Goal: Task Accomplishment & Management: Manage account settings

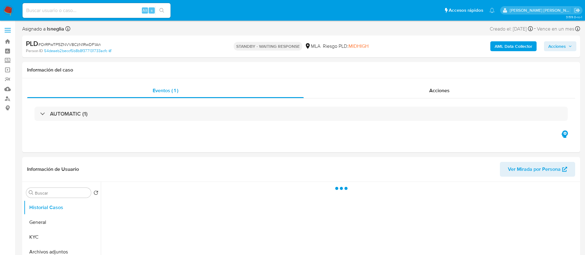
select select "10"
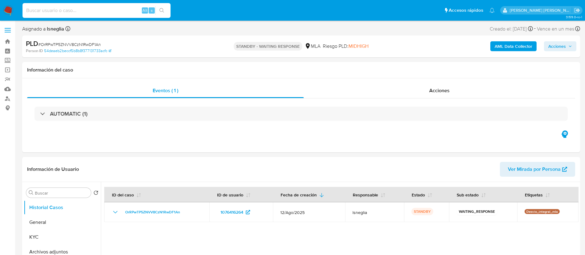
click at [63, 9] on input at bounding box center [96, 10] width 148 height 8
paste input "QR7vw7W0iBC2No9kBX0cbrMC"
type input "QR7vw7W0iBC2No9kBX0cbrMC"
click at [161, 8] on icon "search-icon" at bounding box center [161, 10] width 5 height 5
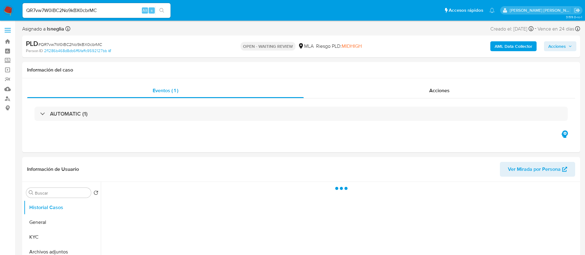
select select "10"
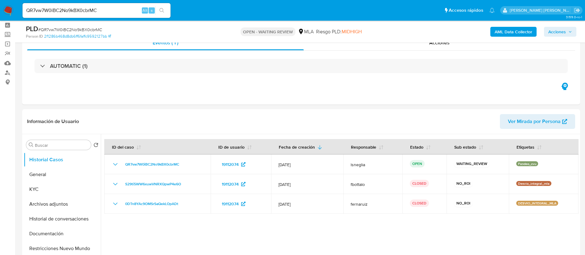
scroll to position [46, 0]
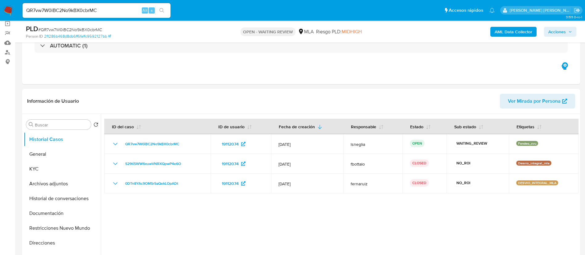
click at [67, 29] on span "# QR7vw7W0iBC2No9kBX0cbrMC" at bounding box center [70, 30] width 64 height 6
copy span "QR7vw7W0iBC2No9kBX0cbrMC"
click at [9, 9] on img at bounding box center [8, 10] width 10 height 10
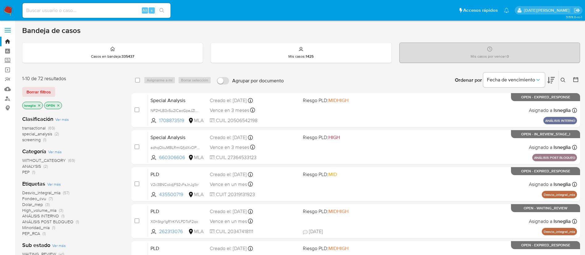
click at [562, 80] on icon at bounding box center [562, 80] width 5 height 5
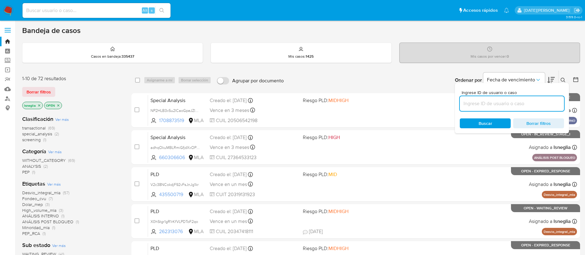
click at [492, 102] on input at bounding box center [512, 104] width 104 height 8
type input "QR7vw7W0iBC2No9kBX0cbrMC"
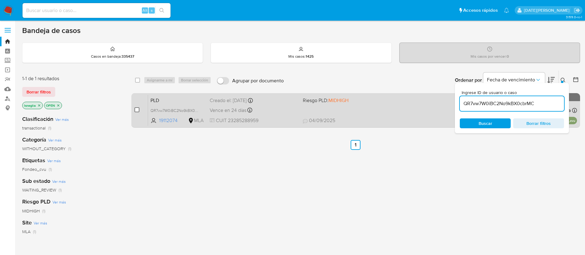
click at [137, 110] on input "checkbox" at bounding box center [136, 109] width 5 height 5
checkbox input "true"
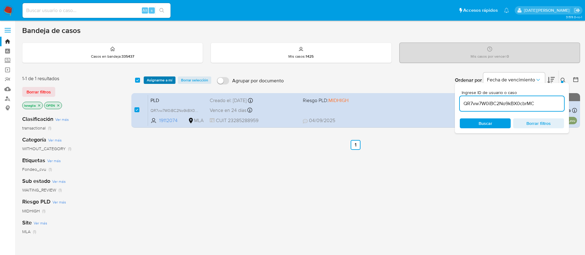
click at [157, 78] on span "Asignarme a mí" at bounding box center [160, 80] width 26 height 6
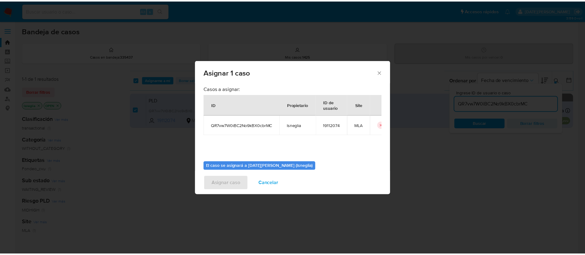
scroll to position [32, 0]
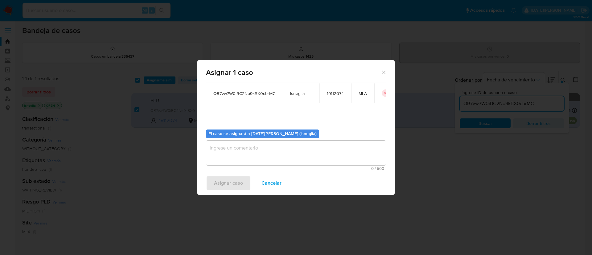
click at [250, 149] on textarea "assign-modal" at bounding box center [296, 153] width 180 height 25
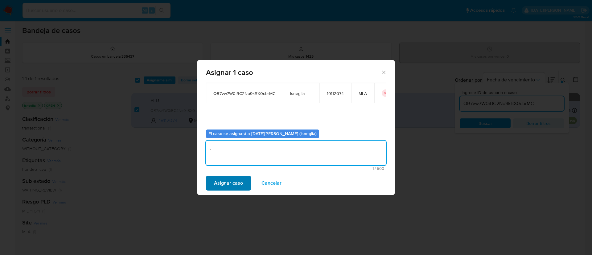
type textarea "."
click at [233, 182] on span "Asignar caso" at bounding box center [228, 183] width 29 height 14
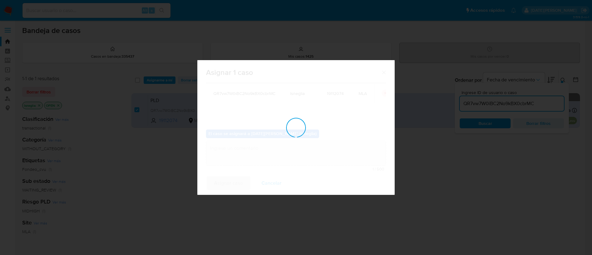
checkbox input "false"
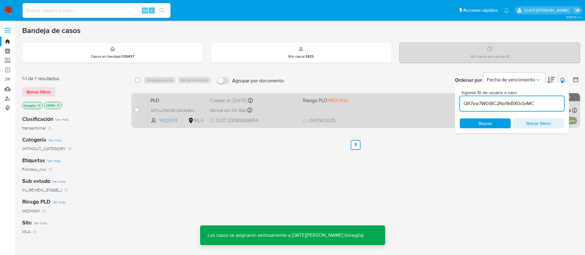
click at [174, 103] on span "PLD" at bounding box center [177, 100] width 54 height 8
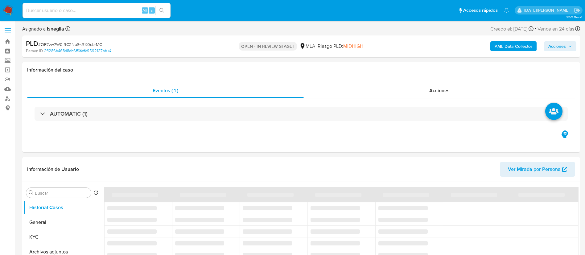
select select "10"
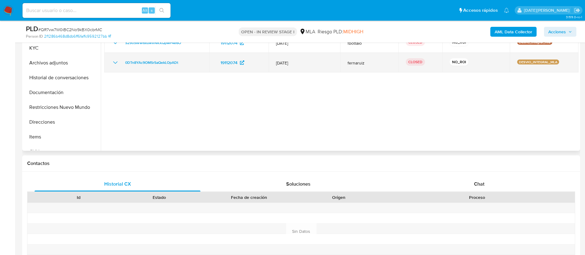
scroll to position [185, 0]
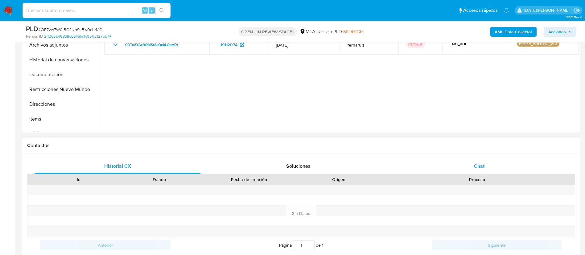
click at [466, 166] on div "Chat" at bounding box center [479, 166] width 166 height 15
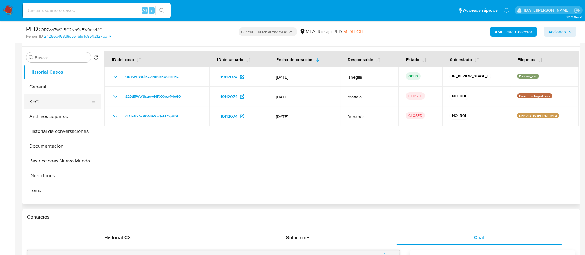
scroll to position [92, 0]
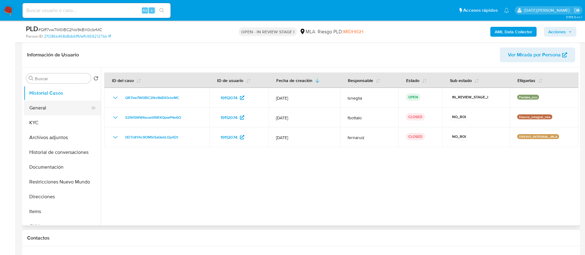
click at [47, 108] on button "General" at bounding box center [60, 107] width 72 height 15
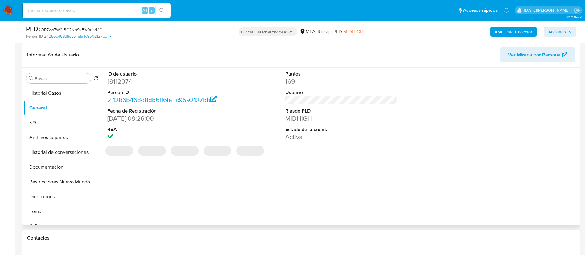
click at [121, 81] on dd "19112074" at bounding box center [163, 81] width 112 height 9
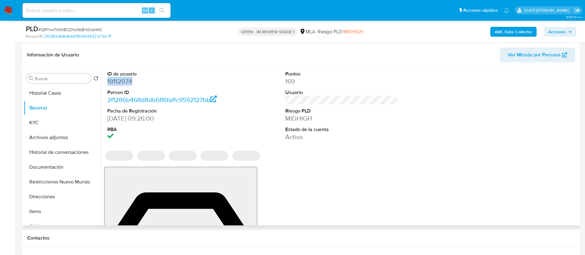
copy dd "19112074"
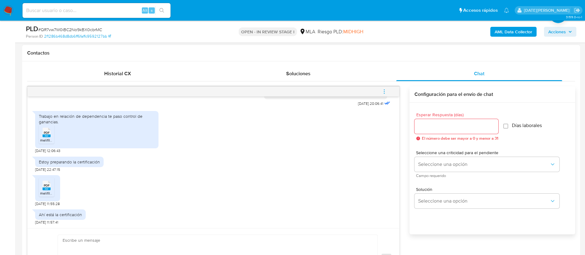
scroll to position [1103, 0]
click at [45, 135] on rect at bounding box center [47, 135] width 8 height 3
click at [46, 190] on icon "PDF" at bounding box center [47, 185] width 8 height 11
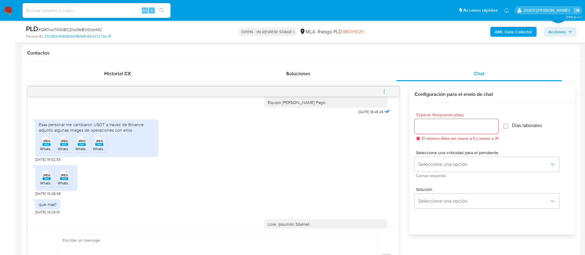
scroll to position [734, 0]
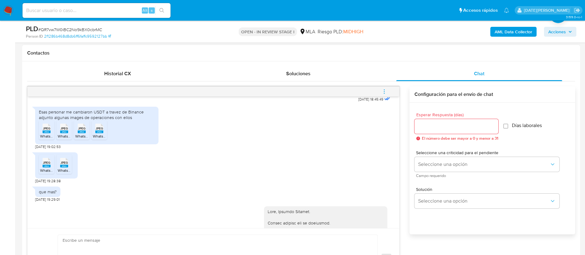
click at [112, 120] on div "Esas personar me cambiaron USDT a travez de Binance adjunto algunas images de o…" at bounding box center [97, 114] width 116 height 11
click at [122, 120] on div "Esas personar me cambiaron USDT a travez de Binance adjunto algunas images de o…" at bounding box center [97, 114] width 116 height 11
click at [117, 120] on div "Esas personar me cambiaron USDT a travez de Binance adjunto algunas images de o…" at bounding box center [97, 114] width 116 height 11
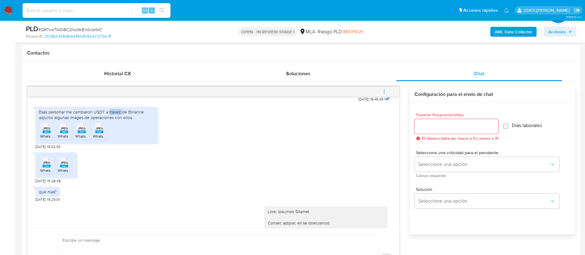
click at [117, 120] on div "Esas personar me cambiaron USDT a travez de Binance adjunto algunas images de o…" at bounding box center [97, 114] width 116 height 11
drag, startPoint x: 38, startPoint y: 150, endPoint x: 146, endPoint y: 150, distance: 107.9
click at [146, 144] on div "Esas personar me cambiaron USDT a travez de Binance adjunto algunas images de o…" at bounding box center [96, 125] width 123 height 37
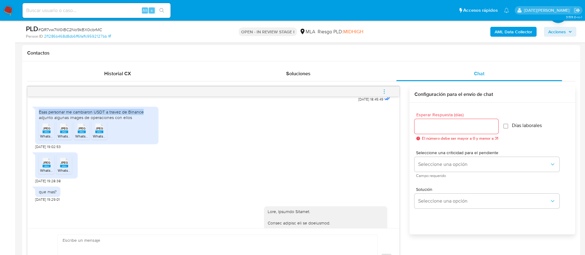
copy div "Esas personar me cambiaron USDT a travez de Binance"
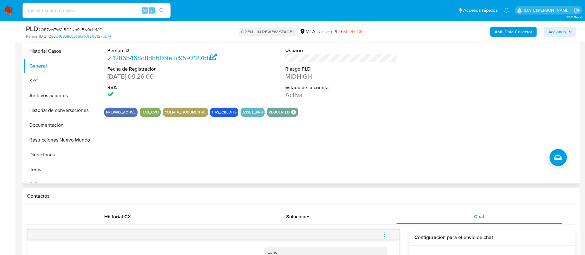
scroll to position [92, 0]
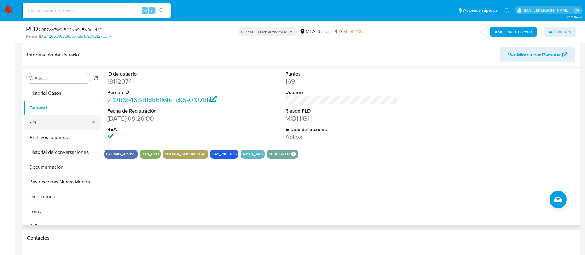
click at [35, 125] on button "KYC" at bounding box center [60, 122] width 72 height 15
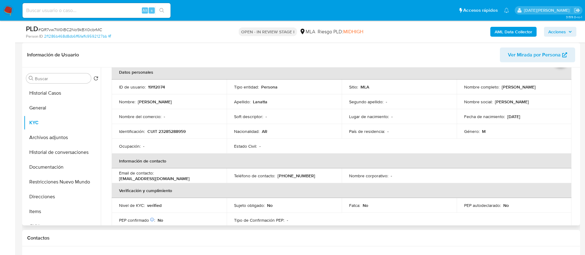
scroll to position [46, 0]
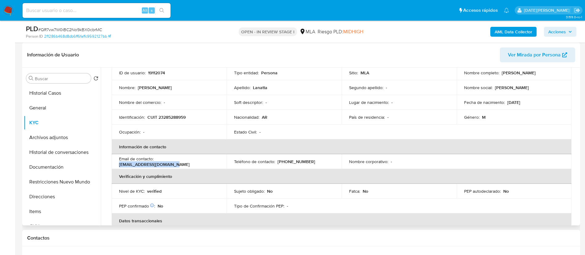
drag, startPoint x: 157, startPoint y: 161, endPoint x: 205, endPoint y: 161, distance: 48.7
click at [190, 161] on p "nicolaslanatta@gmail.com" at bounding box center [154, 164] width 71 height 6
copy p "nicolaslanatta@gmail.com"
click at [62, 133] on button "Archivos adjuntos" at bounding box center [60, 137] width 72 height 15
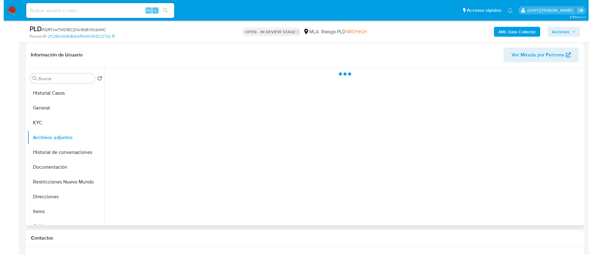
scroll to position [0, 0]
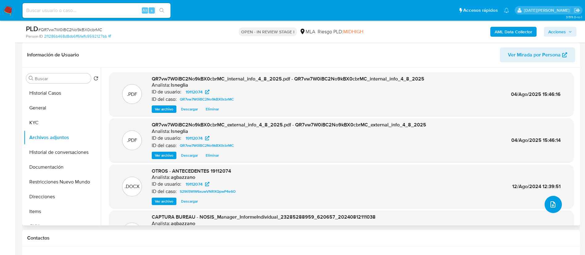
click at [551, 203] on icon "upload-file" at bounding box center [552, 204] width 7 height 7
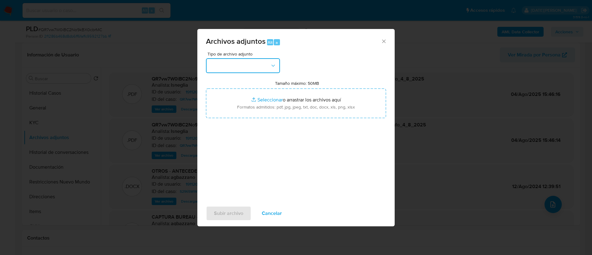
click at [253, 63] on button "button" at bounding box center [243, 65] width 74 height 15
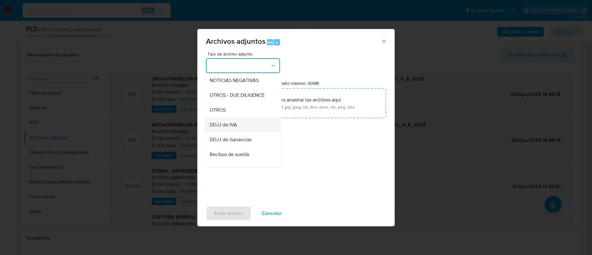
scroll to position [47, 0]
click at [225, 156] on span "OTROS" at bounding box center [218, 153] width 16 height 6
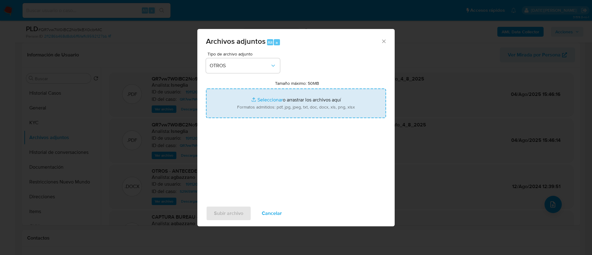
type input "C:\fakepath\Certificacion.pdf"
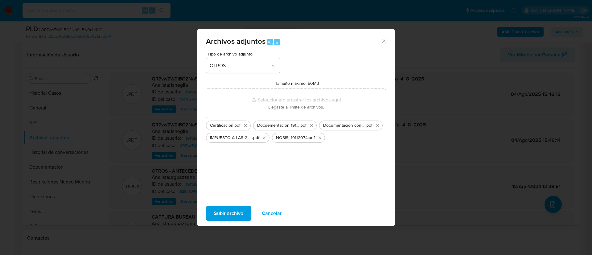
click at [229, 211] on span "Subir archivo" at bounding box center [228, 213] width 29 height 14
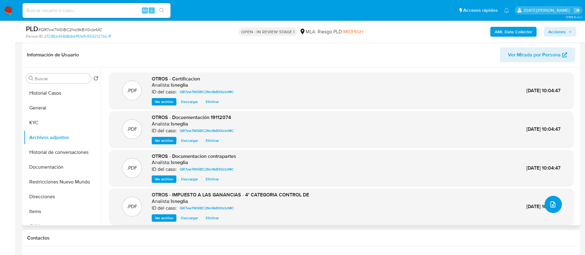
click at [550, 204] on icon "upload-file" at bounding box center [552, 204] width 5 height 6
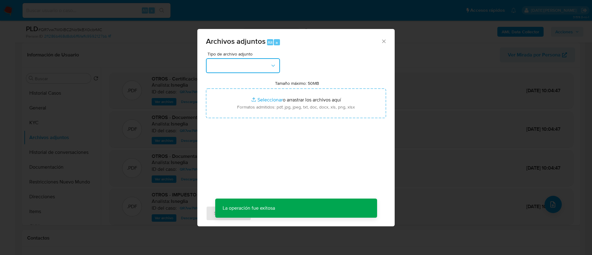
click at [253, 64] on button "button" at bounding box center [243, 65] width 74 height 15
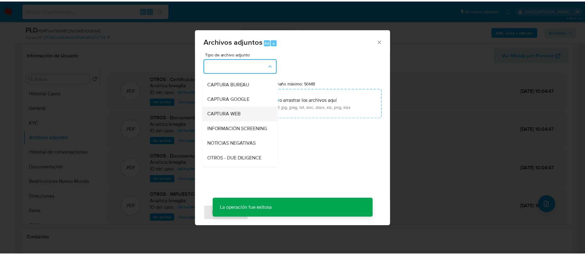
scroll to position [46, 0]
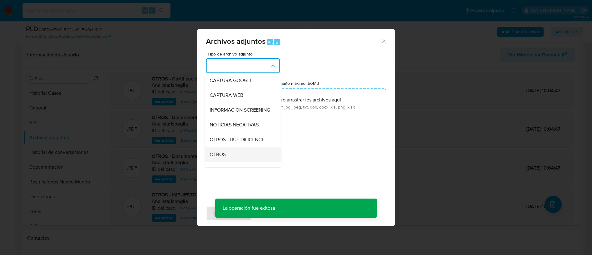
click at [231, 158] on div "OTROS" at bounding box center [241, 154] width 63 height 15
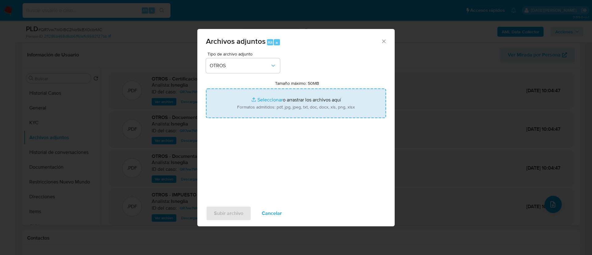
type input "C:\fakepath\19112074 Movimientos.xlsx"
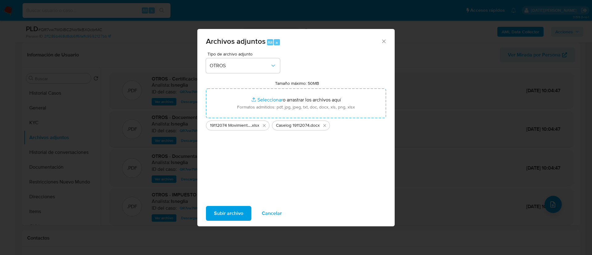
click at [224, 219] on span "Subir archivo" at bounding box center [228, 213] width 29 height 14
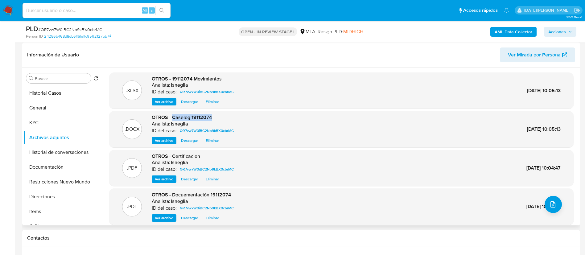
drag, startPoint x: 173, startPoint y: 117, endPoint x: 215, endPoint y: 118, distance: 42.5
click at [215, 118] on div "OTROS - Caselog 19112074 Analista: lsneglia ID del caso: QR7vw7W0iBC2No9kBX0cbr…" at bounding box center [194, 129] width 84 height 30
copy span "Caselog 19112074"
click at [66, 152] on button "Historial de conversaciones" at bounding box center [60, 152] width 72 height 15
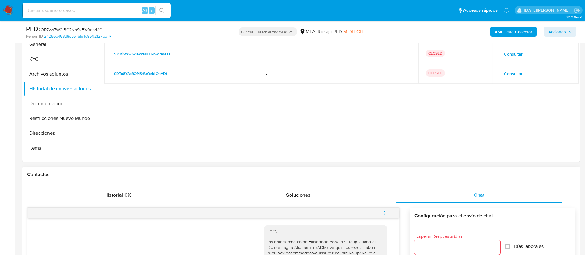
scroll to position [185, 0]
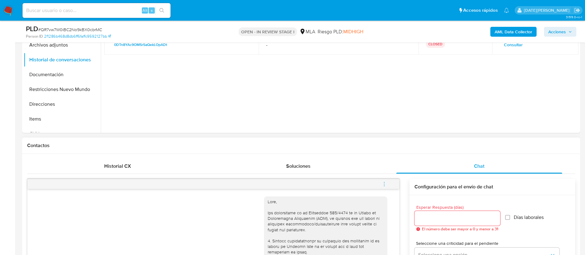
click at [386, 185] on icon "menu-action" at bounding box center [384, 184] width 6 height 6
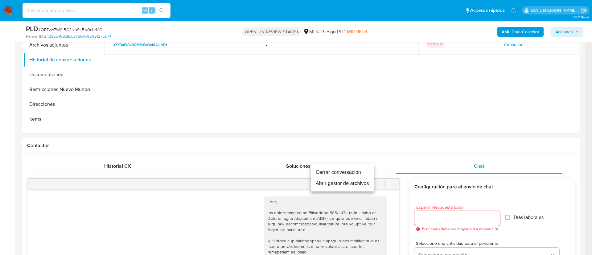
click at [341, 174] on li "Cerrar conversación" at bounding box center [342, 172] width 63 height 11
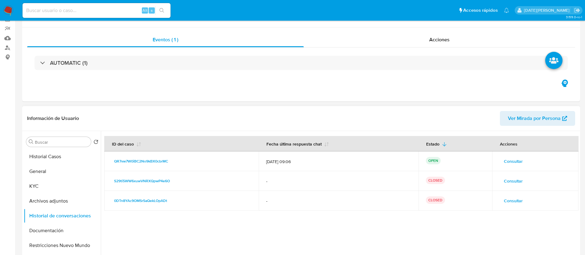
scroll to position [92, 0]
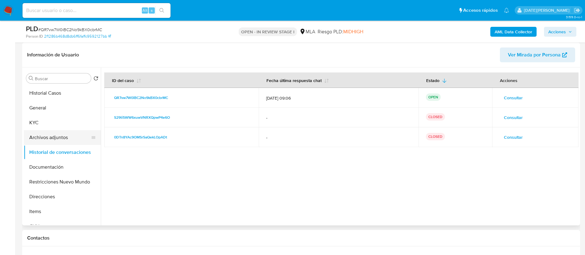
click at [49, 138] on button "Archivos adjuntos" at bounding box center [60, 137] width 72 height 15
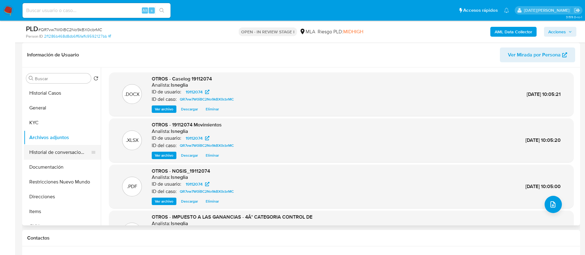
click at [53, 155] on button "Historial de conversaciones" at bounding box center [60, 152] width 72 height 15
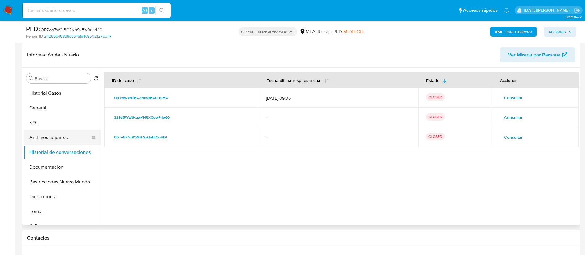
click at [55, 135] on button "Archivos adjuntos" at bounding box center [60, 137] width 72 height 15
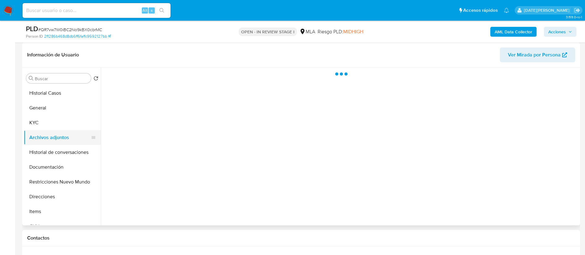
click at [55, 135] on button "Archivos adjuntos" at bounding box center [60, 137] width 72 height 15
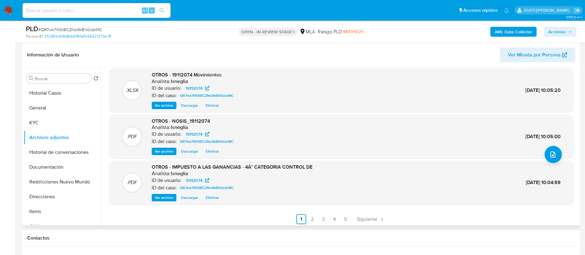
scroll to position [52, 0]
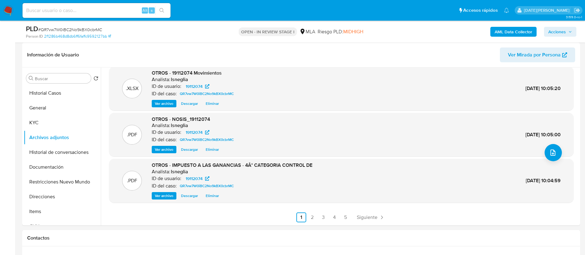
click at [565, 31] on span "Acciones" at bounding box center [557, 32] width 18 height 10
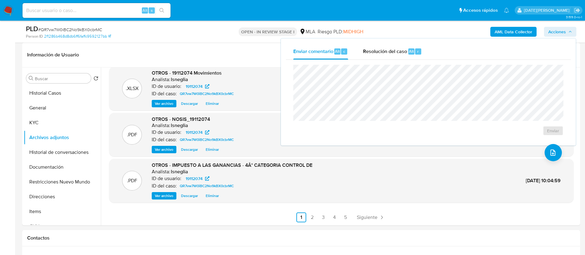
click at [398, 47] on span "Resolución del caso" at bounding box center [385, 50] width 44 height 7
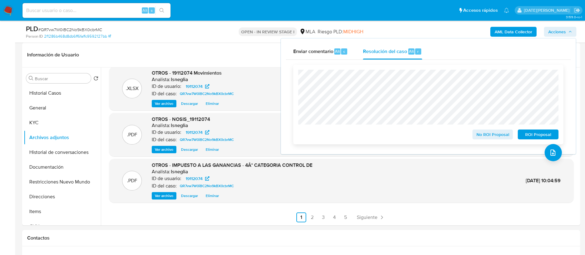
click at [499, 139] on span "No ROI Proposal" at bounding box center [492, 134] width 32 height 9
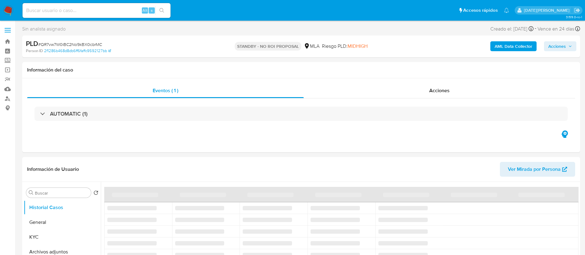
select select "10"
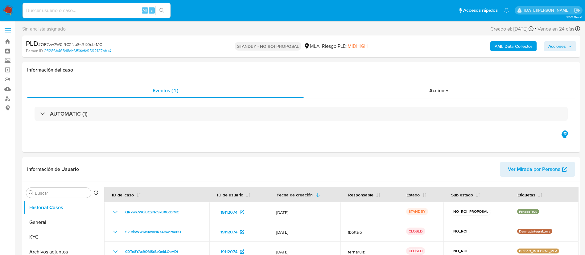
click at [104, 9] on input at bounding box center [96, 10] width 148 height 8
paste input "ogSSPB8G7laNOHnn9hcHcyHH"
type input "ogSSPB8G7laNOHnn9hcHcyHH"
click at [161, 11] on icon "search-icon" at bounding box center [161, 10] width 5 height 5
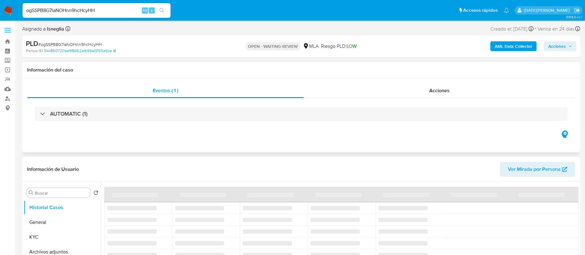
select select "10"
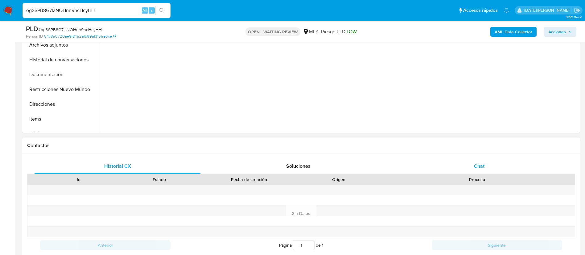
click at [478, 168] on span "Chat" at bounding box center [479, 165] width 10 height 7
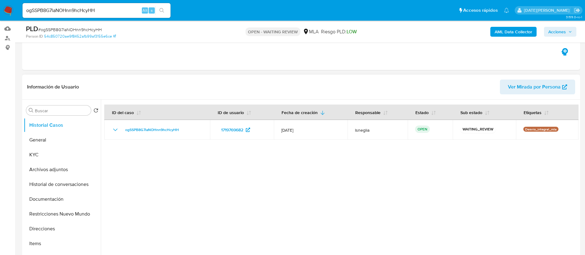
scroll to position [46, 0]
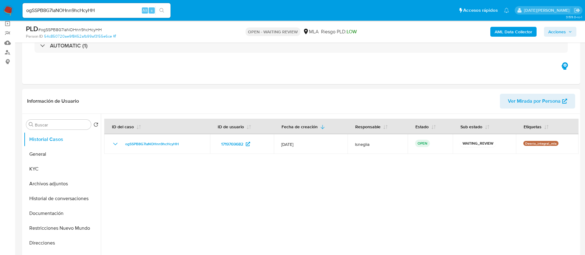
click at [69, 31] on span "# ogSSPB8G7laNOHnn9hcHcyHH" at bounding box center [69, 30] width 63 height 6
copy span "ogSSPB8G7laNOHnn9hcHcyHH"
click at [11, 13] on img at bounding box center [8, 10] width 10 height 10
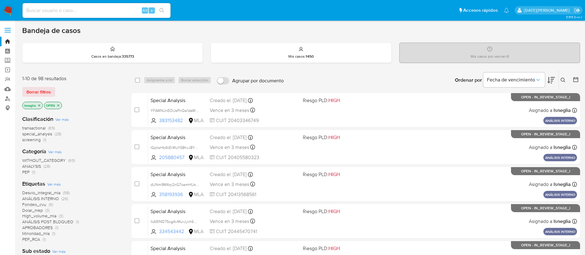
click at [564, 80] on icon at bounding box center [562, 80] width 5 height 5
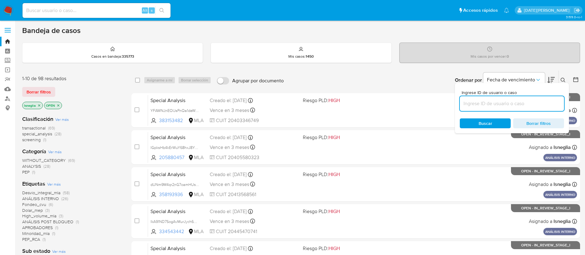
click at [487, 105] on input at bounding box center [512, 104] width 104 height 8
type input "ogSSPB8G7laNOHnn9hcHcyHH"
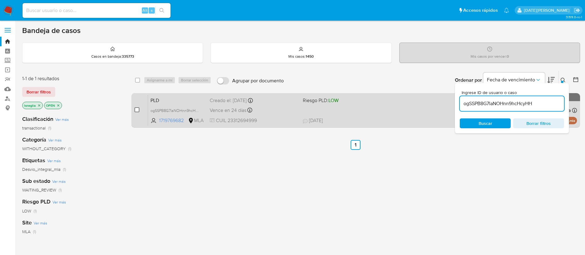
click at [139, 110] on input "checkbox" at bounding box center [136, 109] width 5 height 5
checkbox input "true"
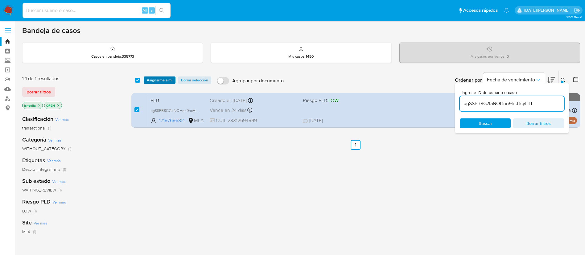
click at [167, 81] on span "Asignarme a mí" at bounding box center [160, 80] width 26 height 6
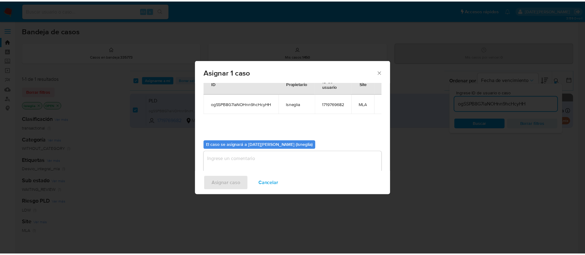
scroll to position [32, 0]
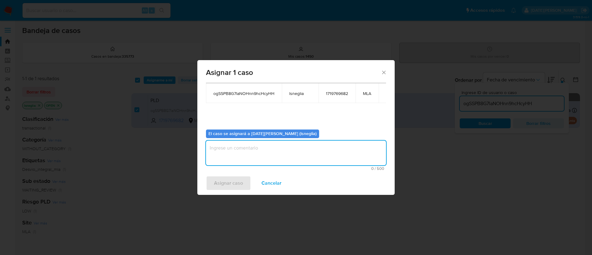
click at [260, 152] on textarea "assign-modal" at bounding box center [296, 153] width 180 height 25
type textarea "."
click at [229, 183] on span "Asignar caso" at bounding box center [228, 183] width 29 height 14
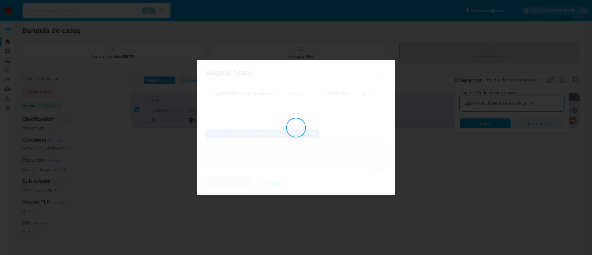
checkbox input "false"
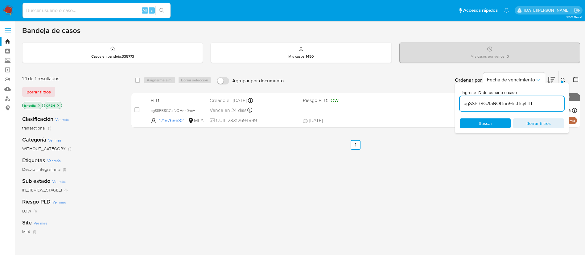
click at [77, 8] on input at bounding box center [96, 10] width 148 height 8
paste input "ogSSPB8G7laNOHnn9hcHcyHH"
type input "ogSSPB8G7laNOHnn9hcHcyHH"
click at [163, 7] on button "search-icon" at bounding box center [161, 10] width 13 height 9
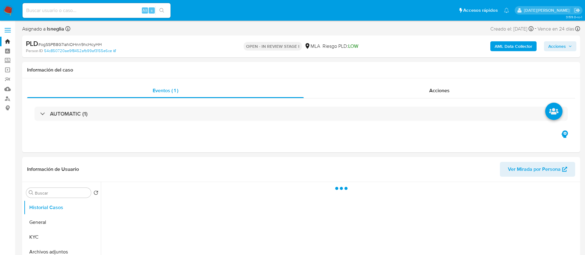
select select "10"
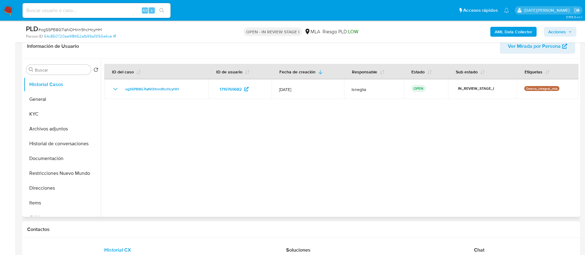
scroll to position [139, 0]
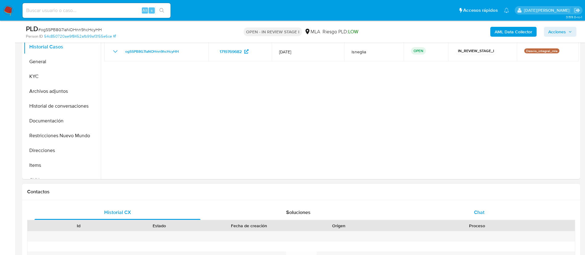
click at [474, 214] on span "Chat" at bounding box center [479, 212] width 10 height 7
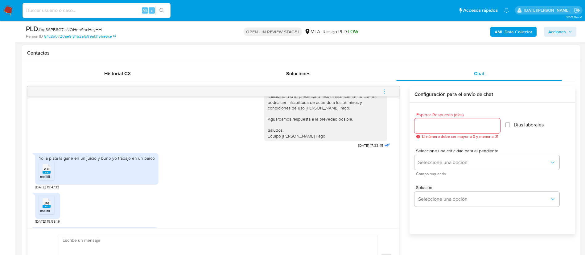
scroll to position [284, 0]
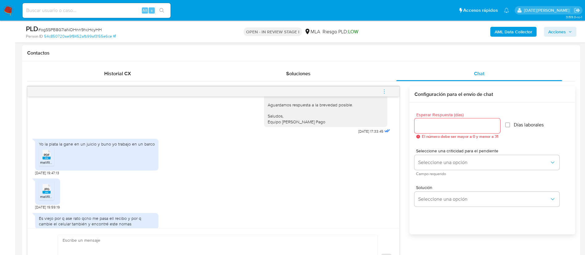
click at [49, 157] on span "PDF" at bounding box center [47, 155] width 6 height 4
click at [47, 198] on span "melifile5665025323394254837.jpg" at bounding box center [69, 196] width 59 height 5
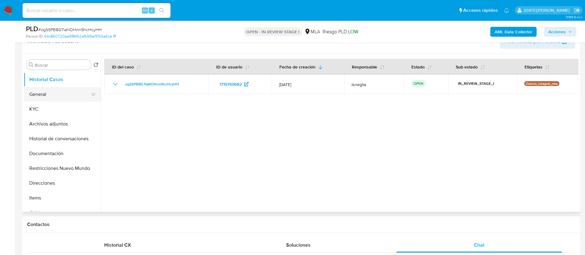
scroll to position [92, 0]
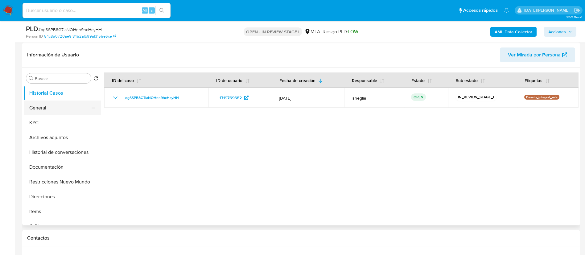
click at [55, 106] on button "General" at bounding box center [60, 107] width 72 height 15
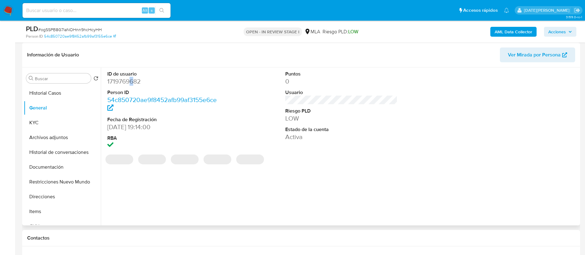
click at [132, 79] on dd "1719769682" at bounding box center [163, 81] width 112 height 9
click at [133, 82] on dd "1719769682" at bounding box center [163, 81] width 112 height 9
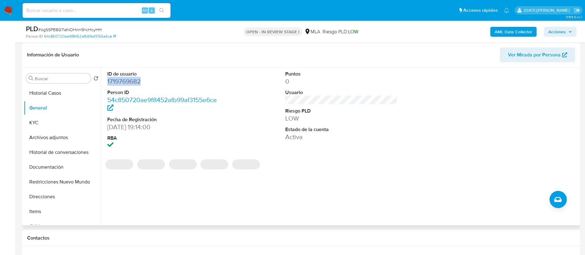
click at [133, 82] on dd "1719769682" at bounding box center [163, 81] width 112 height 9
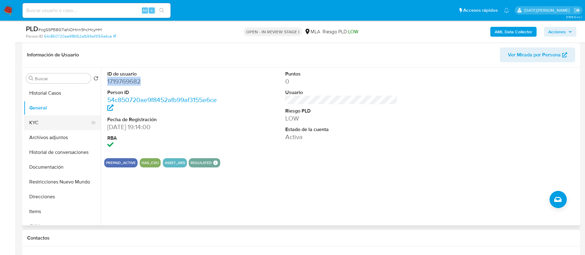
click at [41, 126] on button "KYC" at bounding box center [60, 122] width 72 height 15
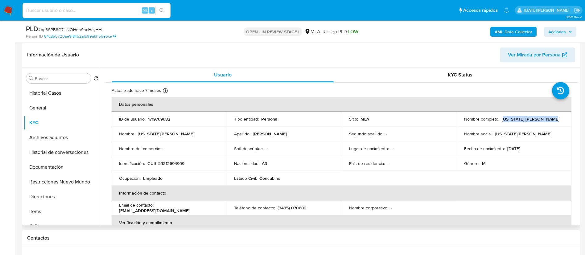
drag, startPoint x: 503, startPoint y: 119, endPoint x: 551, endPoint y: 119, distance: 47.8
click at [551, 119] on div "Nombre completo : Washington Daniel Riera" at bounding box center [514, 119] width 100 height 6
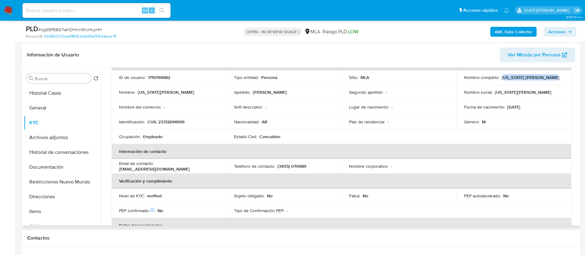
scroll to position [0, 0]
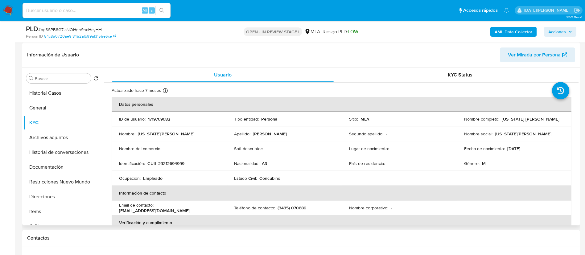
click at [505, 116] on p "Washington Daniel Riera" at bounding box center [530, 119] width 58 height 6
click at [498, 119] on div "Nombre completo : Washington Daniel Riera" at bounding box center [514, 119] width 100 height 6
drag, startPoint x: 499, startPoint y: 120, endPoint x: 546, endPoint y: 121, distance: 46.9
click at [546, 121] on p "Washington Daniel Riera" at bounding box center [530, 119] width 58 height 6
copy p "Washington Daniel Riera"
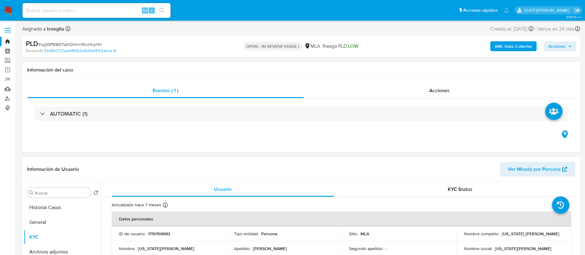
click at [164, 233] on p "1719769682" at bounding box center [159, 234] width 22 height 6
copy p "1719769682"
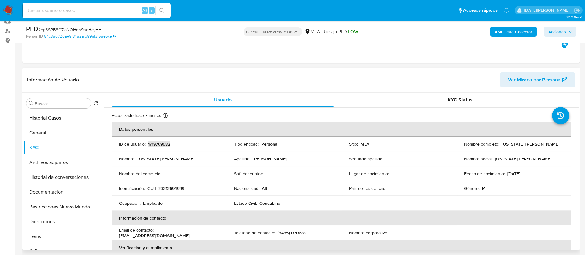
scroll to position [139, 0]
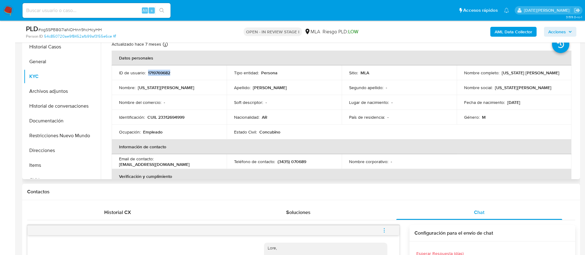
click at [173, 116] on p "CUIL 23312694999" at bounding box center [165, 117] width 37 height 6
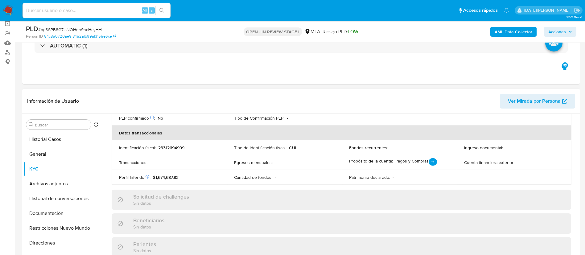
scroll to position [0, 0]
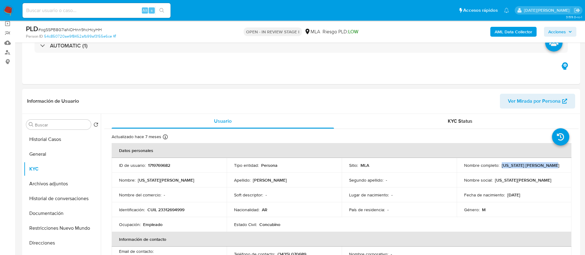
drag, startPoint x: 500, startPoint y: 165, endPoint x: 548, endPoint y: 165, distance: 48.4
click at [548, 165] on div "Nombre completo : Washington Daniel Riera" at bounding box center [514, 165] width 100 height 6
copy p "Washington Daniel Riera"
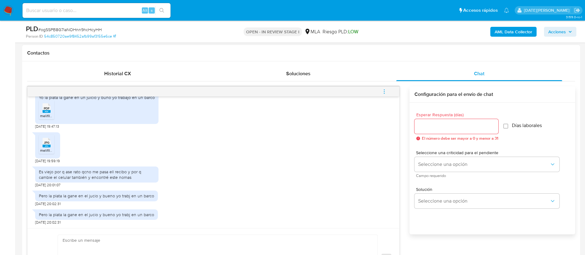
scroll to position [416, 0]
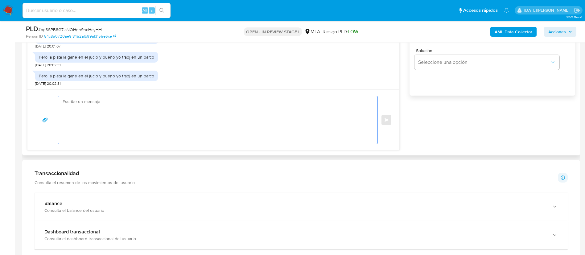
click at [203, 114] on textarea at bounding box center [216, 119] width 307 height 47
paste textarea "Washington Daniel Riera"
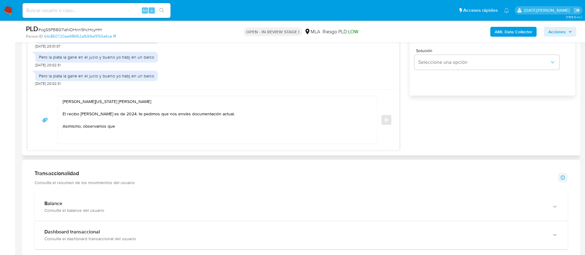
drag, startPoint x: 163, startPoint y: 130, endPoint x: 163, endPoint y: 127, distance: 3.4
click at [163, 129] on textarea "Hola Washington Daniel Riera El recibo de sueldo es de 2024. te pedimos que nos…" at bounding box center [216, 119] width 307 height 47
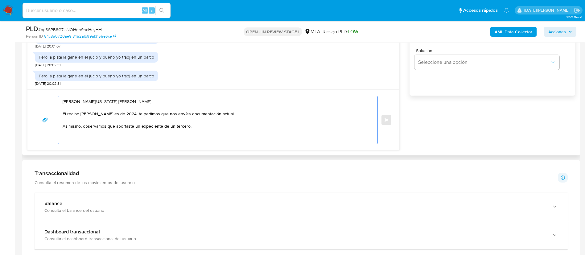
paste textarea "EXPEDIENTE NRO.: 23.403/2016 AUTOS: “OLIVA, FABIO OMAR C/ COMA SA S/ DESPIDO”"
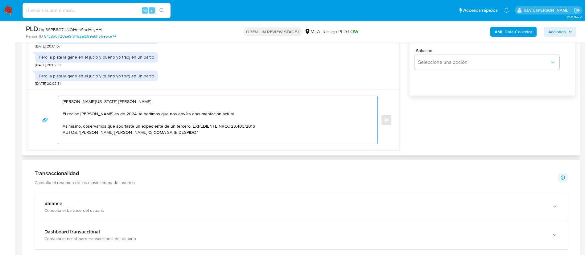
click at [63, 132] on div "Hola Washington Daniel Riera El recibo de sueldo es de 2024. te pedimos que nos…" at bounding box center [216, 119] width 316 height 47
click at [64, 133] on textarea "Hola Washington Daniel Riera El recibo de sueldo es de 2024. te pedimos que nos…" at bounding box center [216, 119] width 307 height 47
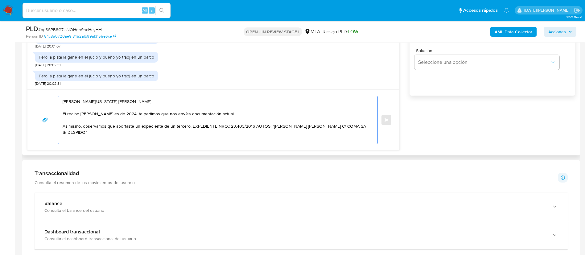
click at [368, 127] on textarea "Hola Washington Daniel Riera El recibo de sueldo es de 2024. te pedimos que nos…" at bounding box center [216, 119] width 307 height 47
click at [124, 113] on textarea "Hola Washington Daniel Riera El recibo de sueldo es de 2024. te pedimos que nos…" at bounding box center [216, 119] width 307 height 47
click at [227, 114] on textarea "Hola Washington Daniel Riera El recibo de sueldo es de 2024, te pedimos que nos…" at bounding box center [216, 119] width 307 height 47
click at [365, 129] on textarea "Hola Washington Daniel Riera El recibo de sueldo es de 2024, te pedimos que nos…" at bounding box center [216, 119] width 307 height 47
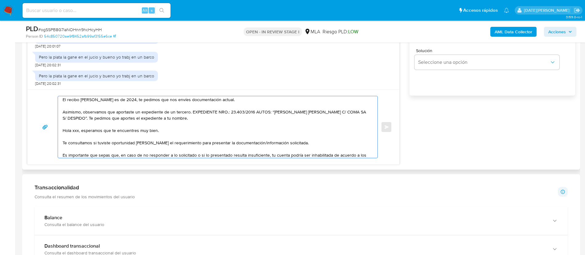
scroll to position [0, 0]
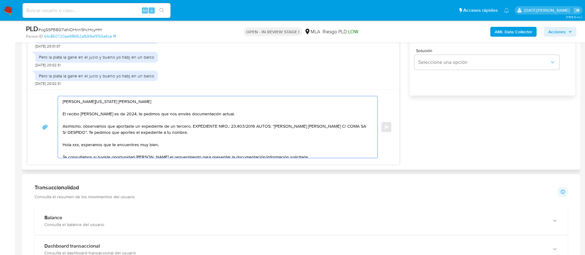
click at [85, 146] on textarea "Hola Washington Daniel Riera El recibo de sueldo es de 2024, te pedimos que nos…" at bounding box center [216, 127] width 307 height 62
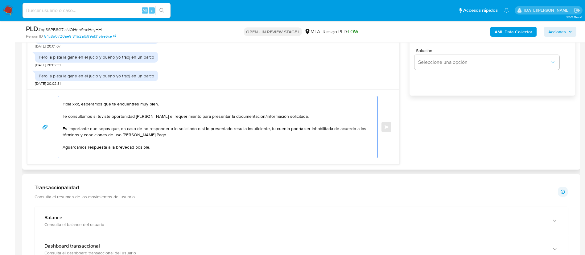
scroll to position [46, 0]
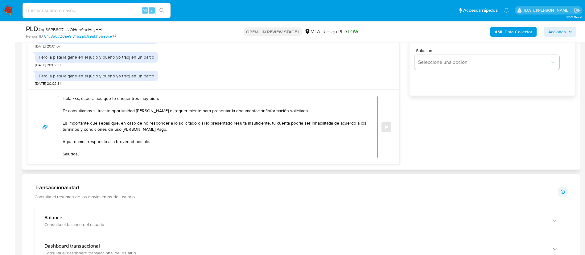
drag, startPoint x: 63, startPoint y: 145, endPoint x: 305, endPoint y: 116, distance: 243.7
click at [305, 116] on textarea "Hola Washington Daniel Riera El recibo de sueldo es de 2024, te pedimos que nos…" at bounding box center [216, 127] width 307 height 62
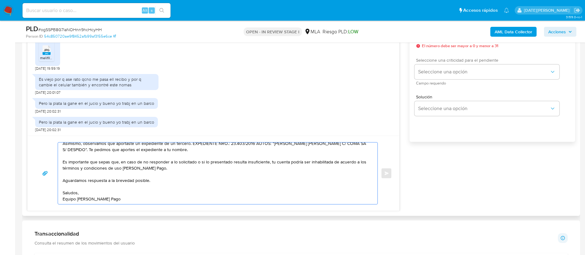
scroll to position [324, 0]
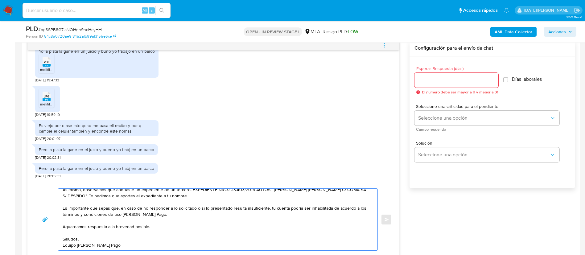
type textarea "Hola Washington Daniel Riera El recibo de sueldo es de 2024, te pedimos que nos…"
click at [432, 85] on div at bounding box center [456, 80] width 84 height 15
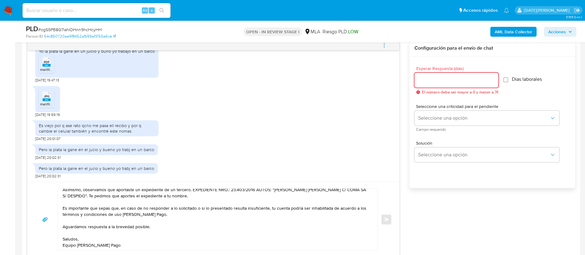
click at [432, 82] on input "Esperar Respuesta (días)" at bounding box center [456, 80] width 84 height 8
type input "3"
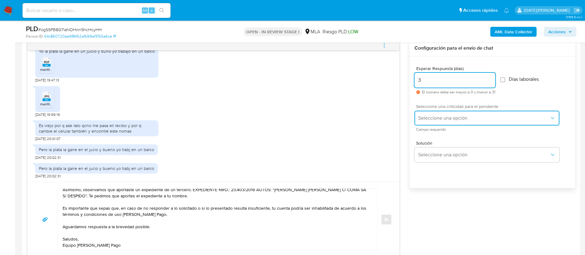
click at [431, 115] on span "Seleccione una opción" at bounding box center [483, 118] width 131 height 6
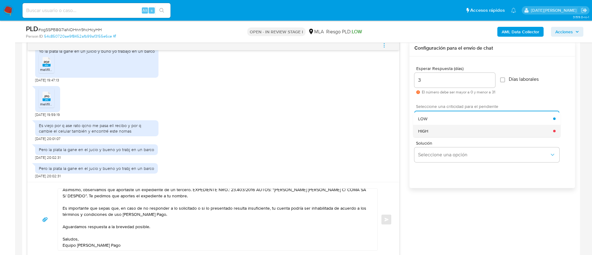
click at [439, 133] on div "HIGH" at bounding box center [485, 131] width 135 height 12
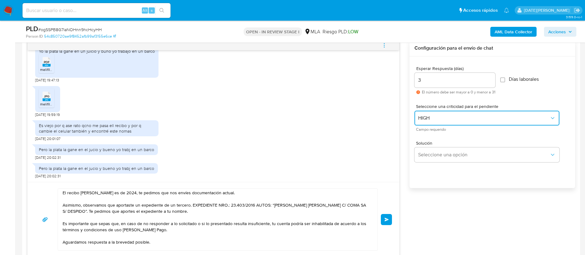
scroll to position [0, 0]
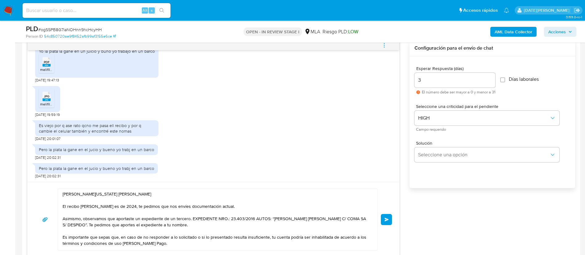
click at [186, 193] on textarea "Hola Washington Daniel Riera El recibo de sueldo es de 2024, te pedimos que nos…" at bounding box center [216, 220] width 307 height 62
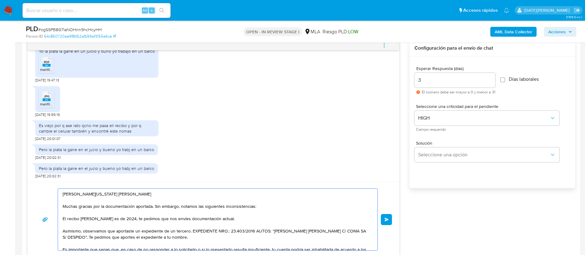
drag, startPoint x: 202, startPoint y: 208, endPoint x: 223, endPoint y: 209, distance: 20.7
click at [223, 209] on textarea "Hola Washington Daniel Riera Muchas gracias por la documentación aportada. Sin …" at bounding box center [216, 220] width 307 height 62
click at [223, 210] on textarea "Hola Washington Daniel Riera Muchas gracias por la documentación aportada. Sin …" at bounding box center [216, 220] width 307 height 62
click at [229, 209] on textarea "Hola Washington Daniel Riera Muchas gracias por la documentación aportada. Sin …" at bounding box center [216, 220] width 307 height 62
click at [182, 235] on textarea "Hola Washington Daniel Riera Muchas gracias por la documentación aportada. Sin …" at bounding box center [216, 220] width 307 height 62
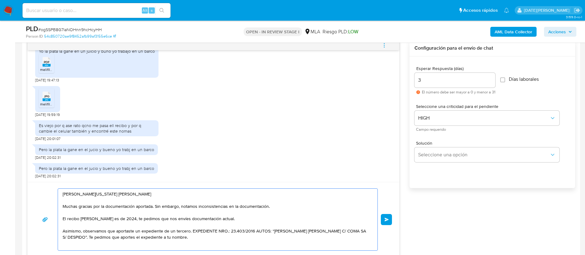
scroll to position [2, 0]
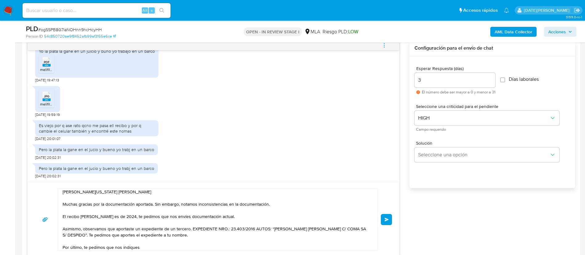
click at [153, 245] on textarea "Hola Washington Daniel Riera Muchas gracias por la documentación aportada. Sin …" at bounding box center [216, 220] width 307 height 62
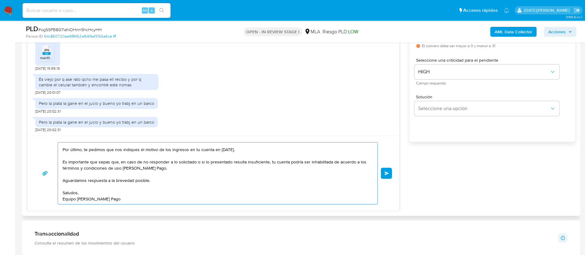
scroll to position [324, 0]
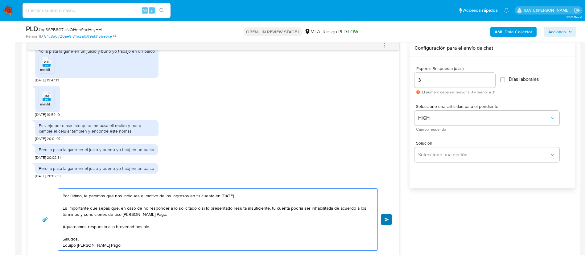
type textarea "Hola Washington Daniel Riera Muchas gracias por la documentación aportada. Sin …"
click at [386, 219] on span "Enviar" at bounding box center [386, 220] width 4 height 4
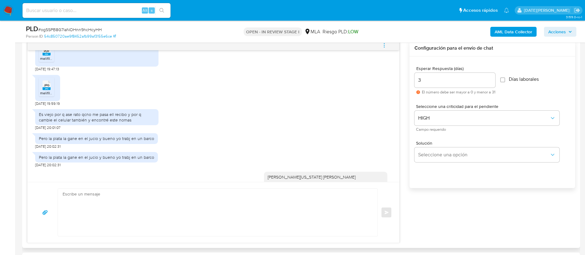
scroll to position [861, 0]
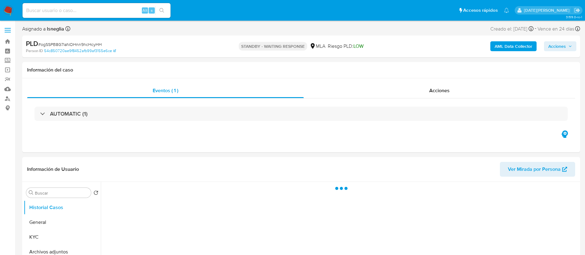
select select "10"
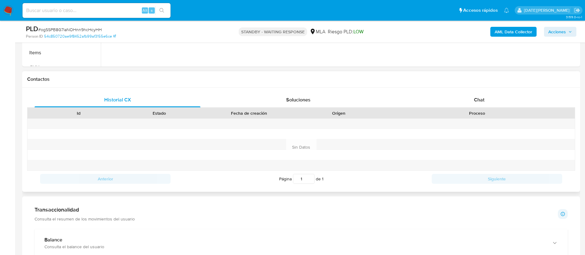
scroll to position [231, 0]
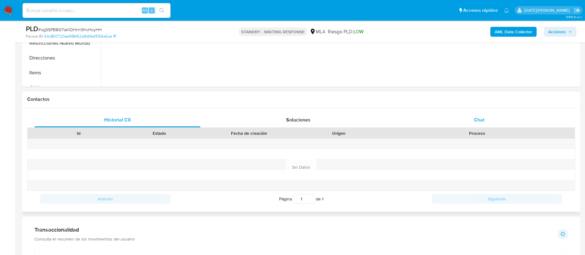
click at [466, 123] on div "Chat" at bounding box center [479, 119] width 166 height 15
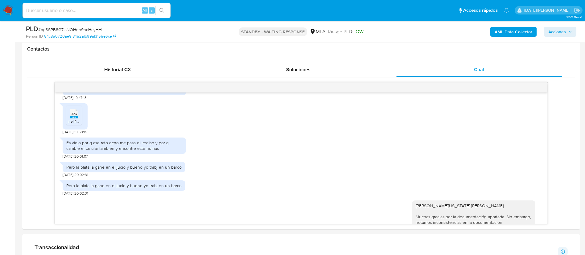
scroll to position [324, 0]
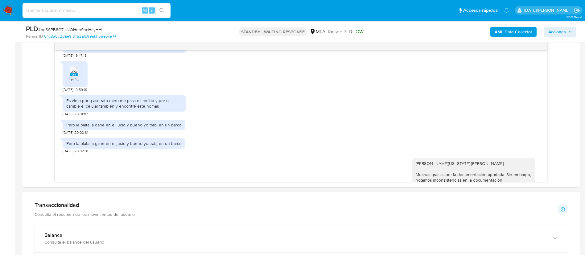
click at [83, 10] on input at bounding box center [96, 10] width 148 height 8
paste input "Ezr7MXFp1I4UvjDZVfEtYhVR"
type input "Ezr7MXFp1I4UvjDZVfEtYhVR"
click at [165, 9] on button "search-icon" at bounding box center [161, 10] width 13 height 9
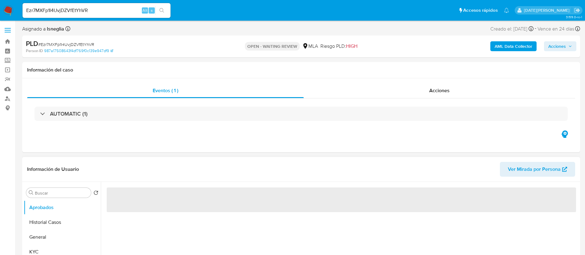
select select "10"
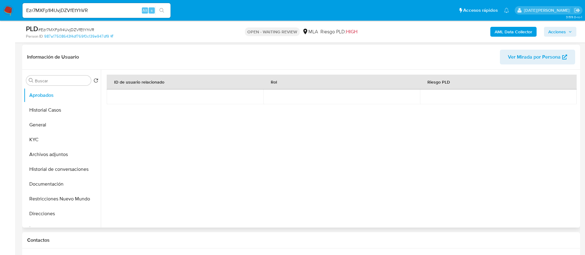
scroll to position [185, 0]
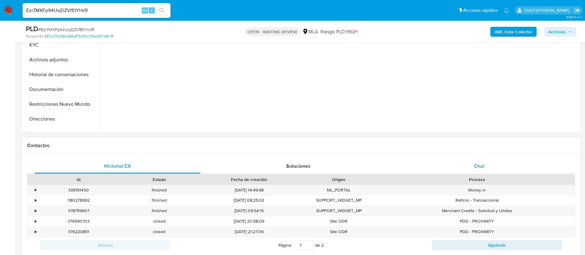
click at [474, 162] on div "Chat" at bounding box center [479, 166] width 166 height 15
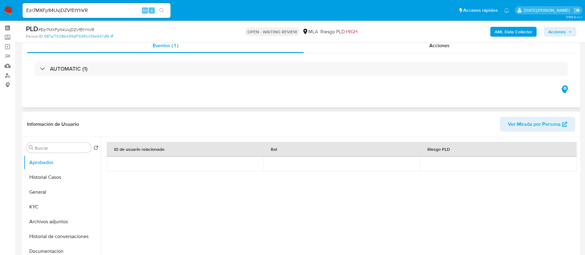
scroll to position [0, 0]
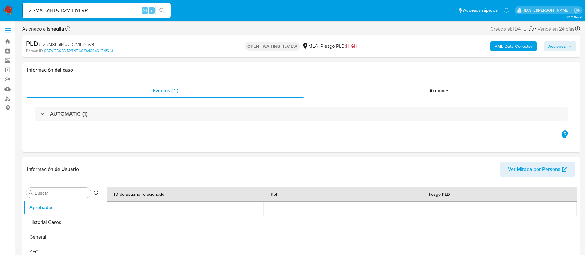
click at [78, 43] on span "# Ezr7MXFp1I4UvjDZVfEtYhVR" at bounding box center [66, 44] width 56 height 6
copy span "Ezr7MXFp1I4UvjDZVfEtYhVR"
click at [11, 10] on img at bounding box center [8, 10] width 10 height 10
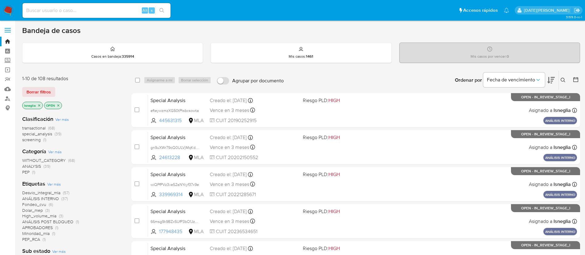
click at [565, 78] on icon at bounding box center [562, 80] width 5 height 5
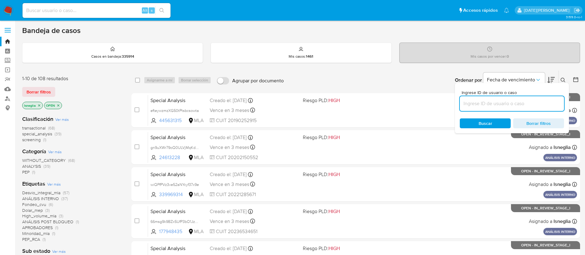
click at [468, 107] on input at bounding box center [512, 104] width 104 height 8
type input "Ezr7MXFp1I4UvjDZVfEtYhVR"
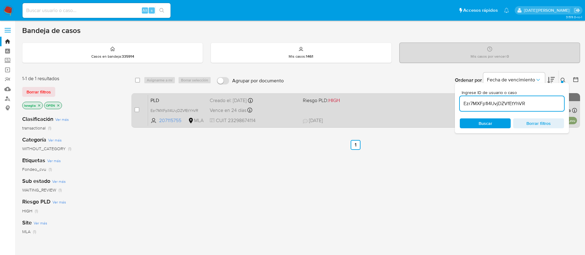
click at [135, 107] on div "case-item-checkbox" at bounding box center [136, 110] width 5 height 6
click at [140, 108] on div "case-item-checkbox No es posible asignar el caso" at bounding box center [141, 110] width 14 height 31
click at [138, 108] on input "checkbox" at bounding box center [136, 109] width 5 height 5
checkbox input "true"
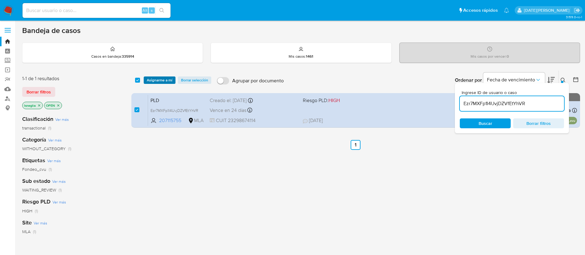
click at [162, 79] on span "Asignarme a mí" at bounding box center [160, 80] width 26 height 6
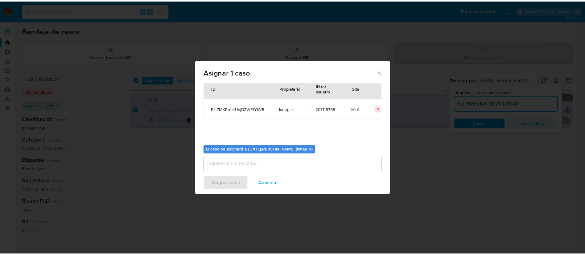
scroll to position [32, 0]
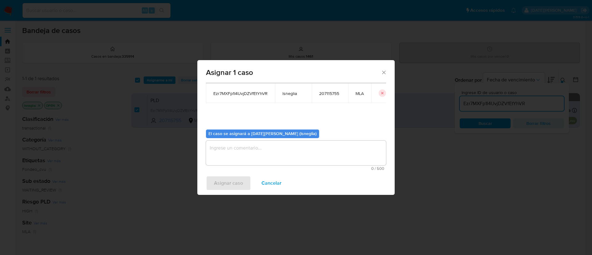
click at [242, 151] on textarea "assign-modal" at bounding box center [296, 153] width 180 height 25
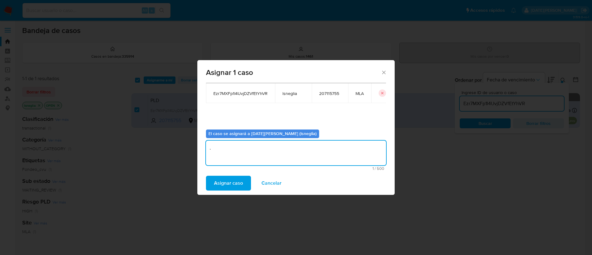
type textarea "."
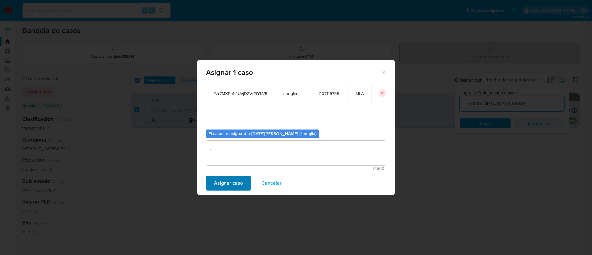
click at [238, 175] on div "Asignar caso Cancelar" at bounding box center [295, 182] width 197 height 23
click at [240, 179] on span "Asignar caso" at bounding box center [228, 183] width 29 height 14
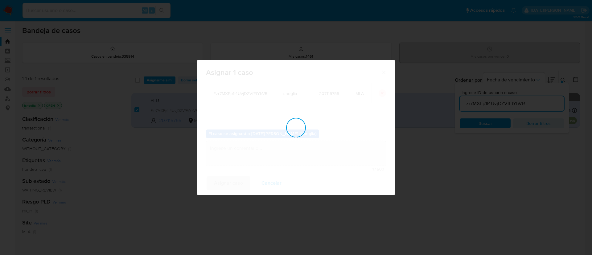
checkbox input "false"
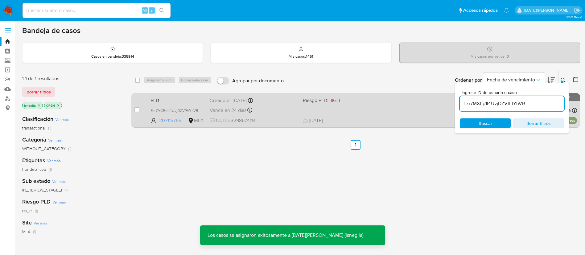
click at [173, 95] on div "PLD Ezr7MXFp1I4UvjDZVfEtYhVR 207115755 MLA Riesgo PLD: HIGH Creado el: 12/07/20…" at bounding box center [362, 110] width 429 height 31
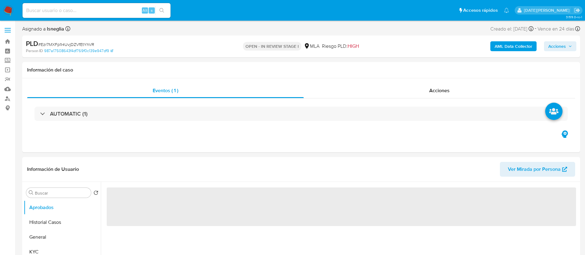
select select "10"
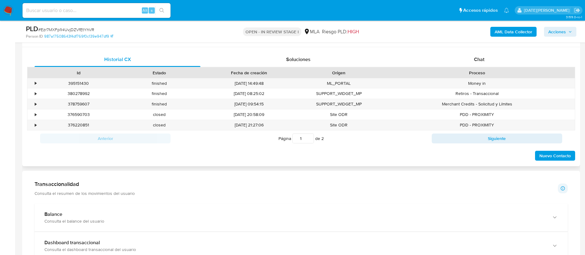
scroll to position [277, 0]
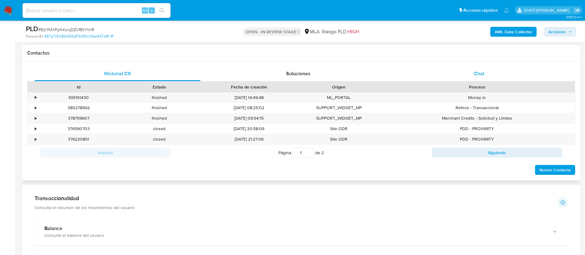
click at [490, 75] on div "Chat" at bounding box center [479, 73] width 166 height 15
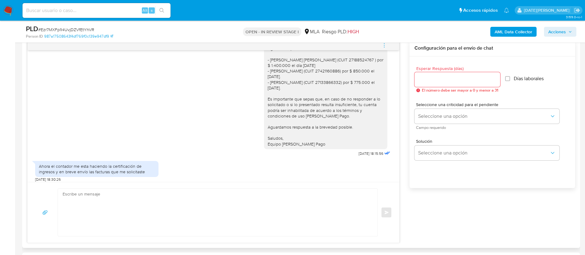
scroll to position [472, 0]
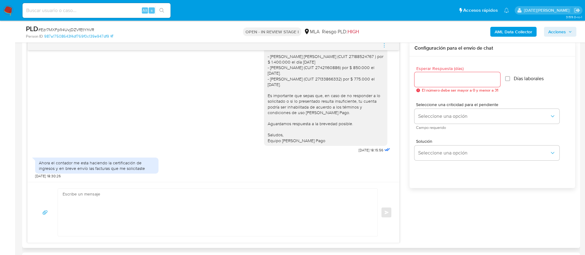
click at [258, 211] on textarea at bounding box center [216, 212] width 307 height 47
click at [423, 77] on input "Esperar Respuesta (días)" at bounding box center [457, 80] width 86 height 8
type input "3"
click at [268, 211] on textarea at bounding box center [216, 212] width 307 height 47
type textarea "En función de las operaciones registradas en tu cuenta de Mercado Pago, necesit…"
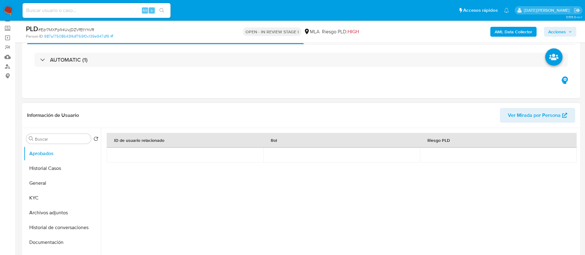
scroll to position [46, 0]
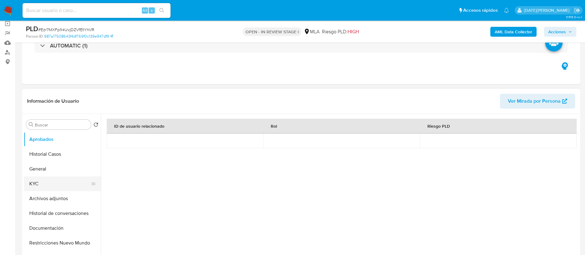
click at [44, 185] on button "KYC" at bounding box center [60, 183] width 72 height 15
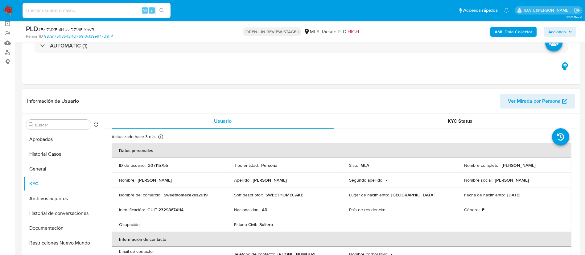
drag, startPoint x: 500, startPoint y: 166, endPoint x: 547, endPoint y: 166, distance: 47.8
click at [547, 166] on div "Nombre completo : Ludmila Maria Mori" at bounding box center [514, 165] width 100 height 6
copy p "Ludmila Maria Mori"
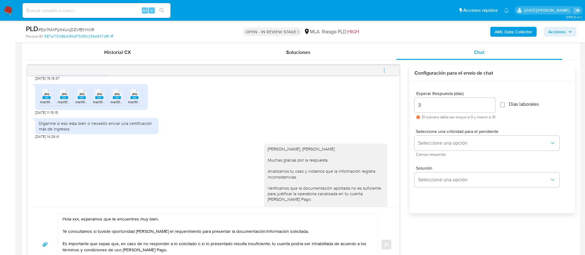
scroll to position [324, 0]
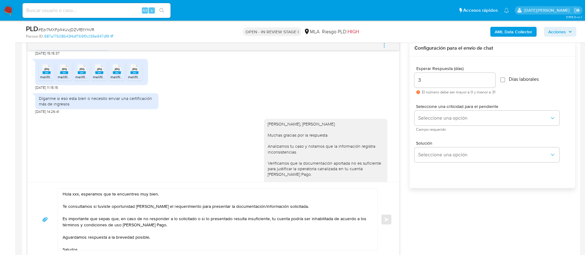
click at [74, 192] on textarea "Hola xxx, esperamos que te encuentres muy bien. Te consultamos si tuviste oport…" at bounding box center [216, 220] width 307 height 62
paste textarea "Ludmila Maria Mori"
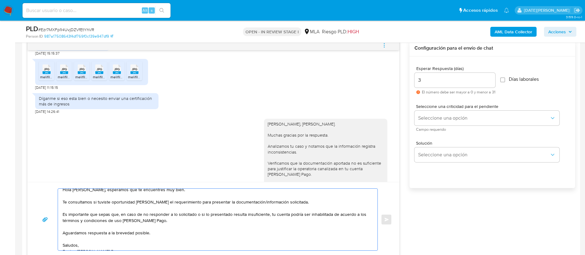
scroll to position [10, 0]
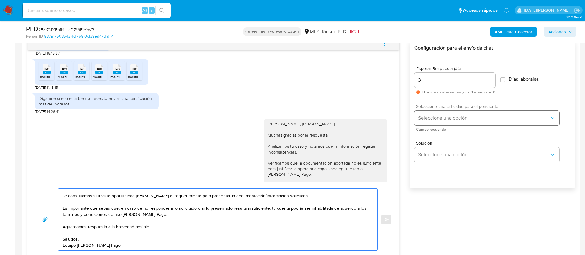
type textarea "Hola Ludmila Maria Mori, esperamos que te encuentres muy bien. Te consultamos s…"
click at [454, 117] on span "Seleccione una opción" at bounding box center [483, 118] width 131 height 6
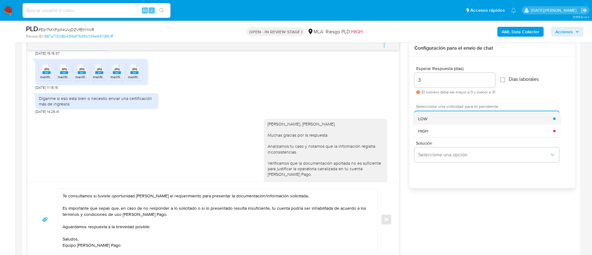
click at [443, 125] on div "HIGH" at bounding box center [485, 131] width 135 height 12
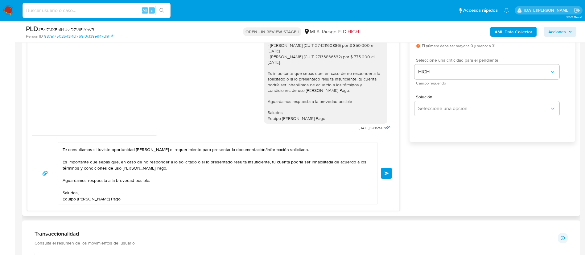
click at [386, 173] on span "Enviar" at bounding box center [386, 173] width 4 height 4
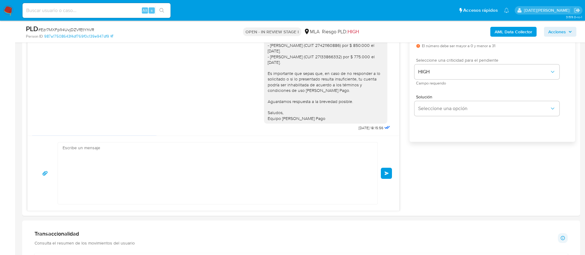
scroll to position [579, 0]
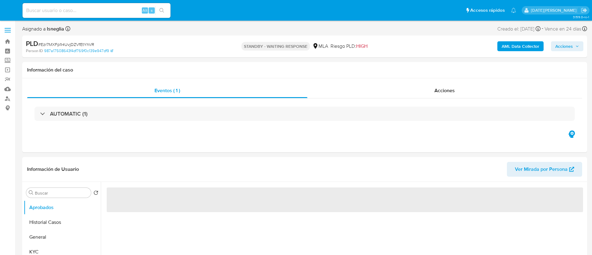
select select "10"
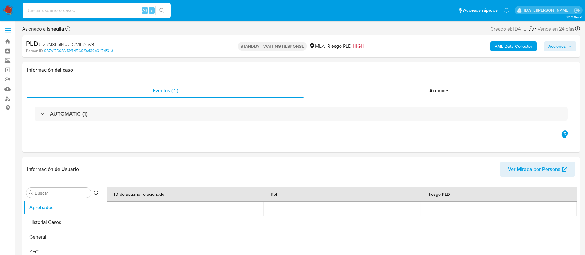
click at [90, 9] on input at bounding box center [96, 10] width 148 height 8
paste input "Z4uQSl0mAPcXxyDp5ngfednL"
type input "Z4uQSl0mAPcXxyDp5ngfednL"
click at [161, 12] on icon "search-icon" at bounding box center [161, 10] width 5 height 5
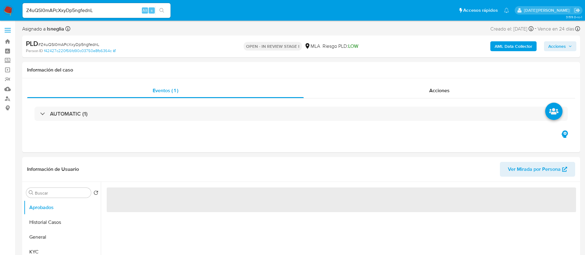
select select "10"
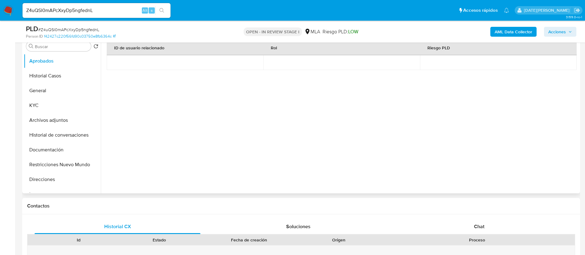
scroll to position [139, 0]
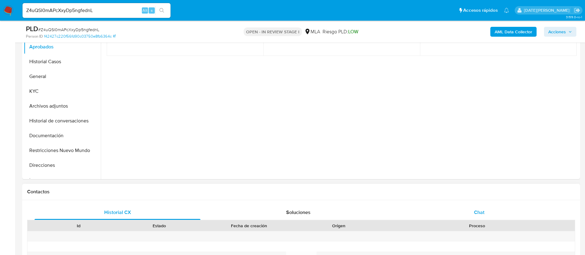
click at [482, 212] on span "Chat" at bounding box center [479, 212] width 10 height 7
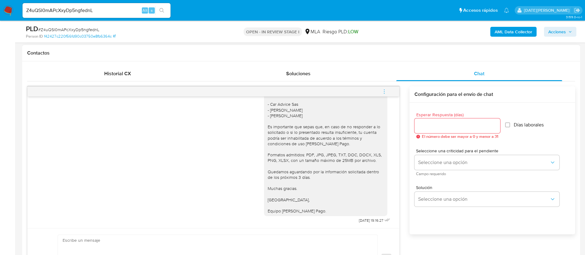
scroll to position [509, 0]
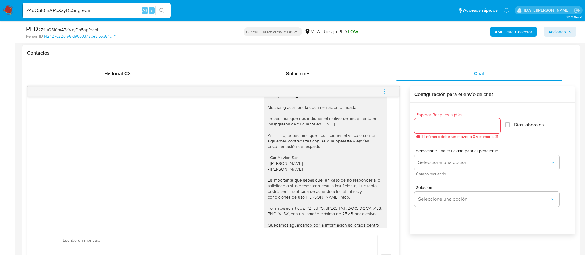
click at [434, 124] on input "Esperar Respuesta (días)" at bounding box center [457, 126] width 86 height 8
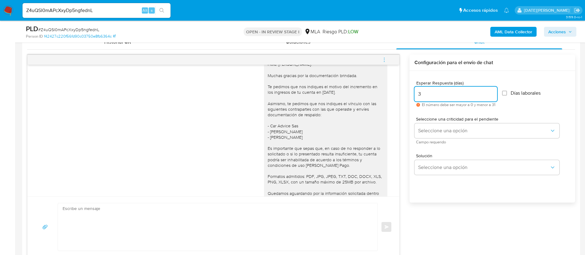
scroll to position [324, 0]
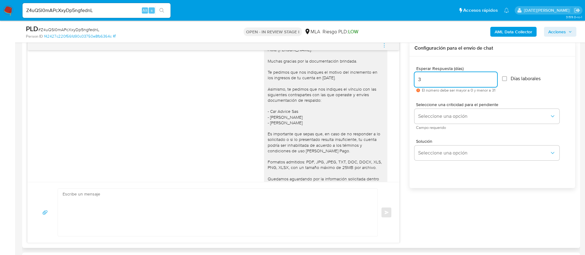
type input "3"
click at [210, 207] on textarea at bounding box center [216, 212] width 307 height 47
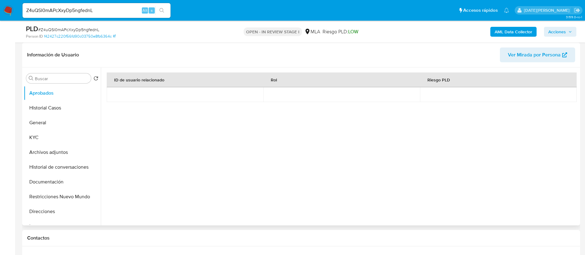
scroll to position [0, 0]
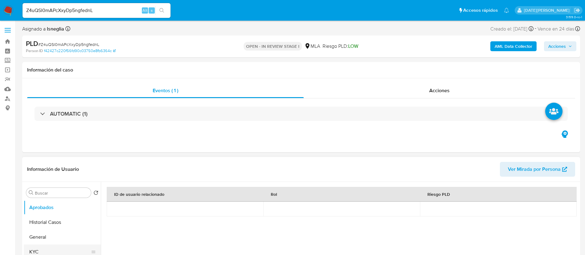
click at [55, 251] on button "KYC" at bounding box center [60, 251] width 72 height 15
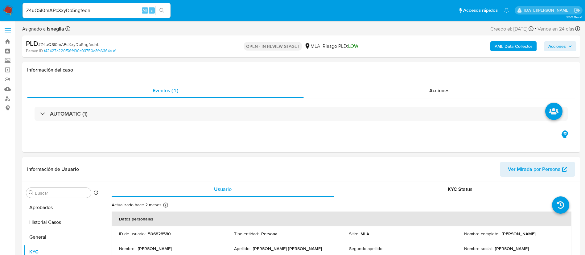
drag, startPoint x: 500, startPoint y: 233, endPoint x: 555, endPoint y: 235, distance: 55.5
click at [555, 235] on div "Nombre completo : [PERSON_NAME]" at bounding box center [514, 234] width 100 height 6
copy p "[PERSON_NAME]"
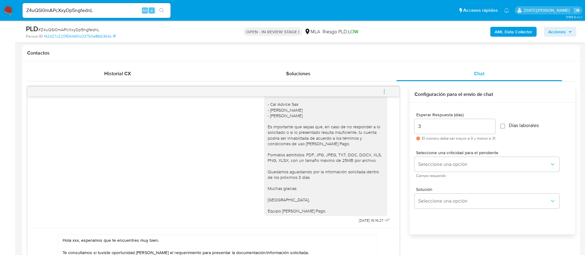
scroll to position [602, 0]
paste textarea "[PERSON_NAME]"
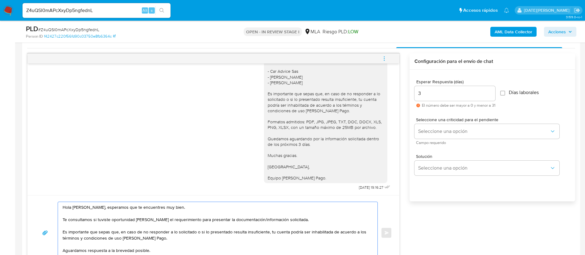
scroll to position [324, 0]
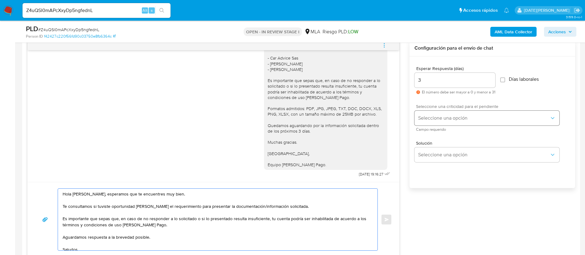
type textarea "Hola [PERSON_NAME], esperamos que te encuentres muy bien. Te consultamos si tuv…"
click at [452, 115] on span "Seleccione una opción" at bounding box center [483, 118] width 131 height 6
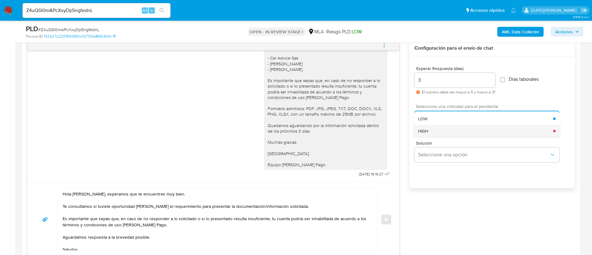
click at [443, 130] on div "HIGH" at bounding box center [485, 131] width 135 height 12
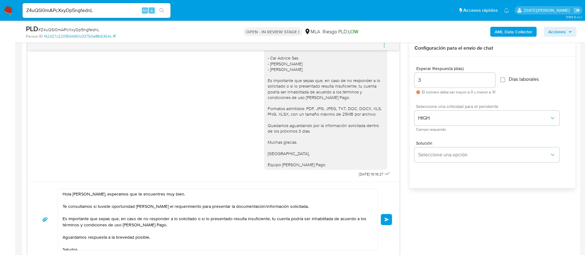
click at [388, 223] on button "Enviar" at bounding box center [386, 219] width 11 height 11
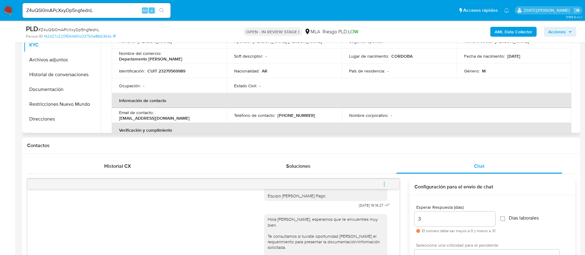
scroll to position [133, 0]
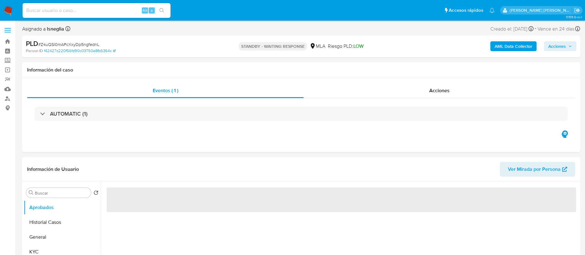
select select "10"
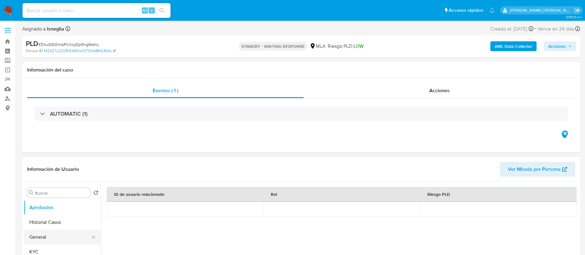
click at [42, 238] on button "General" at bounding box center [60, 237] width 72 height 15
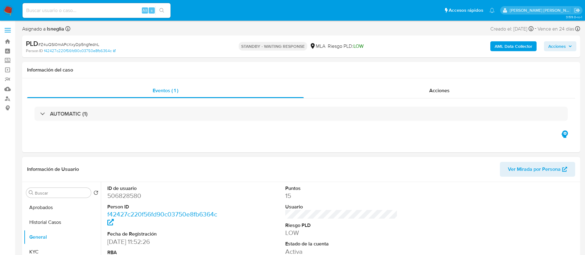
click at [130, 193] on dd "506828580" at bounding box center [163, 195] width 112 height 9
copy dd "506828580"
click at [82, 12] on input at bounding box center [96, 10] width 148 height 8
paste input "TWj37BQsdc6Cwb0ilNvY3B4f"
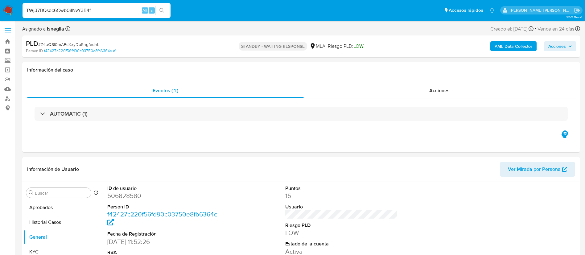
type input "TWj37BQsdc6Cwb0ilNvY3B4f"
click at [162, 8] on icon "search-icon" at bounding box center [161, 10] width 5 height 5
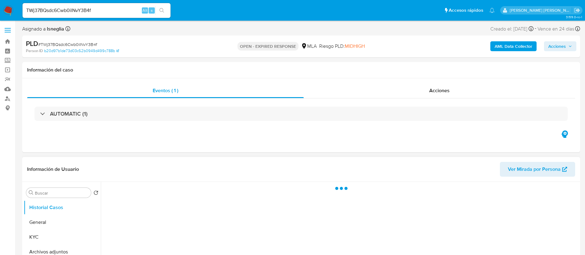
select select "10"
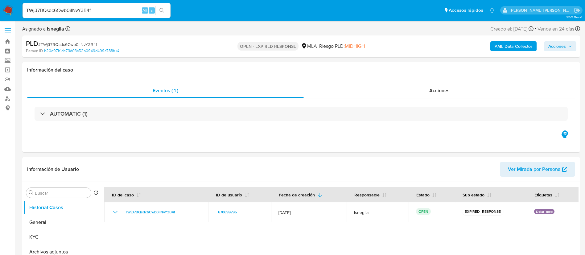
click at [87, 44] on span "# TWj37BQsdc6Cwb0ilNvY3B4f" at bounding box center [67, 44] width 59 height 6
copy span "TWj37BQsdc6Cwb0ilNvY3B4f"
click at [8, 10] on img at bounding box center [8, 10] width 10 height 10
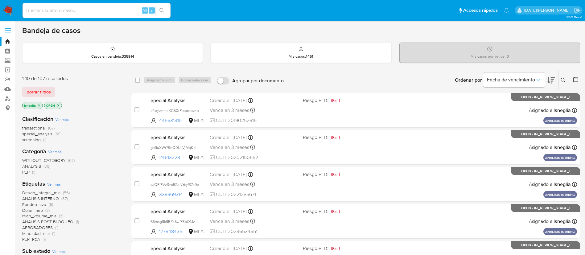
click at [564, 80] on icon at bounding box center [562, 80] width 5 height 5
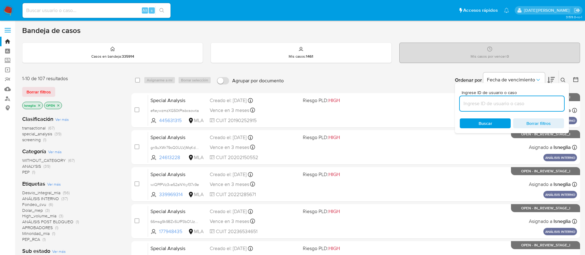
click at [497, 102] on input at bounding box center [512, 104] width 104 height 8
type input "TWj37BQsdc6Cwb0ilNvY3B4f"
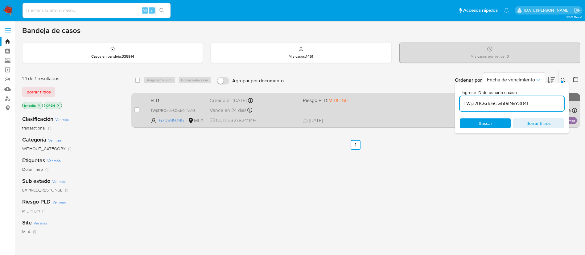
click at [139, 111] on div "case-item-checkbox No es posible asignar el caso" at bounding box center [141, 110] width 14 height 31
click at [137, 108] on input "checkbox" at bounding box center [136, 109] width 5 height 5
checkbox input "true"
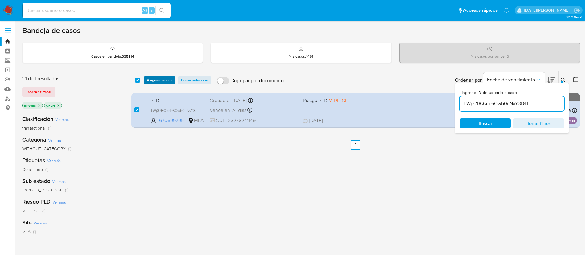
click at [162, 80] on span "Asignarme a mí" at bounding box center [160, 80] width 26 height 6
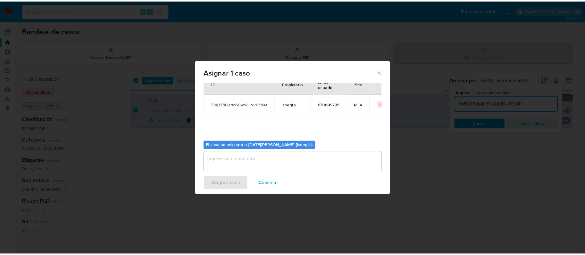
scroll to position [32, 0]
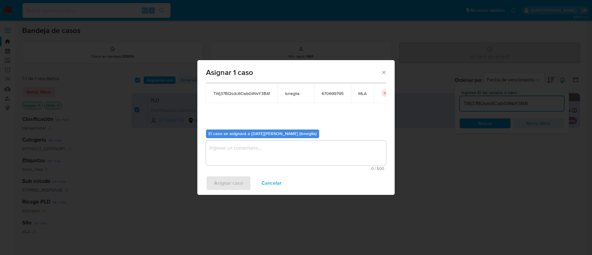
click at [273, 155] on textarea "assign-modal" at bounding box center [296, 153] width 180 height 25
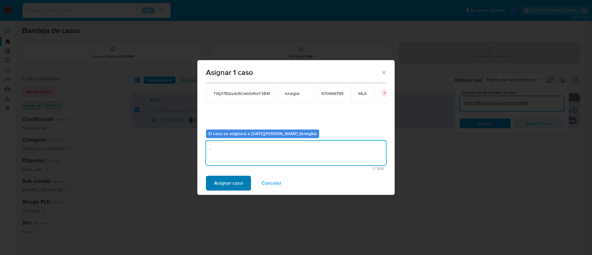
type textarea "."
click at [235, 187] on span "Asignar caso" at bounding box center [228, 183] width 29 height 14
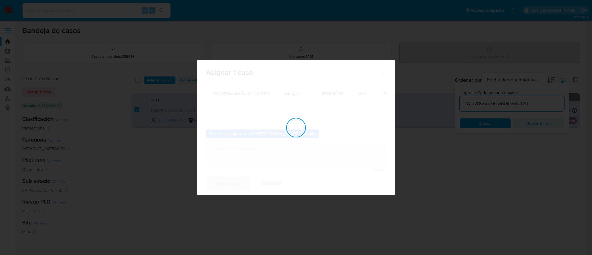
checkbox input "false"
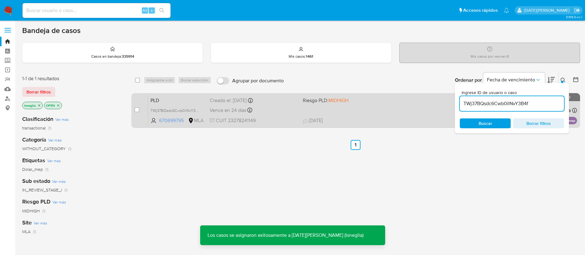
click at [168, 100] on span "PLD" at bounding box center [177, 100] width 54 height 8
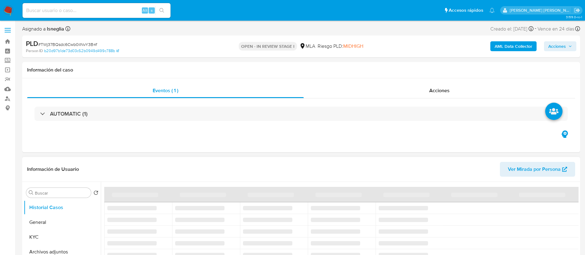
select select "10"
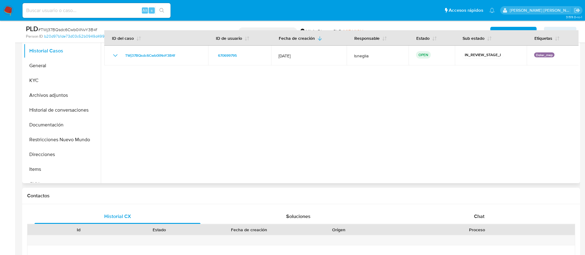
scroll to position [139, 0]
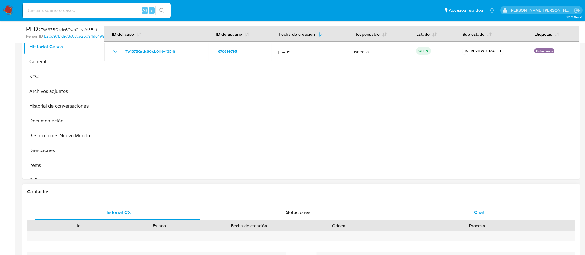
click at [479, 205] on div "Chat" at bounding box center [479, 212] width 166 height 15
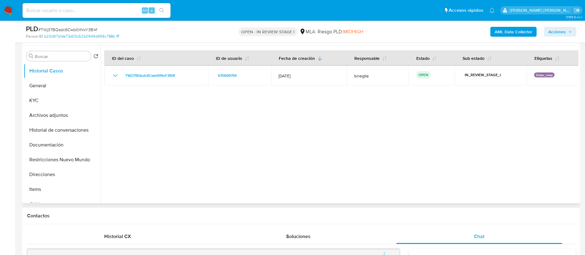
scroll to position [92, 0]
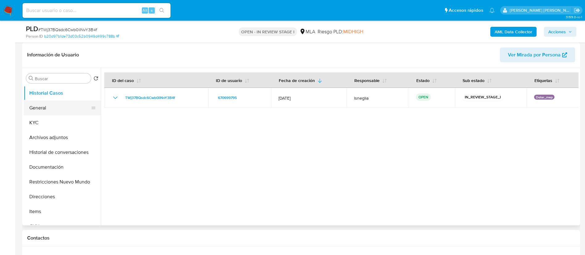
click at [61, 111] on button "General" at bounding box center [60, 107] width 72 height 15
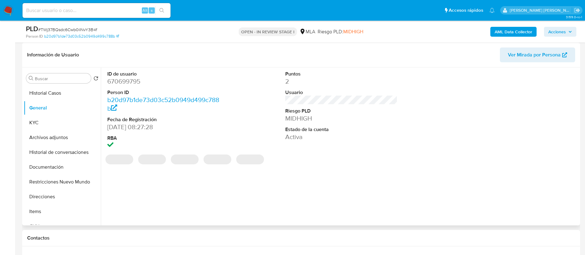
click at [134, 82] on dd "670699795" at bounding box center [163, 81] width 112 height 9
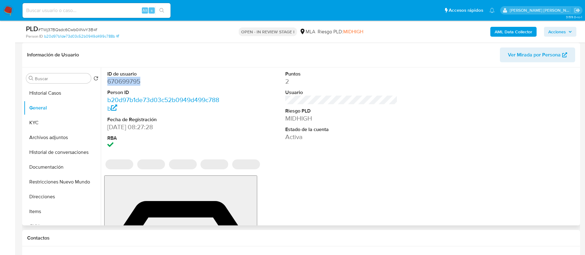
copy dd "670699795"
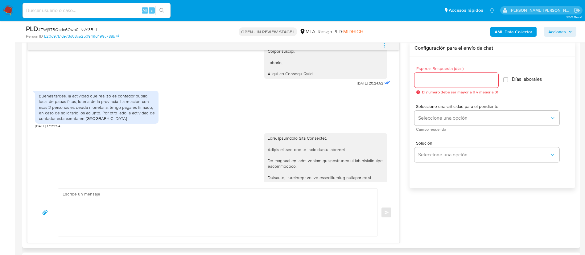
scroll to position [745, 0]
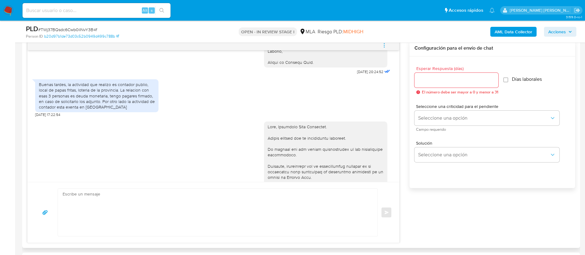
click at [101, 110] on div "Buenas tardes, la actividad que realizo es contador publio, local de papas frit…" at bounding box center [97, 96] width 116 height 28
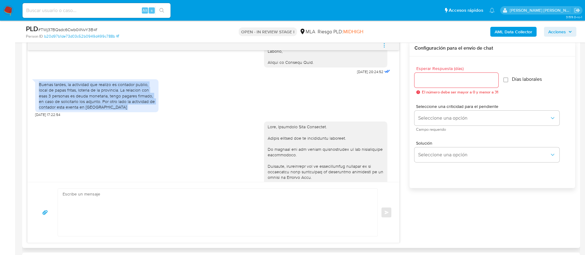
click at [101, 110] on div "Buenas tardes, la actividad que realizo es contador publio, local de papas frit…" at bounding box center [97, 96] width 116 height 28
copy div "Buenas tardes, la actividad que realizo es contador publio, local de papas frit…"
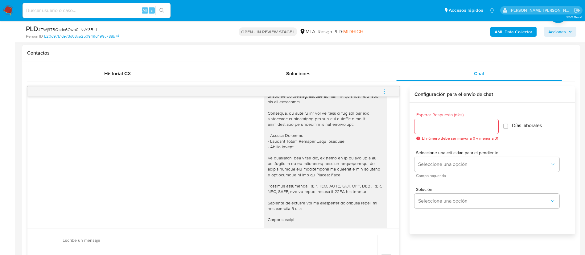
scroll to position [606, 0]
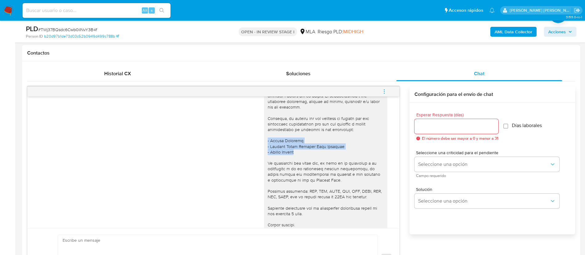
drag, startPoint x: 260, startPoint y: 153, endPoint x: 294, endPoint y: 162, distance: 35.7
click at [294, 162] on div at bounding box center [325, 93] width 123 height 319
copy div "- Martin Snóébohm - Marcela Reina Mariana Sosa Villalba - Lamota Manuel"
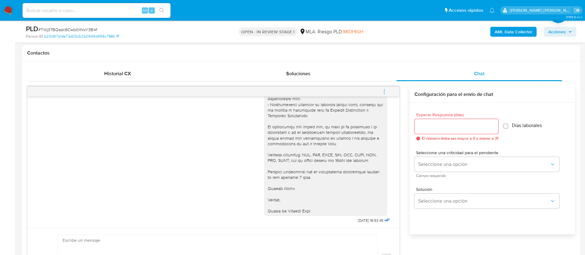
scroll to position [976, 0]
drag, startPoint x: 342, startPoint y: 221, endPoint x: 361, endPoint y: 222, distance: 19.1
click at [361, 222] on div "[DATE] 18:53:45" at bounding box center [328, 97] width 128 height 253
copy span "03/09/2025"
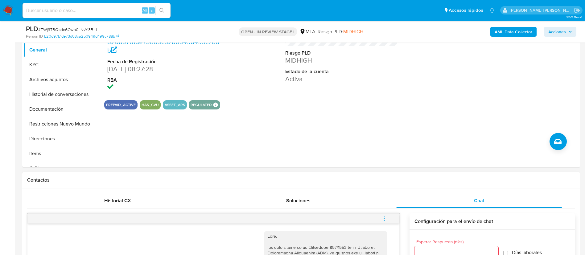
scroll to position [46, 0]
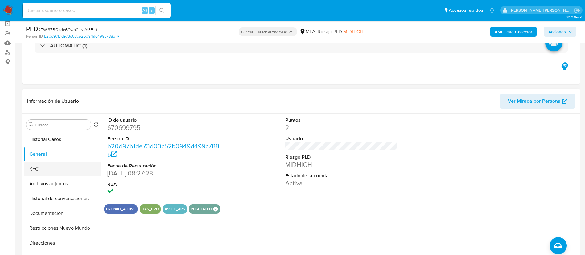
click at [51, 170] on button "KYC" at bounding box center [60, 168] width 72 height 15
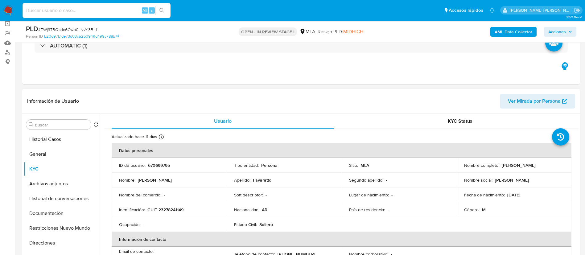
click at [174, 209] on p "CUIT 23278241149" at bounding box center [165, 210] width 36 height 6
copy p "23278241149"
drag, startPoint x: 500, startPoint y: 163, endPoint x: 548, endPoint y: 165, distance: 48.7
click at [548, 165] on div "Nombre completo : Alejandro Luis Favaratto" at bounding box center [514, 165] width 100 height 6
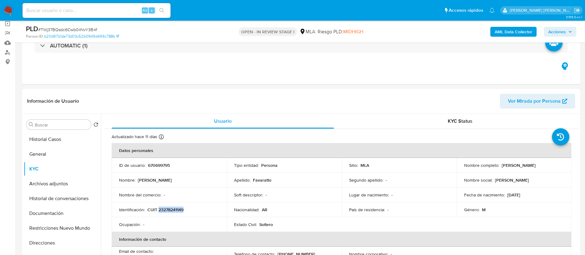
copy p "Alejandro Luis Favaratto"
click at [208, 94] on header "Información de Usuario Ver Mirada por Persona" at bounding box center [301, 101] width 548 height 15
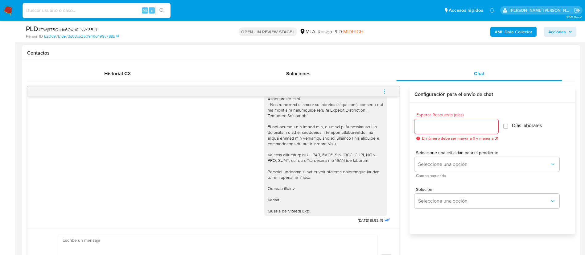
scroll to position [976, 0]
click at [382, 90] on icon "menu-action" at bounding box center [384, 92] width 6 height 6
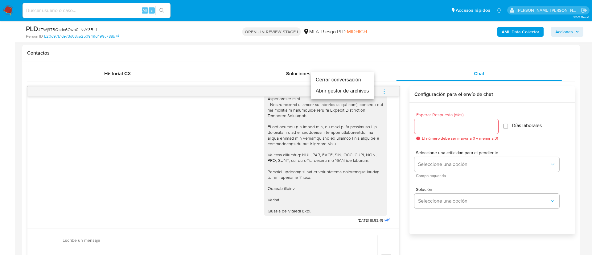
click at [345, 80] on li "Cerrar conversación" at bounding box center [342, 79] width 63 height 11
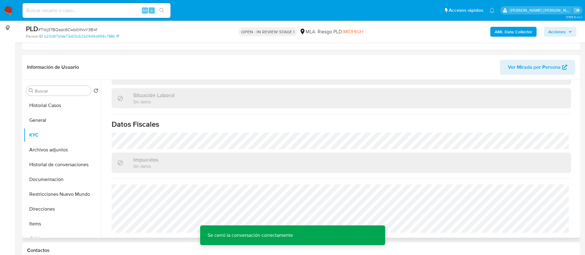
scroll to position [92, 0]
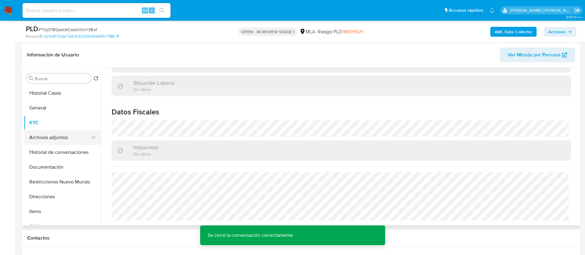
click at [56, 138] on button "Archivos adjuntos" at bounding box center [60, 137] width 72 height 15
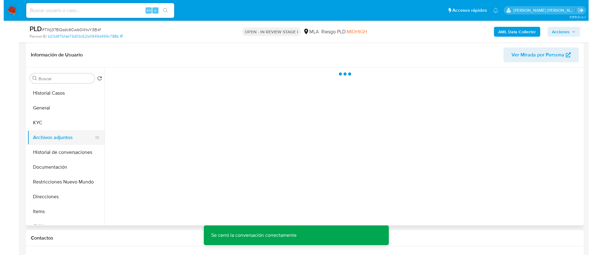
scroll to position [0, 0]
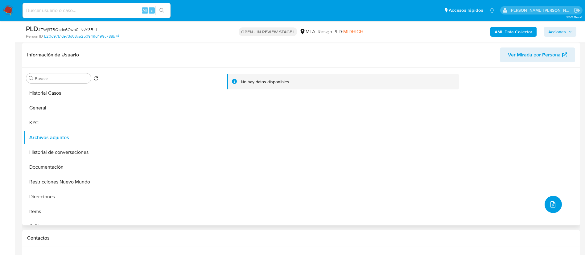
click at [546, 210] on button "upload-file" at bounding box center [552, 204] width 17 height 17
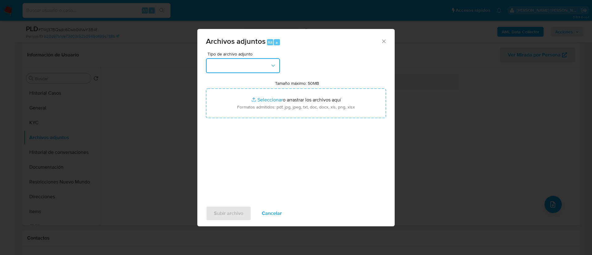
click at [246, 61] on button "button" at bounding box center [243, 65] width 74 height 15
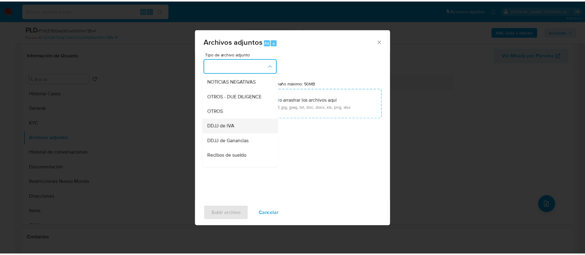
scroll to position [92, 0]
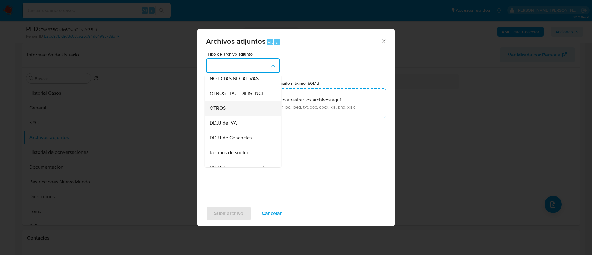
click at [211, 108] on div "OTROS" at bounding box center [241, 108] width 63 height 15
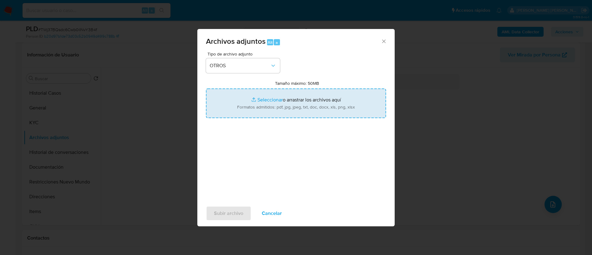
type input "C:\fakepath\Caselog TWj37BQsdc6Cwb0ilNvY3B4f.docx"
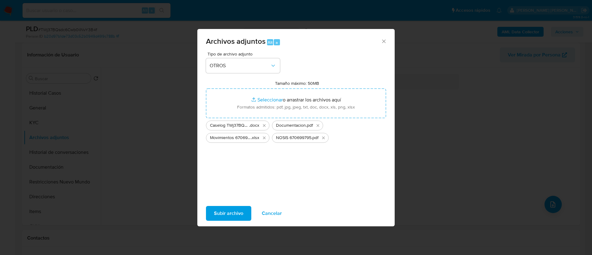
click at [230, 209] on span "Subir archivo" at bounding box center [228, 213] width 29 height 14
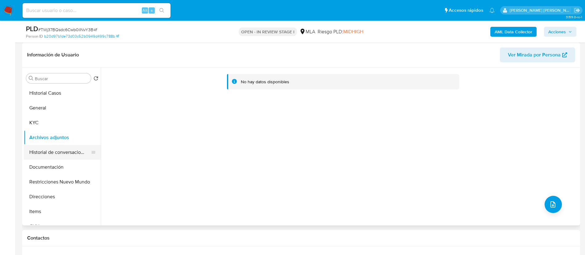
click at [40, 154] on button "Historial de conversaciones" at bounding box center [60, 152] width 72 height 15
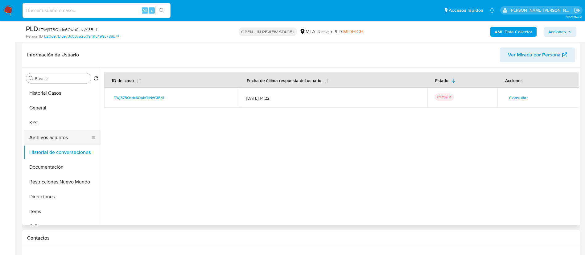
click at [55, 134] on button "Archivos adjuntos" at bounding box center [60, 137] width 72 height 15
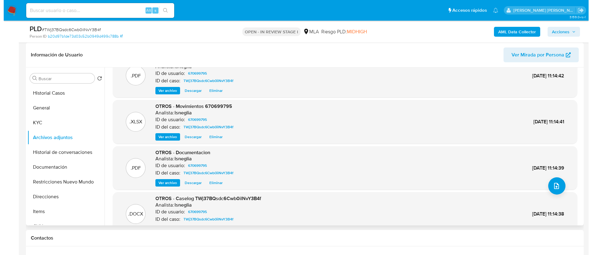
scroll to position [35, 0]
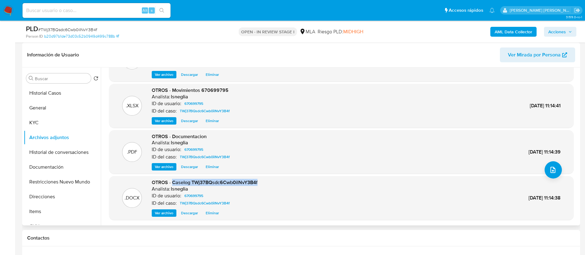
drag, startPoint x: 172, startPoint y: 182, endPoint x: 260, endPoint y: 182, distance: 88.1
click at [260, 182] on div ".DOCX OTROS - Caselog TWj37BQsdc6Cwb0ilNvY3B4f Analista: lsneglia ID de usuario…" at bounding box center [341, 198] width 458 height 38
copy span "Caselog TWj37BQsdc6Cwb0ilNvY3B4f"
click at [522, 30] on b "AML Data Collector" at bounding box center [513, 32] width 38 height 10
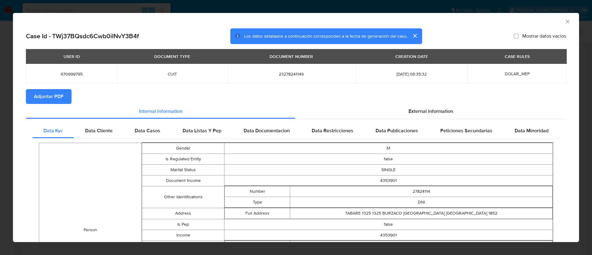
click at [63, 97] on span "Adjuntar PDF" at bounding box center [49, 97] width 30 height 14
click at [95, 137] on div "Data Cliente" at bounding box center [99, 131] width 50 height 15
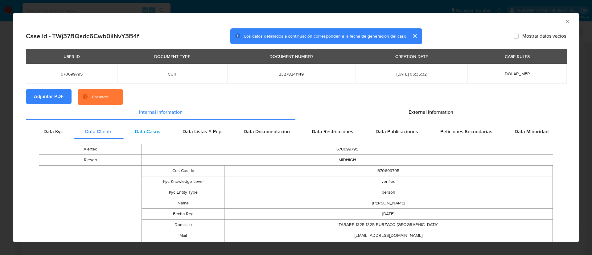
click at [146, 132] on span "Data Casos" at bounding box center [148, 131] width 26 height 7
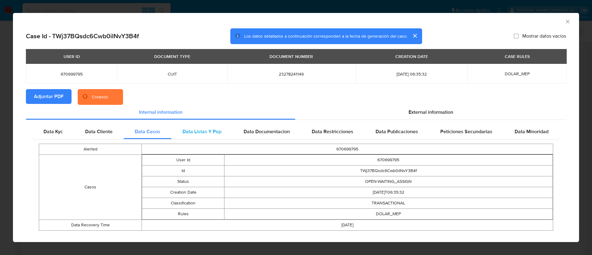
click at [201, 130] on span "Data Listas Y Pep" at bounding box center [201, 131] width 39 height 7
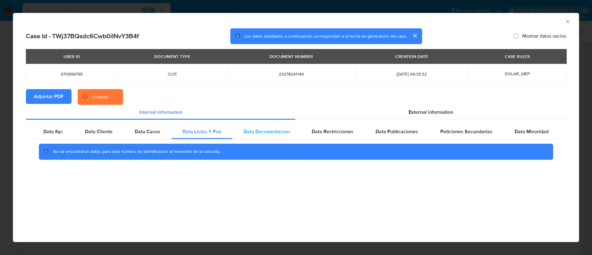
click at [259, 129] on span "Data Documentacion" at bounding box center [266, 131] width 46 height 7
click at [319, 129] on span "Data Restricciones" at bounding box center [333, 131] width 42 height 7
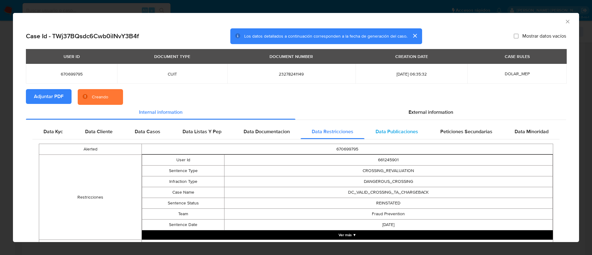
click at [398, 136] on div "Data Publicaciones" at bounding box center [396, 131] width 65 height 15
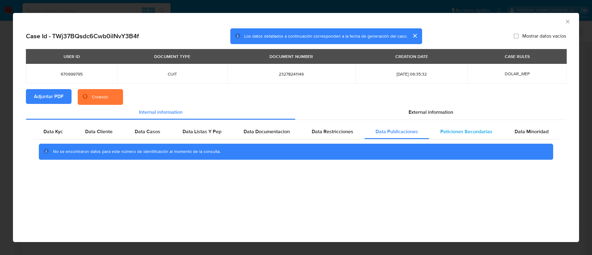
click at [449, 134] on span "Peticiones Secundarias" at bounding box center [466, 131] width 52 height 7
click at [518, 134] on span "Data Minoridad" at bounding box center [531, 131] width 34 height 7
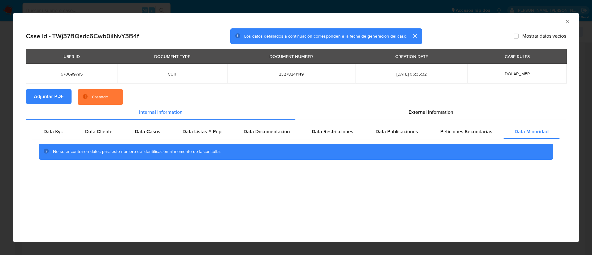
click at [404, 103] on section "Adjuntar PDF Creando" at bounding box center [296, 97] width 540 height 16
click at [406, 108] on div "External information" at bounding box center [430, 112] width 271 height 15
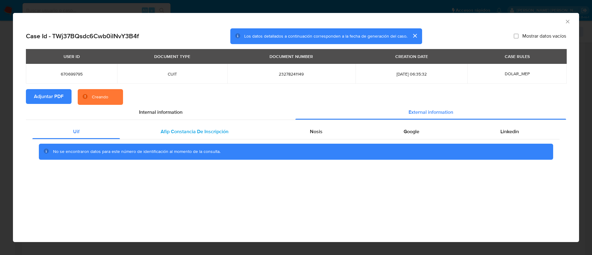
click at [161, 133] on span "Afip Constancia De Inscripción" at bounding box center [195, 131] width 68 height 7
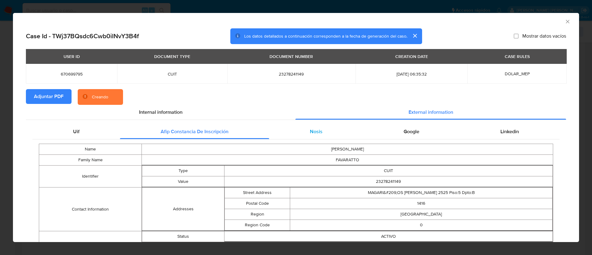
click at [300, 128] on div "Nosis" at bounding box center [316, 131] width 94 height 15
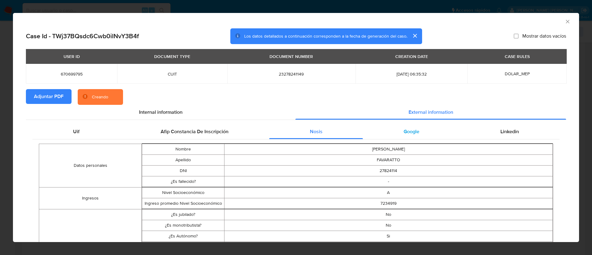
click at [392, 127] on div "Google" at bounding box center [411, 131] width 97 height 15
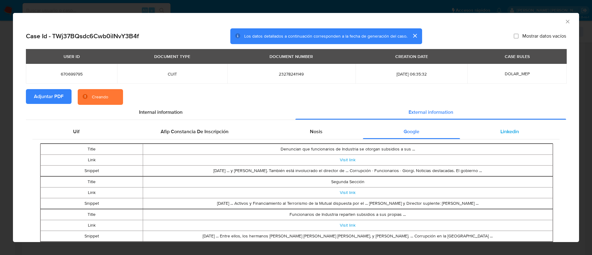
click at [481, 129] on div "Linkedin" at bounding box center [510, 131] width 100 height 15
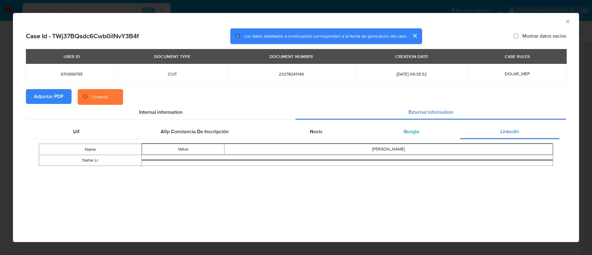
click at [382, 133] on div "Google" at bounding box center [411, 131] width 97 height 15
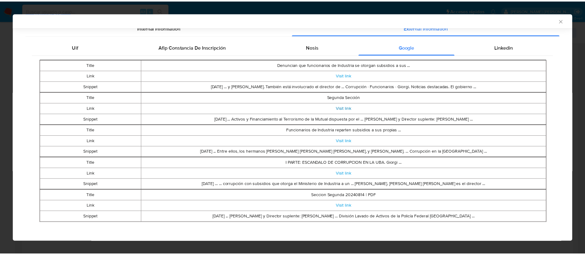
scroll to position [84, 0]
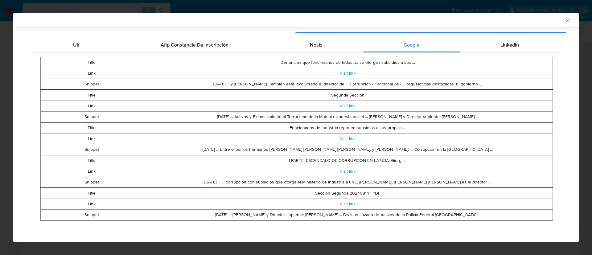
click at [564, 22] on icon "Cerrar ventana" at bounding box center [567, 20] width 6 height 6
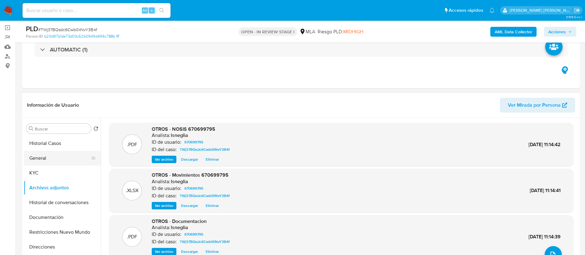
scroll to position [46, 0]
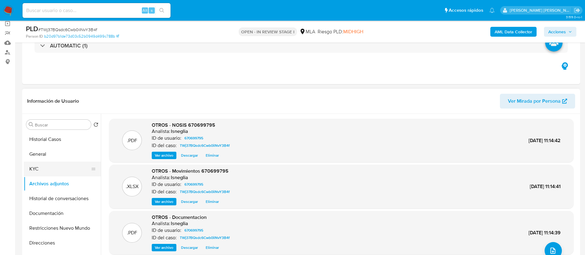
click at [39, 174] on button "KYC" at bounding box center [60, 168] width 72 height 15
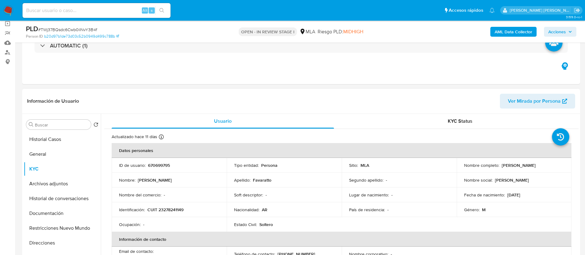
drag, startPoint x: 502, startPoint y: 166, endPoint x: 548, endPoint y: 167, distance: 45.6
click at [548, 167] on div "Nombre completo : Alejandro Luis Favaratto" at bounding box center [514, 165] width 100 height 6
copy p "Alejandro Luis Favaratto"
click at [42, 186] on button "Archivos adjuntos" at bounding box center [60, 183] width 72 height 15
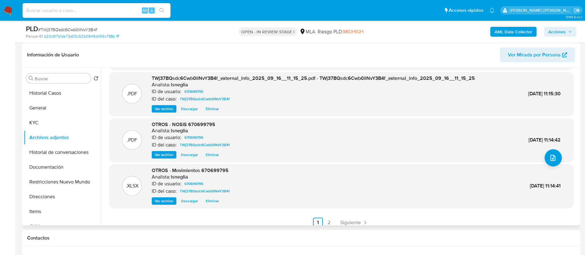
scroll to position [52, 0]
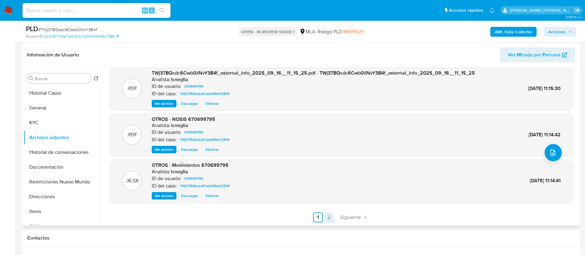
click at [325, 216] on link "2" at bounding box center [329, 217] width 10 height 10
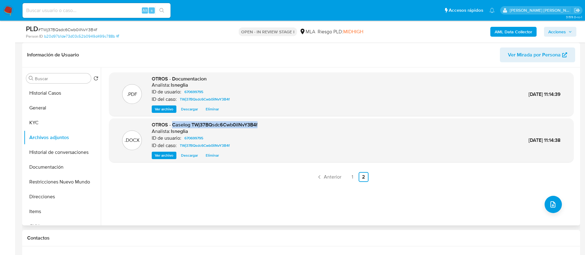
drag, startPoint x: 171, startPoint y: 124, endPoint x: 269, endPoint y: 124, distance: 98.0
click at [269, 124] on div ".DOCX OTROS - Caselog TWj37BQsdc6Cwb0ilNvY3B4f Analista: lsneglia ID de usuario…" at bounding box center [341, 140] width 458 height 38
copy span "Caselog TWj37BQsdc6Cwb0ilNvY3B4f"
click at [354, 176] on link "1" at bounding box center [352, 177] width 10 height 10
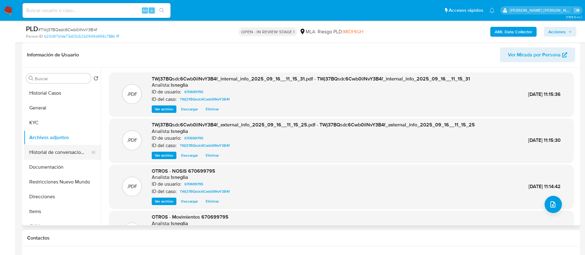
click at [62, 148] on button "Historial de conversaciones" at bounding box center [60, 152] width 72 height 15
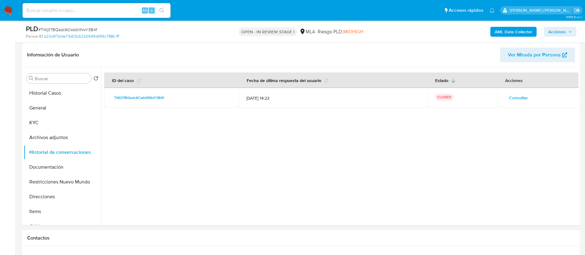
click at [560, 29] on span "Acciones" at bounding box center [557, 32] width 18 height 10
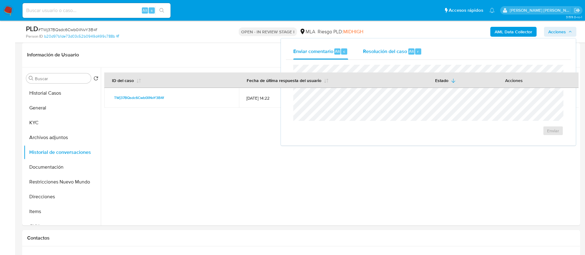
click at [396, 54] on span "Resolución del caso" at bounding box center [385, 50] width 44 height 7
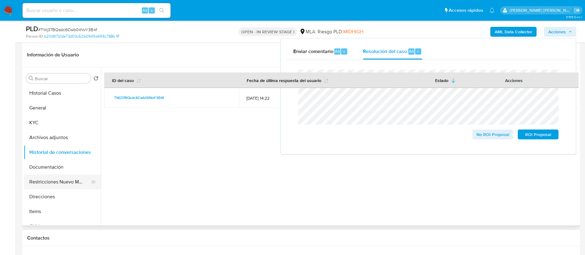
click at [50, 186] on button "Restricciones Nuevo Mundo" at bounding box center [60, 181] width 72 height 15
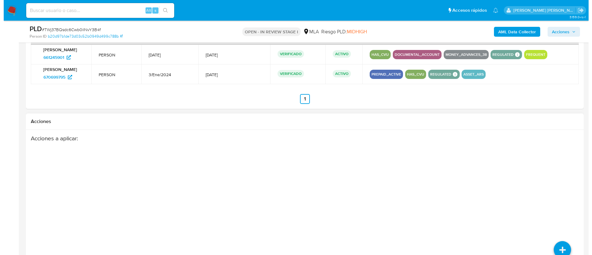
scroll to position [963, 0]
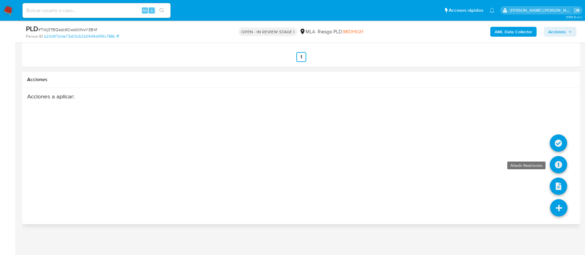
click at [562, 165] on icon at bounding box center [558, 164] width 17 height 17
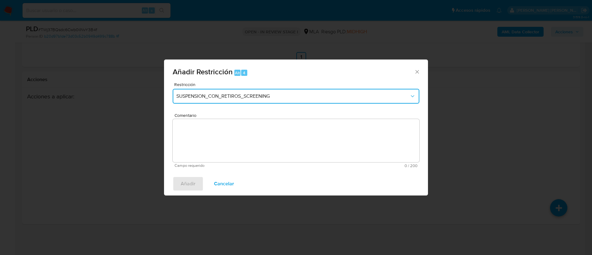
click at [191, 90] on button "SUSPENSION_CON_RETIROS_SCREENING" at bounding box center [296, 96] width 247 height 15
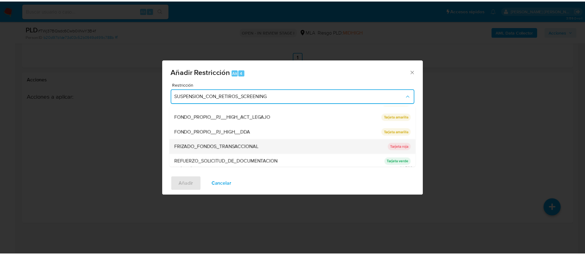
scroll to position [131, 0]
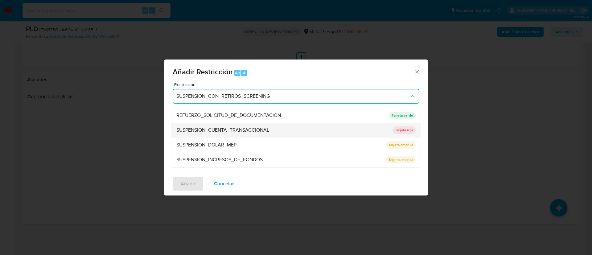
click at [261, 129] on span "SUSPENSION_CUENTA_TRANSACCIONAL" at bounding box center [222, 130] width 93 height 6
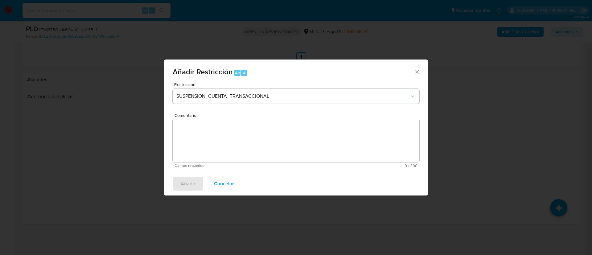
click at [249, 139] on textarea "Comentario" at bounding box center [296, 140] width 247 height 43
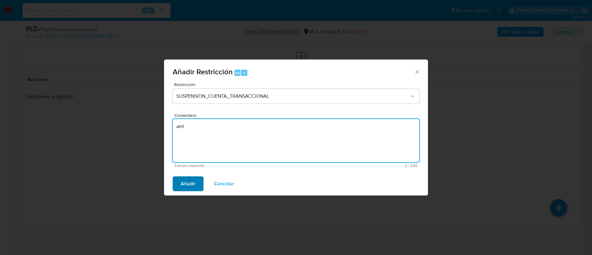
type textarea "aml"
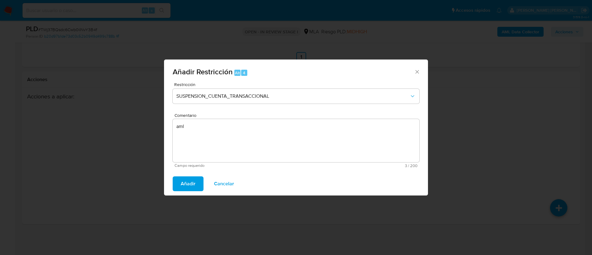
click at [189, 187] on span "Añadir" at bounding box center [188, 184] width 15 height 14
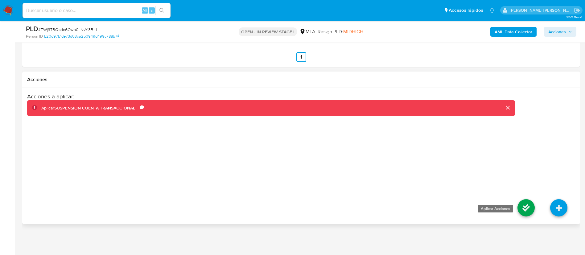
click at [525, 201] on icon at bounding box center [525, 207] width 17 height 17
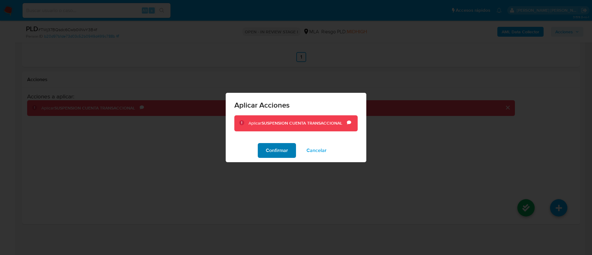
click at [270, 153] on span "Confirmar" at bounding box center [277, 151] width 22 height 14
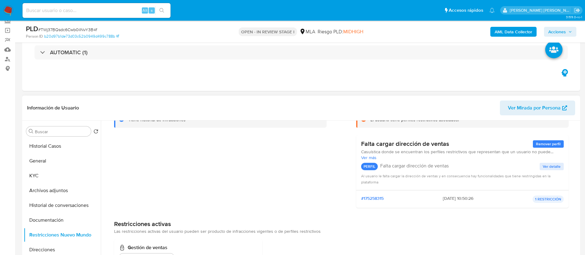
scroll to position [38, 0]
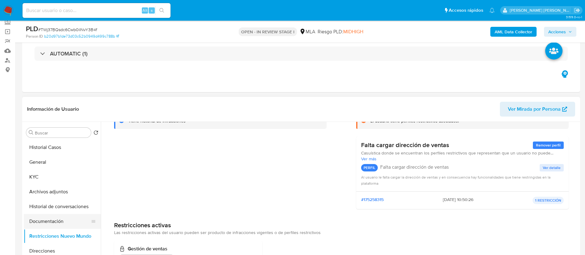
click at [63, 219] on button "Documentación" at bounding box center [60, 221] width 72 height 15
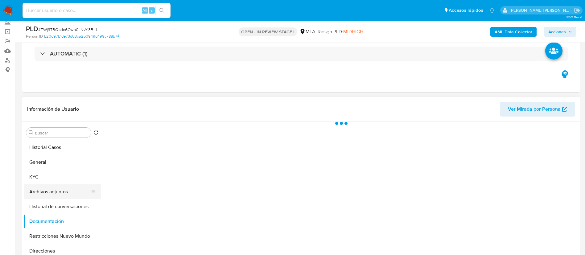
click at [66, 198] on button "Archivos adjuntos" at bounding box center [60, 191] width 72 height 15
click at [68, 189] on button "Archivos adjuntos" at bounding box center [60, 191] width 72 height 15
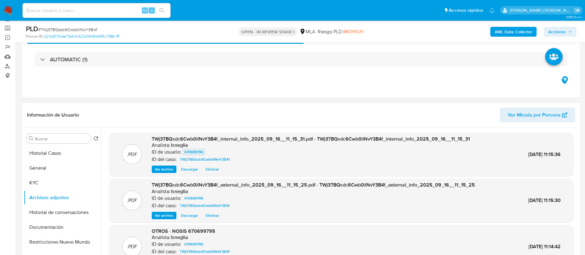
scroll to position [46, 0]
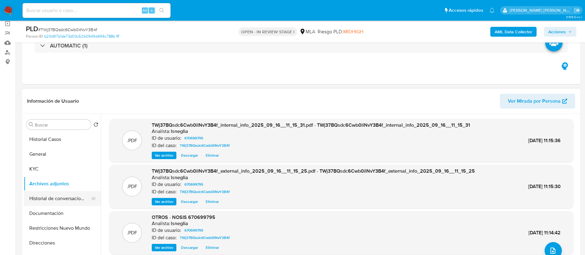
click at [48, 198] on button "Historial de conversaciones" at bounding box center [60, 198] width 72 height 15
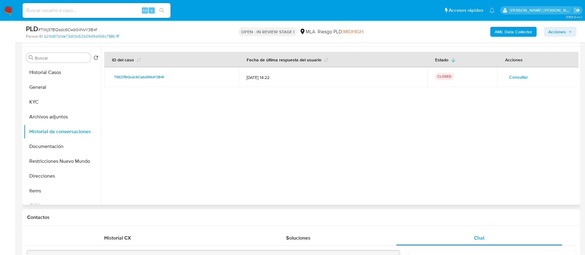
scroll to position [92, 0]
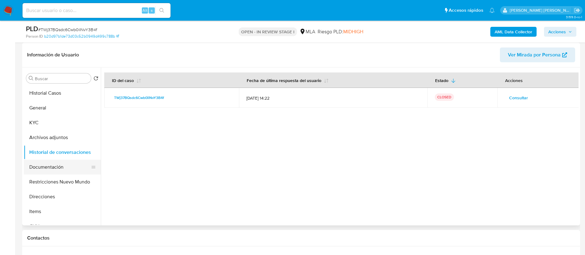
click at [52, 167] on button "Documentación" at bounding box center [60, 167] width 72 height 15
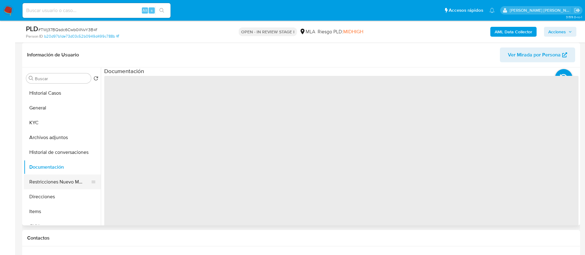
click at [64, 180] on button "Restricciones Nuevo Mundo" at bounding box center [60, 181] width 72 height 15
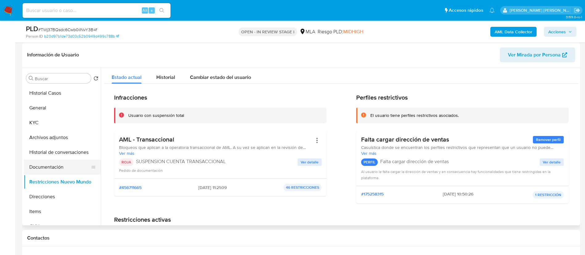
click at [62, 167] on button "Documentación" at bounding box center [60, 167] width 72 height 15
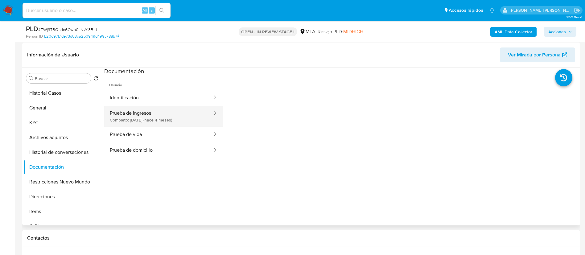
click at [179, 115] on button "Prueba de ingresos Completo: 03/05/2025 (hace 4 meses)" at bounding box center [158, 116] width 109 height 21
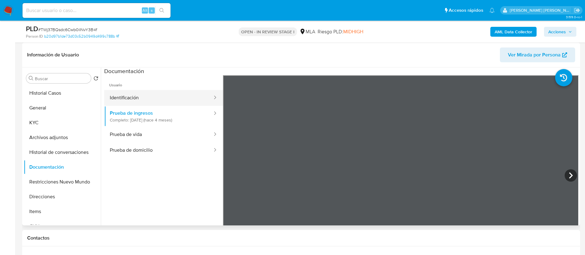
click at [144, 98] on button "Identificación" at bounding box center [158, 98] width 109 height 16
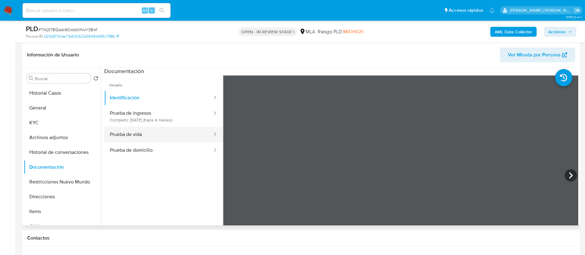
click at [132, 132] on button "Prueba de vida" at bounding box center [158, 135] width 109 height 16
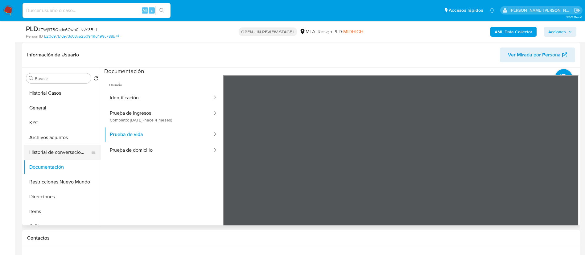
click at [41, 153] on button "Historial de conversaciones" at bounding box center [60, 152] width 72 height 15
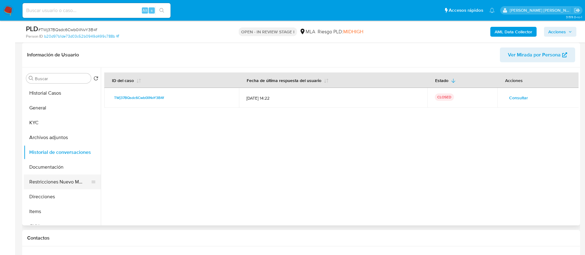
click at [61, 180] on button "Restricciones Nuevo Mundo" at bounding box center [60, 181] width 72 height 15
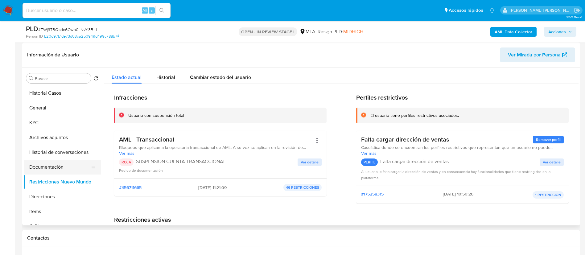
click at [55, 169] on button "Documentación" at bounding box center [60, 167] width 72 height 15
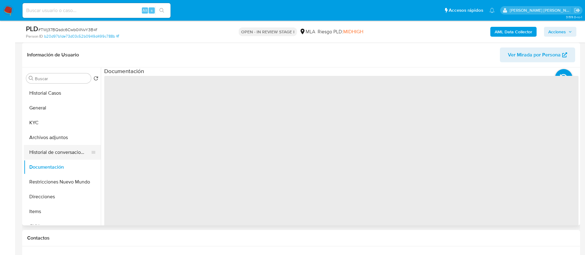
click at [75, 150] on button "Historial de conversaciones" at bounding box center [60, 152] width 72 height 15
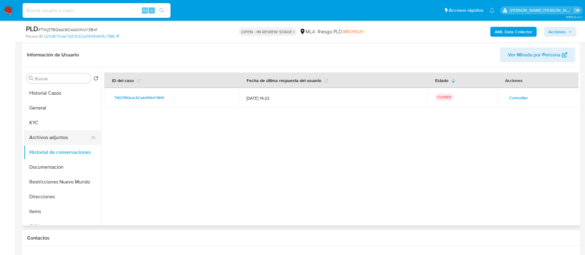
click at [60, 135] on button "Archivos adjuntos" at bounding box center [60, 137] width 72 height 15
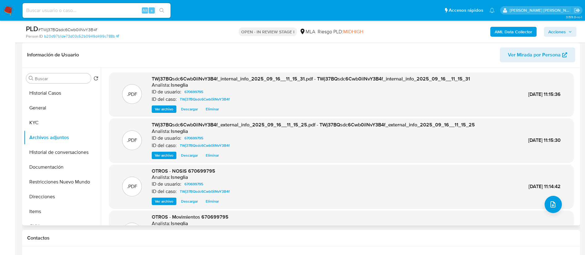
scroll to position [46, 0]
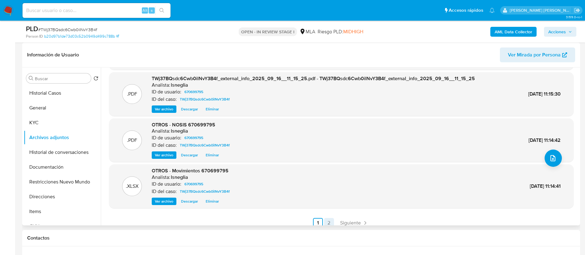
click at [329, 221] on link "2" at bounding box center [329, 223] width 10 height 10
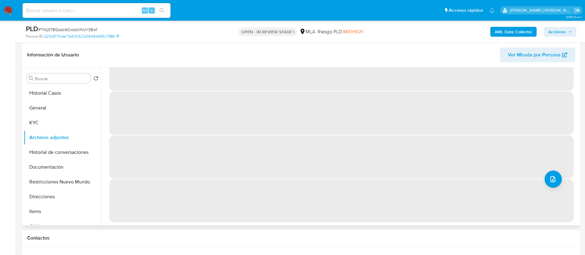
scroll to position [0, 0]
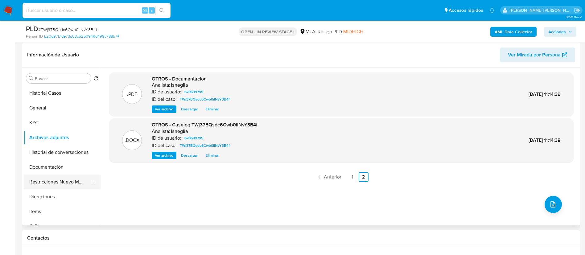
click at [67, 180] on button "Restricciones Nuevo Mundo" at bounding box center [60, 181] width 72 height 15
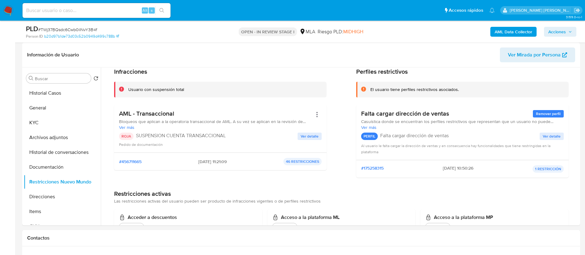
scroll to position [46, 0]
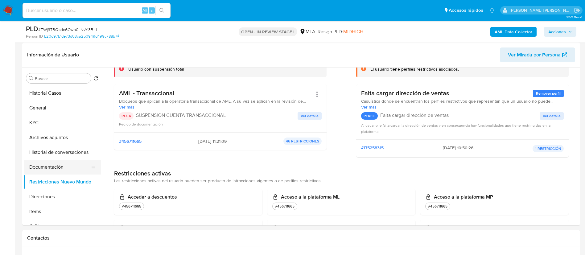
click at [54, 167] on button "Documentación" at bounding box center [60, 167] width 72 height 15
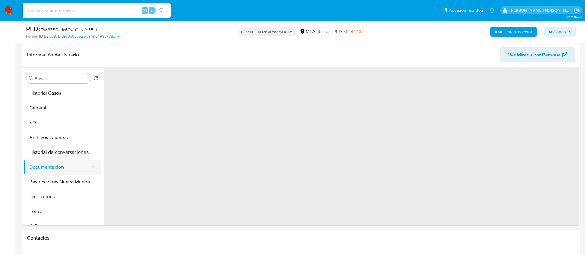
scroll to position [0, 0]
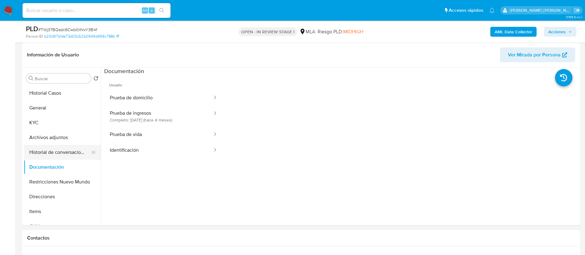
click at [65, 152] on button "Historial de conversaciones" at bounding box center [60, 152] width 72 height 15
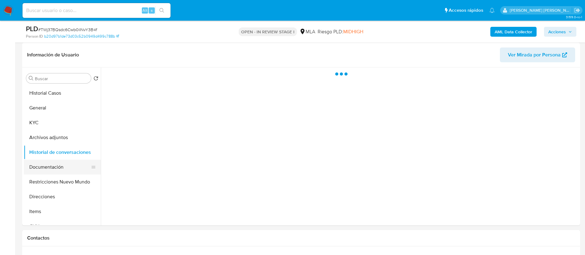
click at [64, 163] on button "Documentación" at bounding box center [60, 167] width 72 height 15
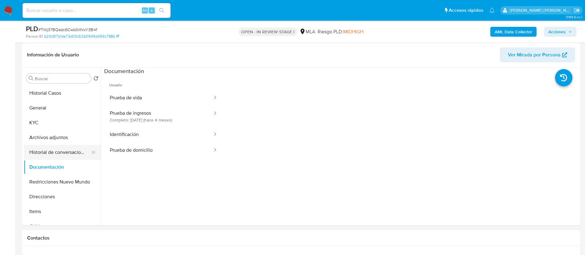
click at [65, 152] on button "Historial de conversaciones" at bounding box center [60, 152] width 72 height 15
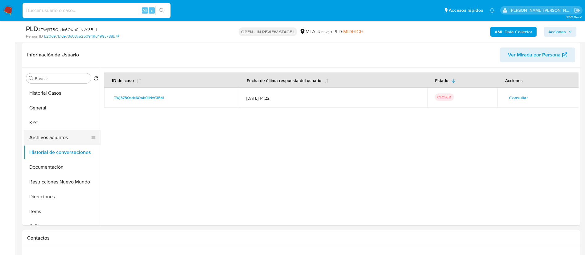
click at [70, 140] on button "Archivos adjuntos" at bounding box center [60, 137] width 72 height 15
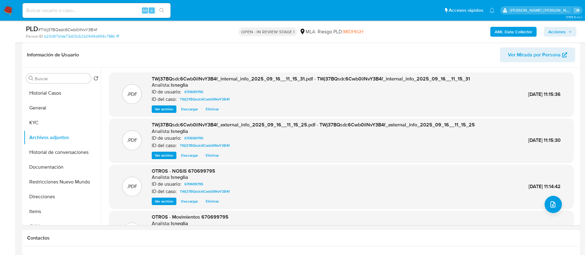
scroll to position [46, 0]
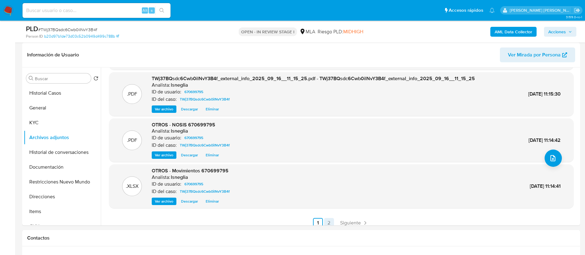
click at [329, 222] on link "2" at bounding box center [329, 223] width 10 height 10
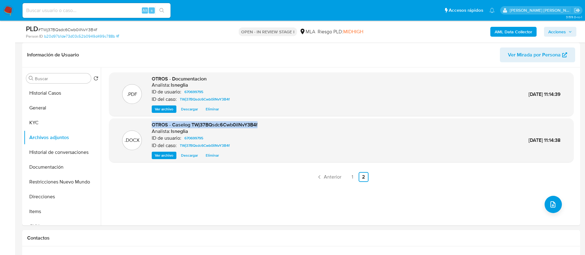
drag, startPoint x: 151, startPoint y: 124, endPoint x: 264, endPoint y: 124, distance: 112.8
click at [264, 124] on div ".DOCX OTROS - Caselog TWj37BQsdc6Cwb0ilNvY3B4f Analista: lsneglia ID de usuario…" at bounding box center [341, 140] width 458 height 38
click at [567, 32] on span "Acciones" at bounding box center [560, 31] width 24 height 9
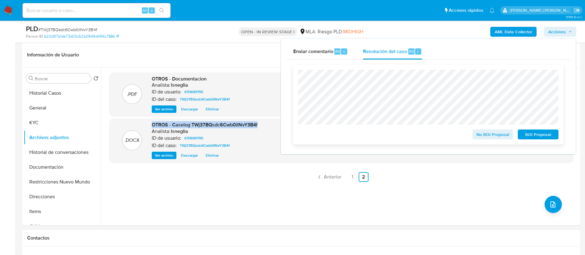
scroll to position [46, 0]
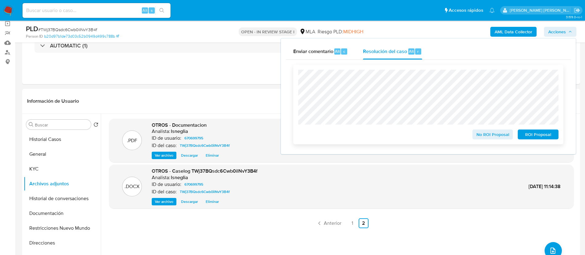
click at [550, 138] on span "ROI Proposal" at bounding box center [538, 134] width 32 height 9
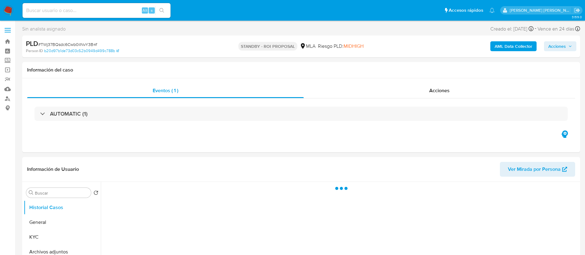
select select "10"
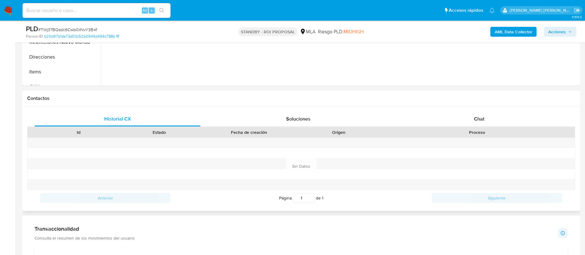
scroll to position [277, 0]
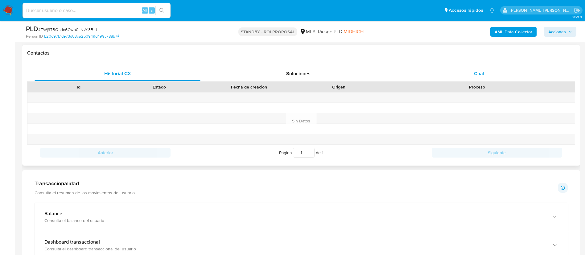
click at [490, 76] on div "Chat" at bounding box center [479, 73] width 166 height 15
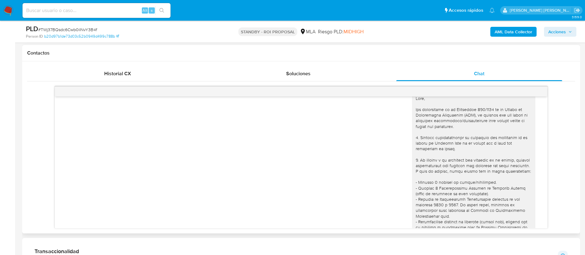
scroll to position [5, 0]
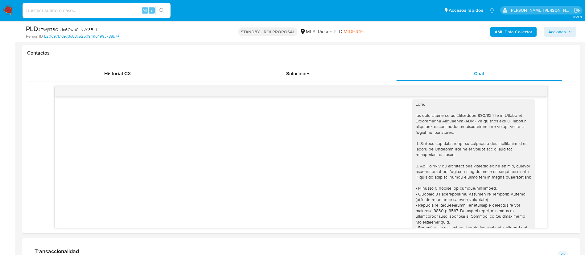
click at [72, 10] on input at bounding box center [96, 10] width 148 height 8
paste input "ePeeFebaYmxB852ySyumUQYl"
type input "ePeeFebaYmxB852ySyumUQYl"
click at [161, 10] on icon "search-icon" at bounding box center [161, 10] width 5 height 5
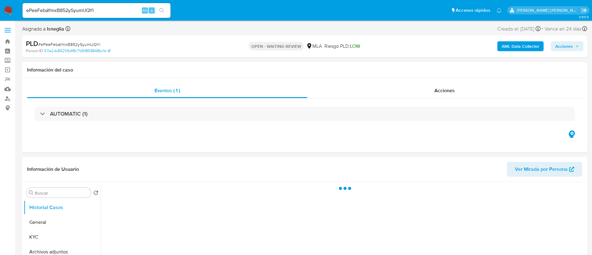
select select "10"
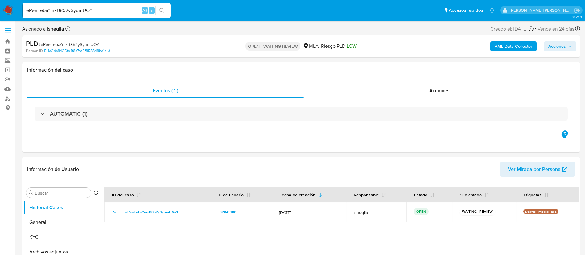
click at [76, 46] on span "# ePeeFebaYmxB852ySyumUQYl" at bounding box center [69, 44] width 62 height 6
copy span "ePeeFebaYmxB852ySyumUQYl"
click at [5, 11] on img at bounding box center [8, 10] width 10 height 10
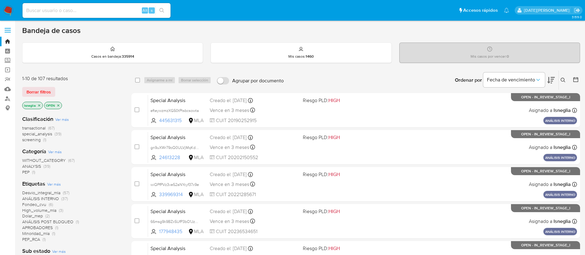
click at [564, 78] on icon at bounding box center [562, 80] width 5 height 5
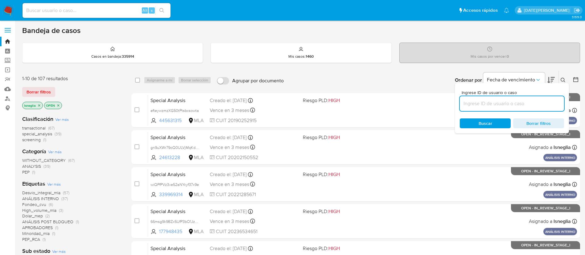
click at [499, 103] on input at bounding box center [512, 104] width 104 height 8
type input "ePeeFebaYmxB852ySyumUQYl"
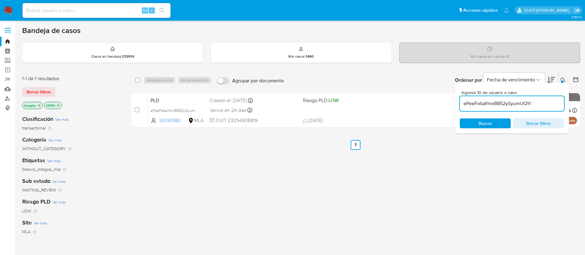
click at [563, 79] on icon at bounding box center [562, 80] width 5 height 5
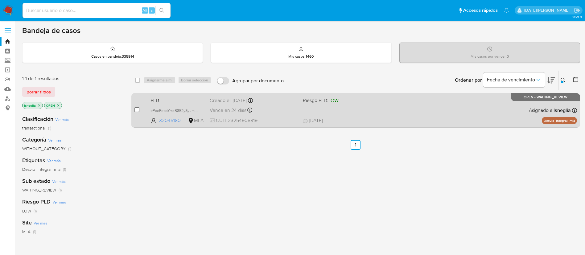
click at [137, 112] on input "checkbox" at bounding box center [136, 109] width 5 height 5
checkbox input "true"
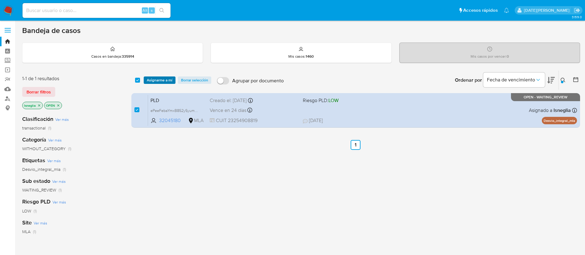
click at [169, 79] on span "Asignarme a mí" at bounding box center [160, 80] width 26 height 6
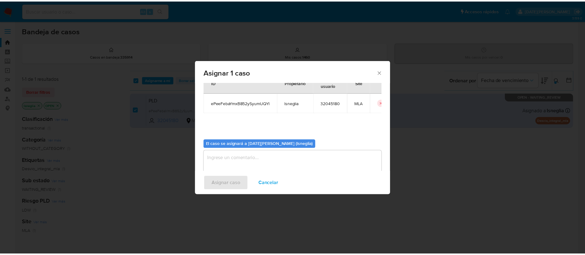
scroll to position [32, 0]
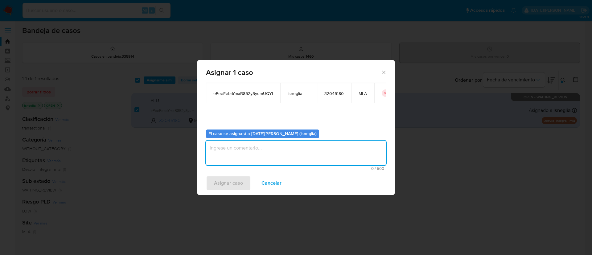
click at [266, 156] on textarea "assign-modal" at bounding box center [296, 153] width 180 height 25
type textarea "."
click at [231, 183] on span "Asignar caso" at bounding box center [228, 183] width 29 height 14
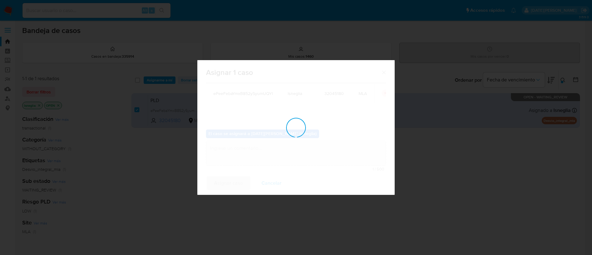
checkbox input "false"
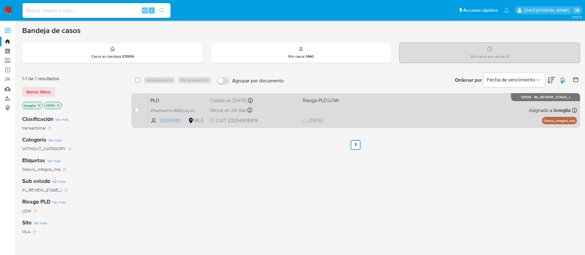
click at [179, 97] on span "PLD" at bounding box center [177, 100] width 54 height 8
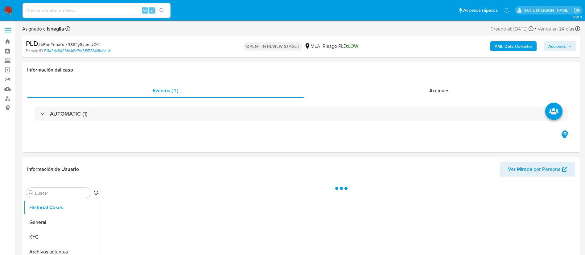
select select "10"
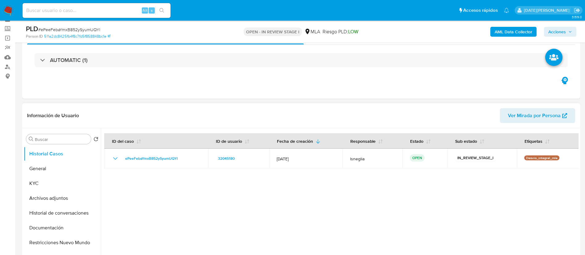
scroll to position [46, 0]
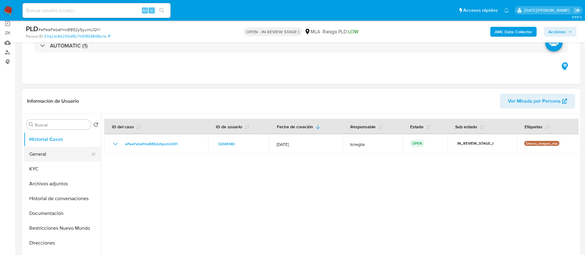
click at [49, 157] on button "General" at bounding box center [60, 154] width 72 height 15
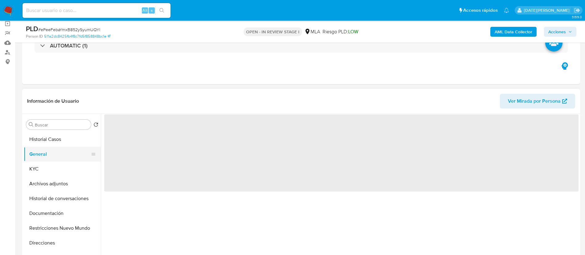
click at [49, 157] on button "General" at bounding box center [60, 154] width 72 height 15
drag, startPoint x: 50, startPoint y: 156, endPoint x: 376, endPoint y: 104, distance: 330.2
click at [376, 104] on header "Información de Usuario Ver Mirada por Persona" at bounding box center [301, 101] width 548 height 15
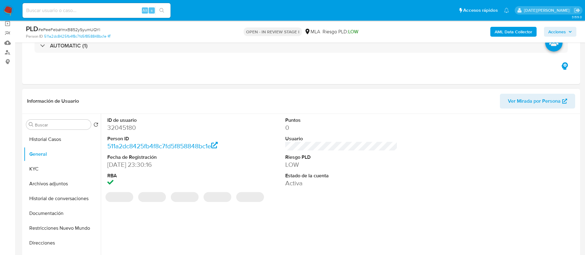
click at [131, 124] on dd "32045180" at bounding box center [163, 127] width 112 height 9
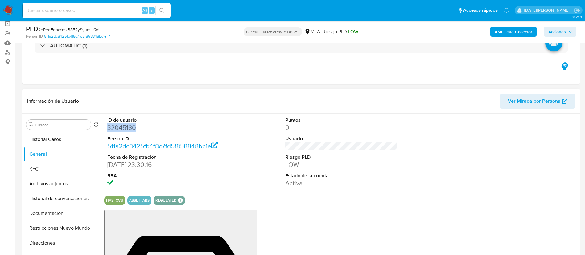
copy dd "32045180"
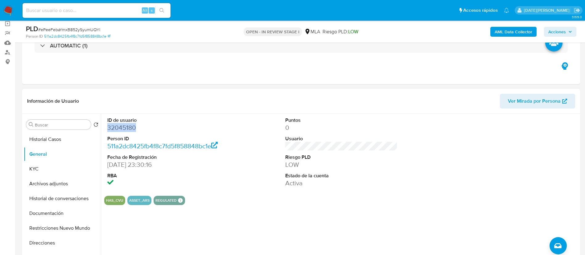
copy dd "32045180"
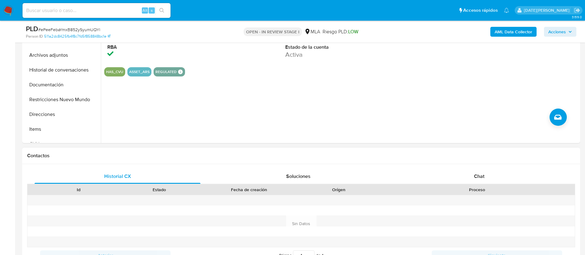
scroll to position [277, 0]
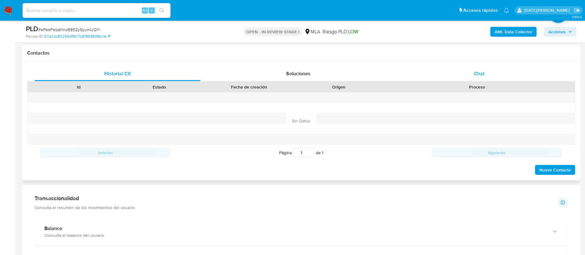
click at [483, 72] on span "Chat" at bounding box center [479, 73] width 10 height 7
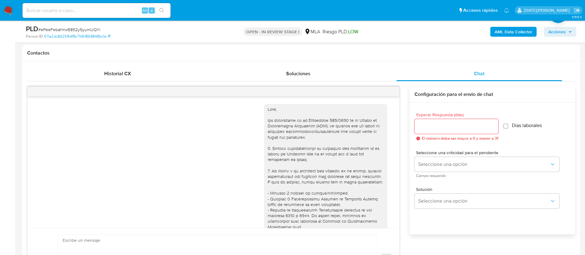
scroll to position [817, 0]
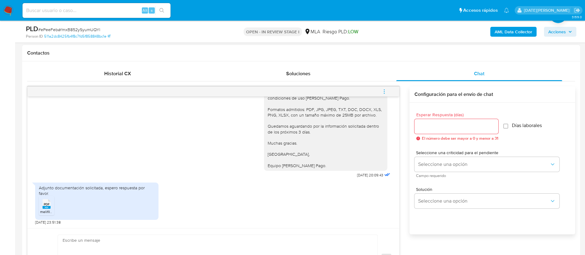
click at [47, 211] on span "melifile4366242512932625034.pdf" at bounding box center [69, 211] width 58 height 5
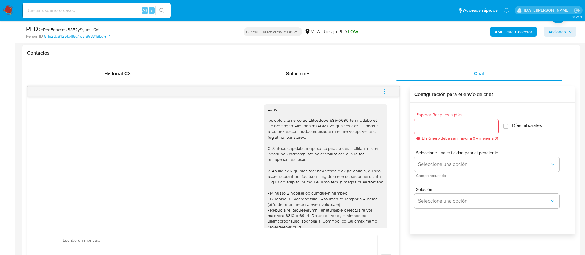
scroll to position [46, 0]
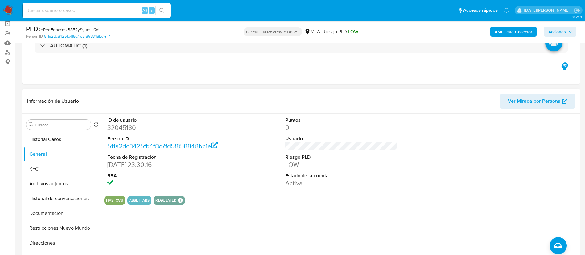
click at [127, 128] on dd "32045180" at bounding box center [163, 127] width 112 height 9
click at [63, 173] on button "KYC" at bounding box center [60, 168] width 72 height 15
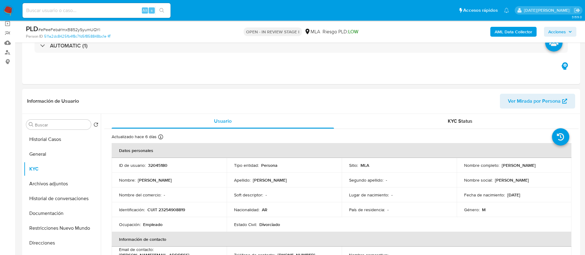
drag, startPoint x: 500, startPoint y: 165, endPoint x: 553, endPoint y: 164, distance: 53.3
click at [553, 164] on div "Nombre completo : [PERSON_NAME]" at bounding box center [514, 165] width 100 height 6
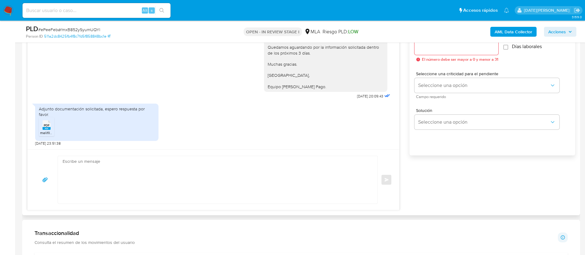
scroll to position [370, 0]
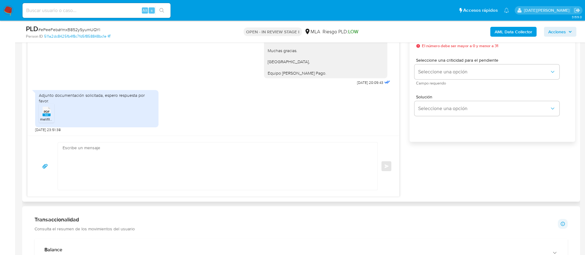
click at [45, 115] on rect at bounding box center [47, 114] width 8 height 3
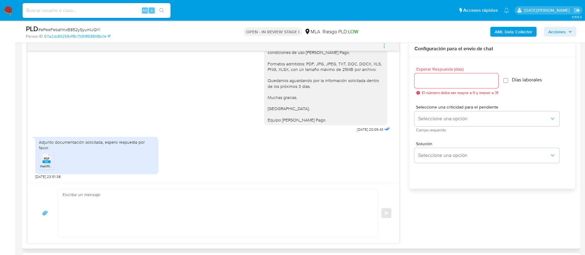
scroll to position [277, 0]
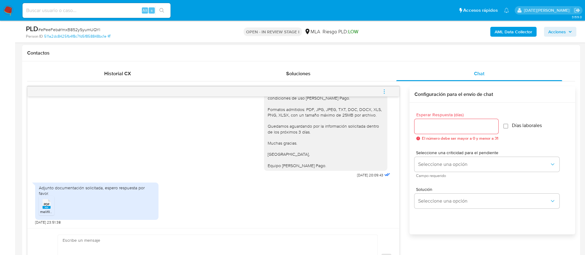
click at [382, 89] on icon "menu-action" at bounding box center [384, 92] width 6 height 6
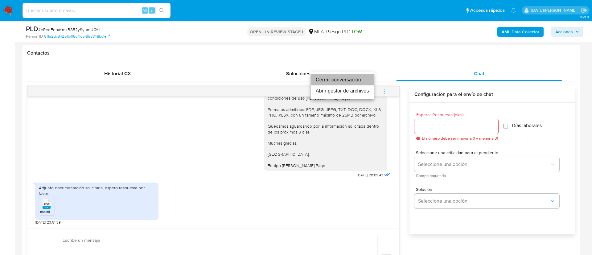
click at [348, 80] on li "Cerrar conversación" at bounding box center [342, 79] width 63 height 11
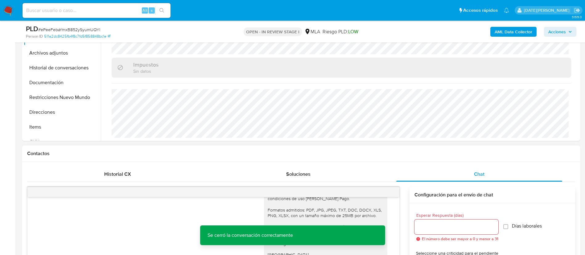
scroll to position [46, 0]
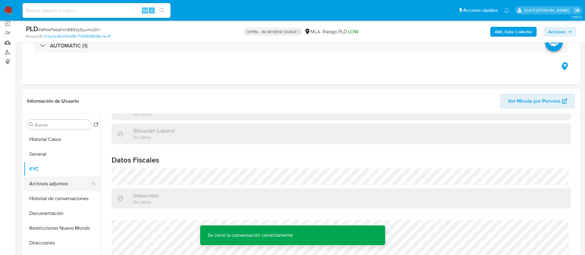
click at [56, 186] on button "Archivos adjuntos" at bounding box center [60, 183] width 72 height 15
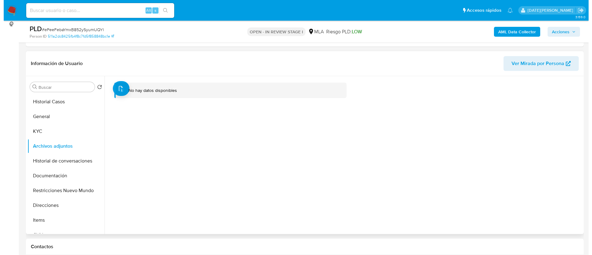
scroll to position [92, 0]
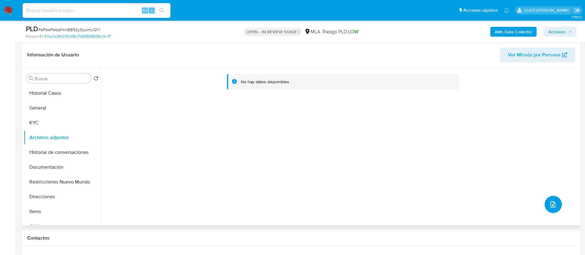
click at [555, 206] on button "upload-file" at bounding box center [552, 204] width 17 height 17
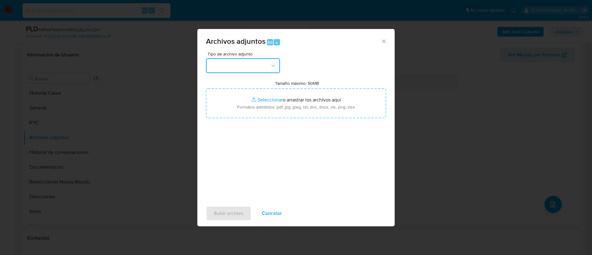
click at [231, 64] on button "button" at bounding box center [243, 65] width 74 height 15
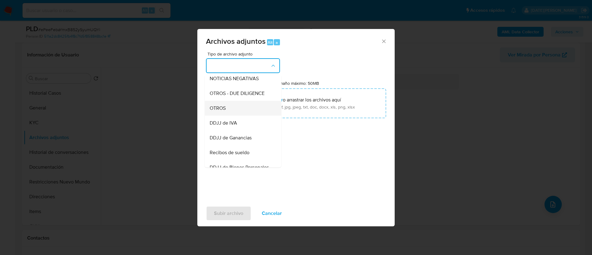
click at [227, 114] on div "OTROS" at bounding box center [241, 108] width 63 height 15
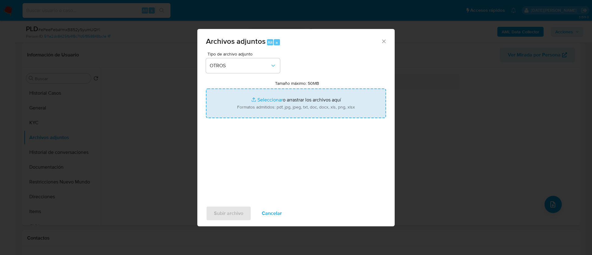
type input "C:\fakepath\Caselog ePeeFebaYmxB852ySyumUQYl.docx"
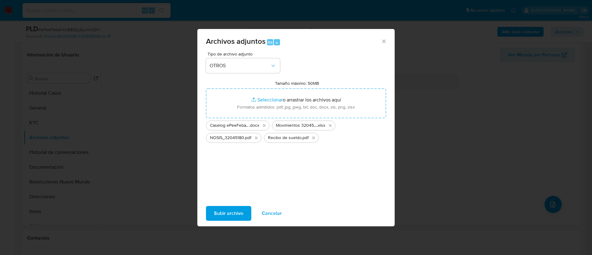
click at [244, 213] on button "Subir archivo" at bounding box center [228, 213] width 45 height 15
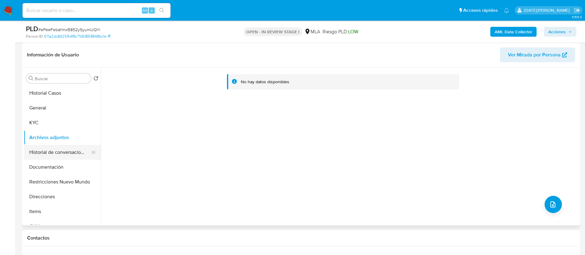
click at [41, 150] on button "Historial de conversaciones" at bounding box center [60, 152] width 72 height 15
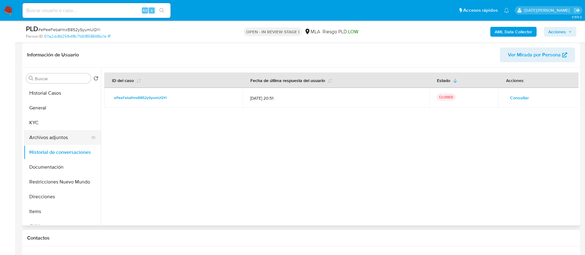
click at [62, 138] on button "Archivos adjuntos" at bounding box center [60, 137] width 72 height 15
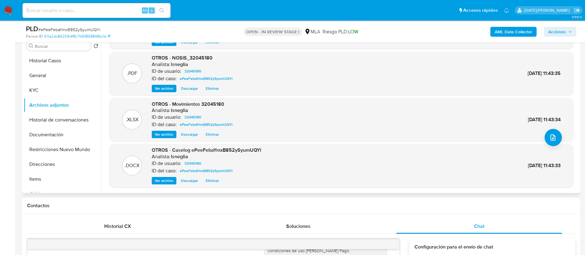
scroll to position [139, 0]
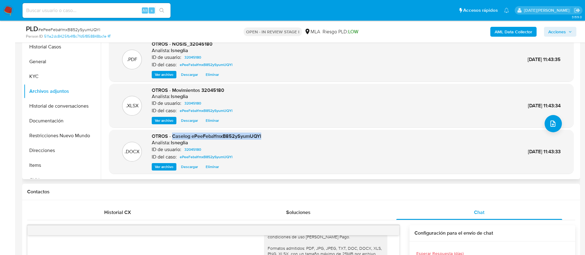
drag, startPoint x: 171, startPoint y: 137, endPoint x: 261, endPoint y: 137, distance: 89.4
click at [261, 137] on div ".DOCX OTROS - Caselog ePeeFebaYmxB852ySyumUQYl Analista: lsneglia ID de usuario…" at bounding box center [341, 152] width 458 height 38
copy span "Caselog ePeeFebaYmxB852ySyumUQYl"
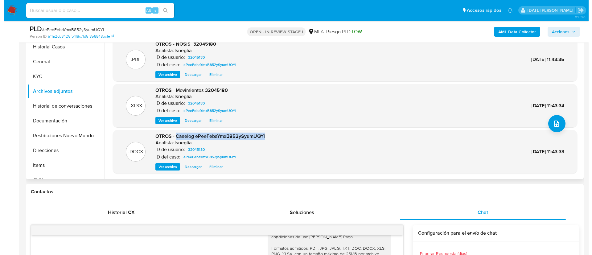
scroll to position [0, 0]
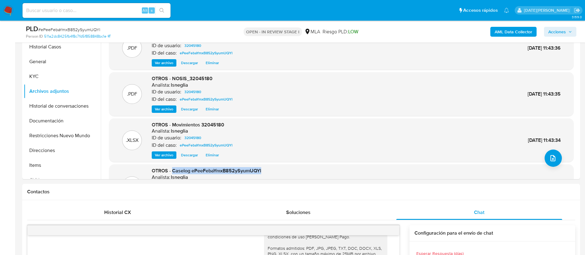
click at [518, 29] on b "AML Data Collector" at bounding box center [513, 32] width 38 height 10
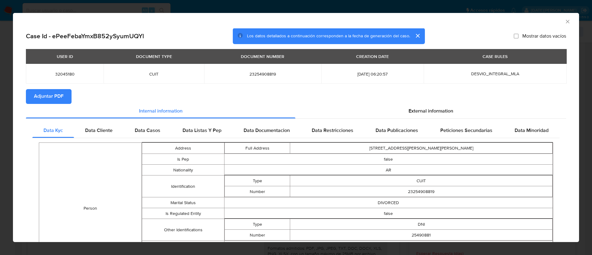
click at [62, 95] on span "Adjuntar PDF" at bounding box center [49, 97] width 30 height 14
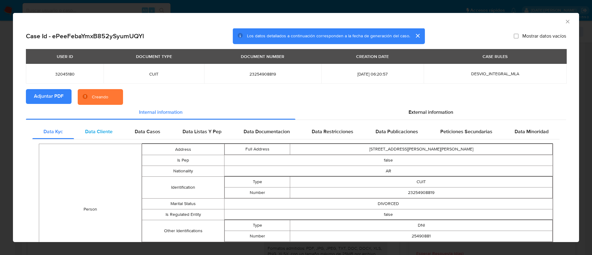
click at [97, 135] on div "Data Cliente" at bounding box center [99, 131] width 50 height 15
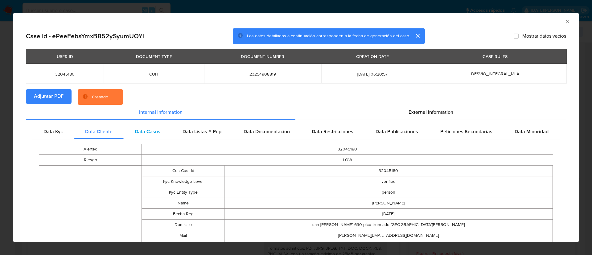
click at [138, 134] on span "Data Casos" at bounding box center [148, 131] width 26 height 7
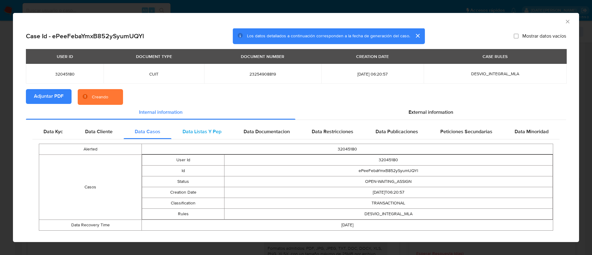
click at [194, 134] on span "Data Listas Y Pep" at bounding box center [201, 131] width 39 height 7
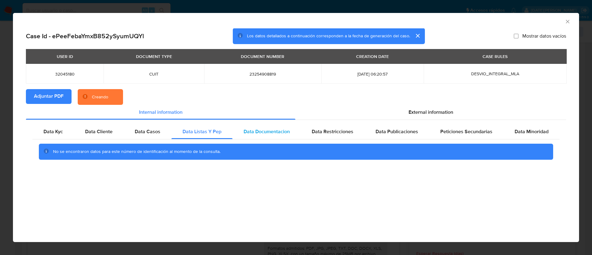
click at [252, 133] on span "Data Documentacion" at bounding box center [266, 131] width 46 height 7
click at [315, 132] on span "Data Restricciones" at bounding box center [333, 131] width 42 height 7
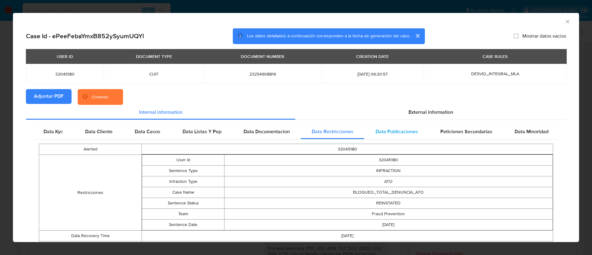
click at [395, 132] on span "Data Publicaciones" at bounding box center [396, 131] width 43 height 7
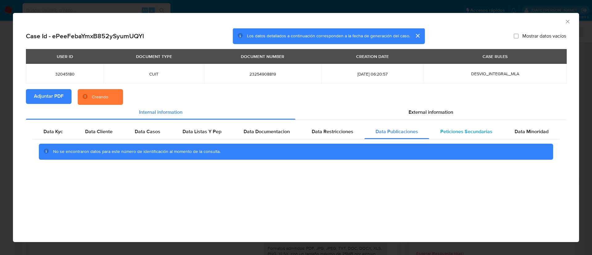
click at [455, 133] on span "Peticiones Secundarias" at bounding box center [466, 131] width 52 height 7
click at [526, 133] on span "Data Minoridad" at bounding box center [531, 131] width 34 height 7
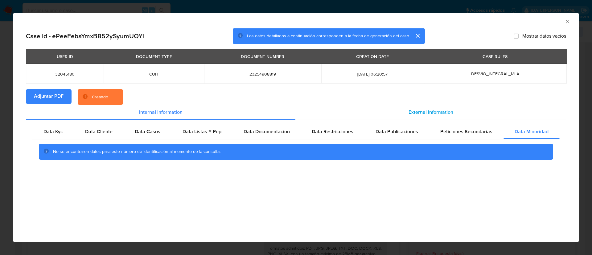
click at [451, 117] on div "External information" at bounding box center [430, 112] width 271 height 15
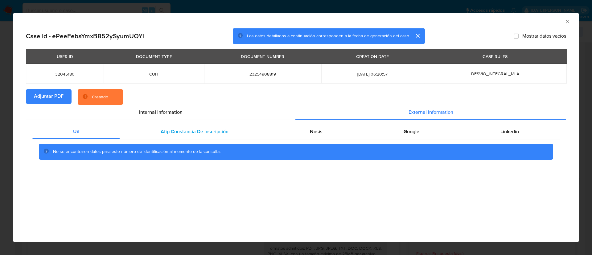
click at [173, 129] on span "Afip Constancia De Inscripción" at bounding box center [195, 131] width 68 height 7
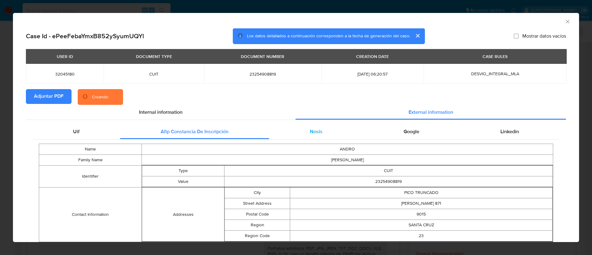
click at [299, 128] on div "Nosis" at bounding box center [316, 131] width 94 height 15
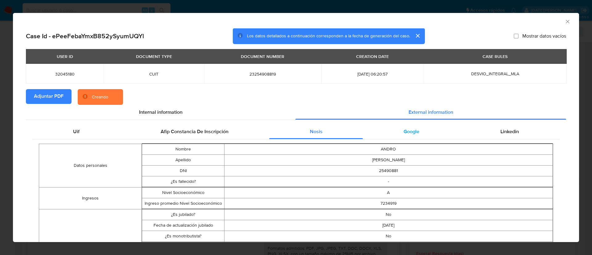
drag, startPoint x: 412, startPoint y: 127, endPoint x: 418, endPoint y: 127, distance: 5.5
click at [413, 126] on div "Google" at bounding box center [411, 131] width 97 height 15
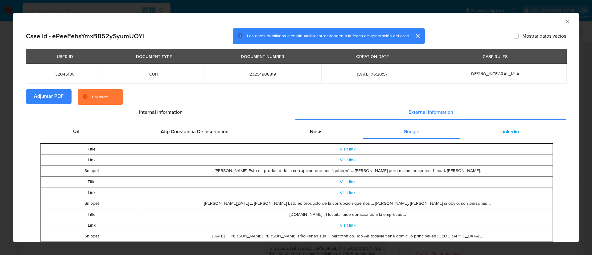
click at [505, 127] on div "Linkedin" at bounding box center [510, 131] width 100 height 15
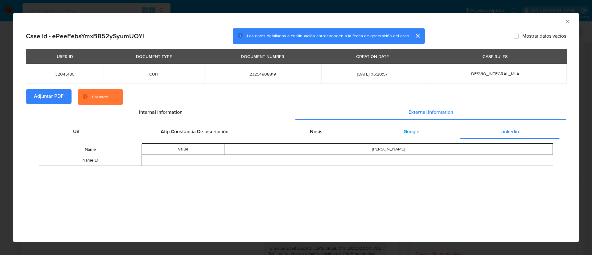
click at [426, 134] on div "Google" at bounding box center [411, 131] width 97 height 15
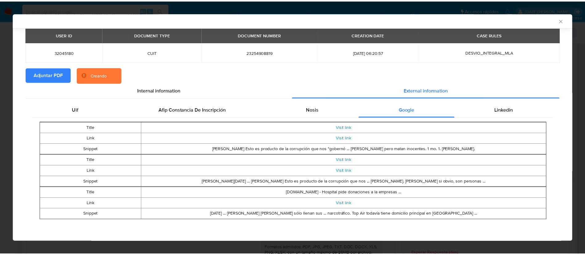
scroll to position [19, 0]
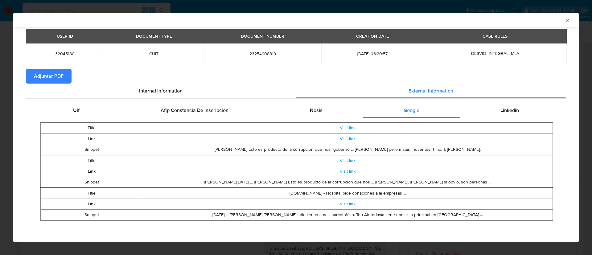
click at [564, 21] on icon "Cerrar ventana" at bounding box center [567, 20] width 6 height 6
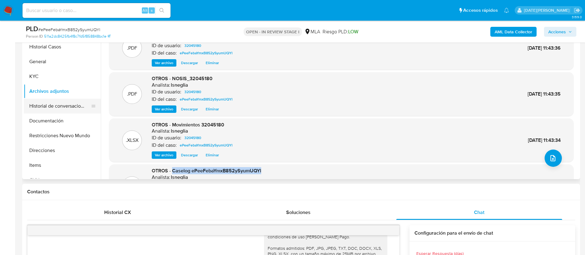
click at [50, 105] on button "Historial de conversaciones" at bounding box center [60, 106] width 72 height 15
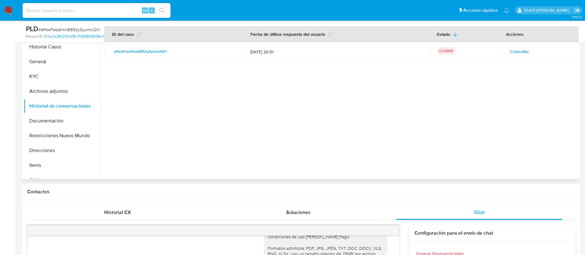
scroll to position [92, 0]
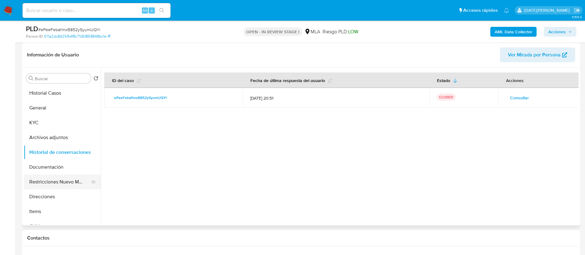
click at [43, 181] on button "Restricciones Nuevo Mundo" at bounding box center [60, 181] width 72 height 15
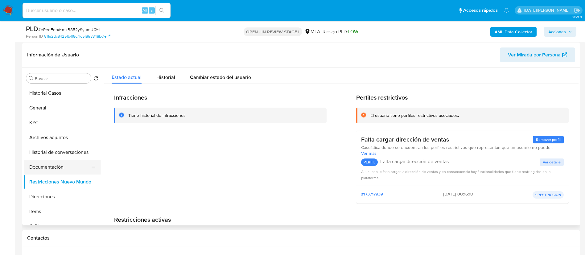
click at [46, 170] on button "Documentación" at bounding box center [60, 167] width 72 height 15
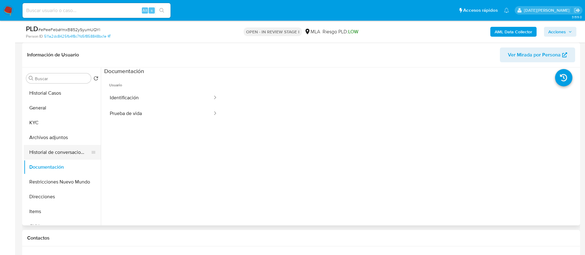
click at [63, 151] on button "Historial de conversaciones" at bounding box center [60, 152] width 72 height 15
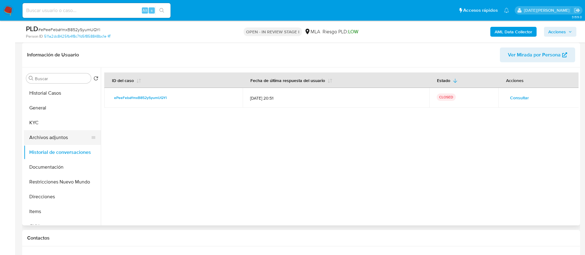
click at [65, 137] on button "Archivos adjuntos" at bounding box center [60, 137] width 72 height 15
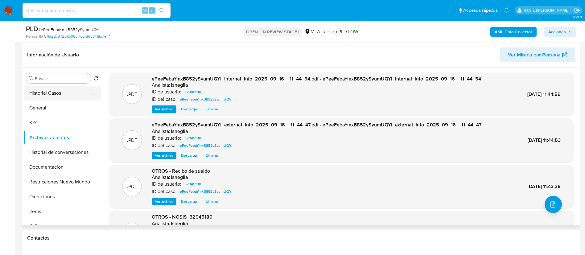
click at [55, 96] on button "Historial Casos" at bounding box center [60, 93] width 72 height 15
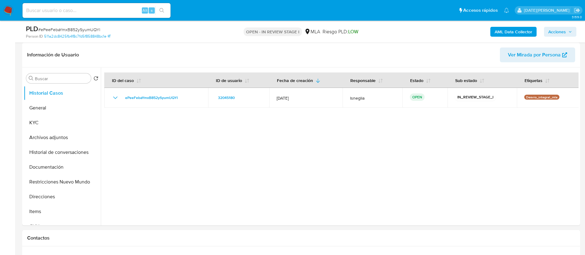
click at [576, 31] on div "PLD # ePeeFebaYmxB852ySyumUQYl Person ID 511a2dc8425fb4f8c7fd5f858848bc1e OPEN …" at bounding box center [301, 32] width 558 height 22
click at [573, 31] on button "Acciones" at bounding box center [560, 32] width 32 height 10
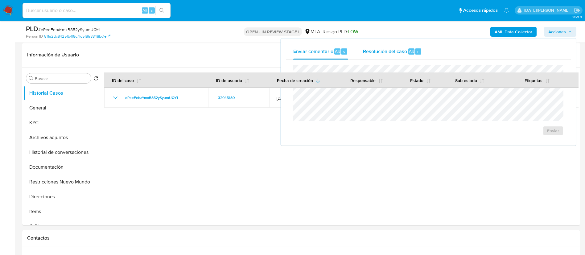
click at [396, 56] on div "Resolución del caso Alt r" at bounding box center [392, 51] width 59 height 16
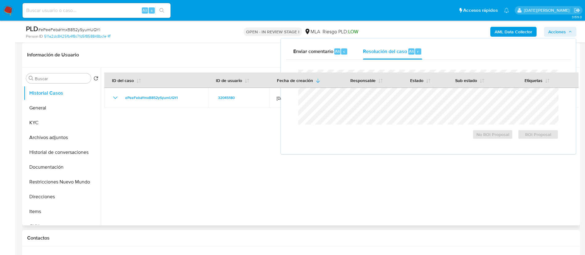
click at [443, 196] on div at bounding box center [339, 146] width 477 height 158
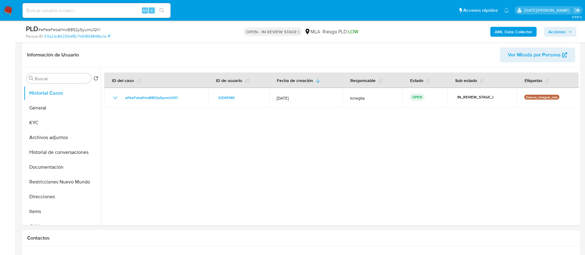
click at [558, 30] on span "Acciones" at bounding box center [557, 32] width 18 height 10
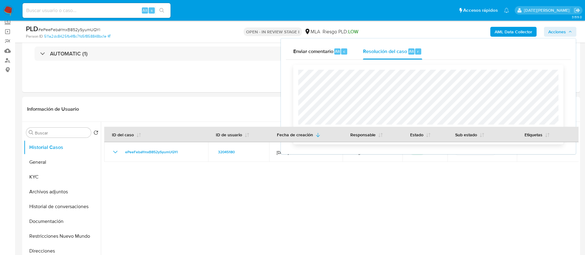
scroll to position [0, 0]
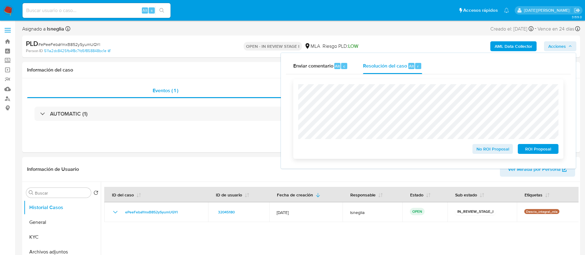
click at [485, 152] on span "No ROI Proposal" at bounding box center [492, 149] width 32 height 9
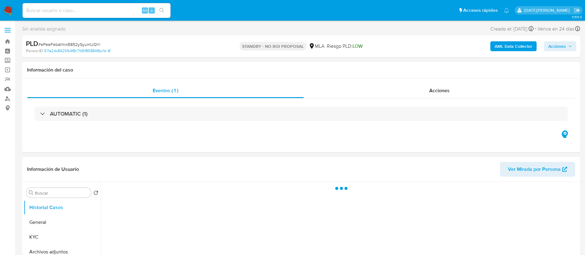
select select "10"
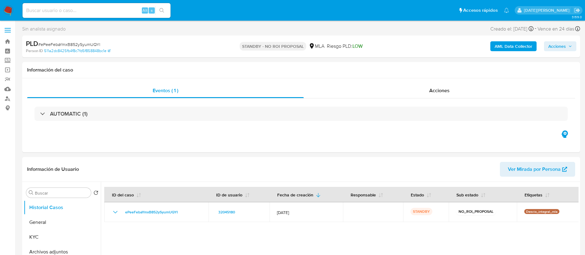
click at [44, 12] on input at bounding box center [96, 10] width 148 height 8
paste input "xwFCE9U5GnpbYy7D39W8tXz6"
type input "xwFCE9U5GnpbYy7D39W8tXz6"
click at [159, 11] on button "search-icon" at bounding box center [161, 10] width 13 height 9
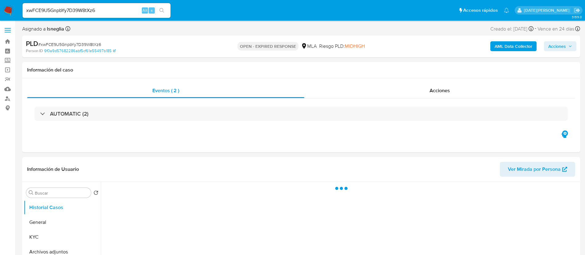
select select "10"
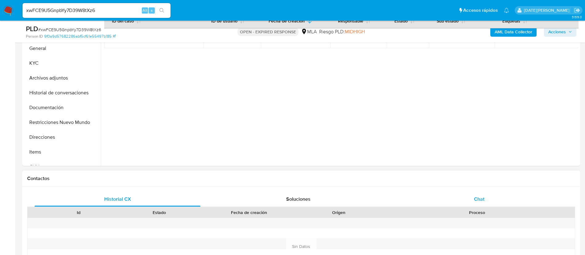
scroll to position [185, 0]
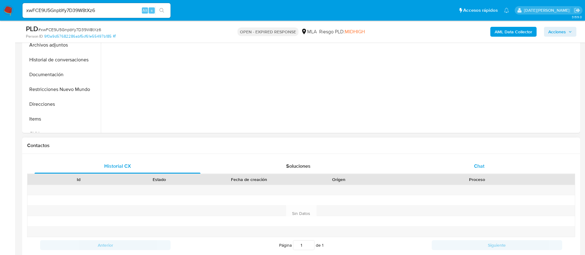
click at [478, 172] on div "Chat" at bounding box center [479, 166] width 166 height 15
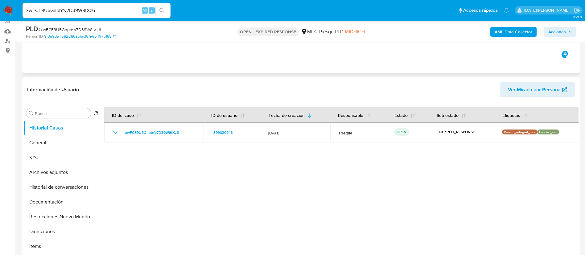
scroll to position [0, 0]
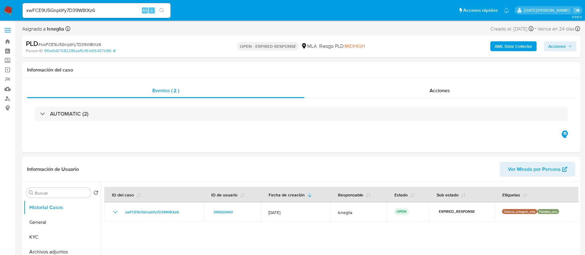
click at [71, 45] on span "# xwFCE9U5GnpbYy7D39W8tXz6" at bounding box center [69, 44] width 63 height 6
copy span "xwFCE9U5GnpbYy7D39W8tXz6"
click at [6, 8] on img at bounding box center [8, 10] width 10 height 10
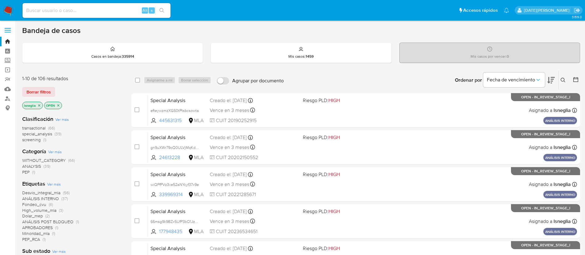
click at [38, 106] on icon "close-filter" at bounding box center [39, 106] width 4 height 4
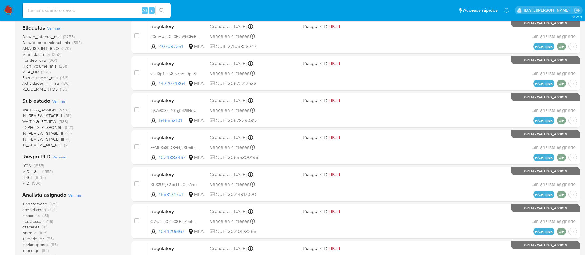
scroll to position [266, 0]
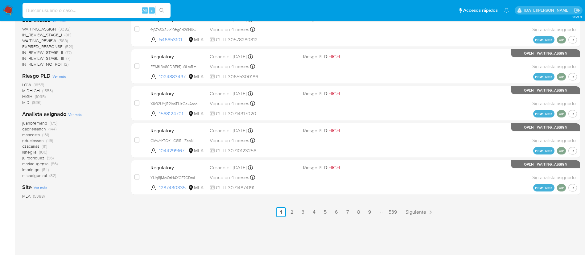
click at [55, 13] on input at bounding box center [96, 10] width 148 height 8
paste input "NP2HLB3x5u2ICaoGpeJZlXgG"
type input "NP2HLB3x5u2ICaoGpeJZlXgG"
click at [163, 9] on icon "search-icon" at bounding box center [161, 10] width 5 height 5
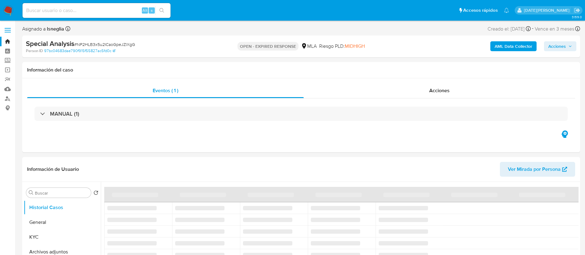
select select "10"
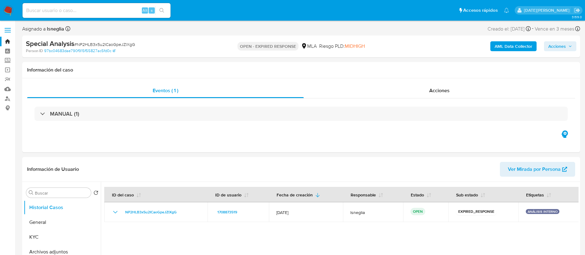
click at [98, 43] on span "# NP2HLB3x5u2ICaoGpeJZlXgG" at bounding box center [104, 44] width 61 height 6
copy span "NP2HLB3x5u2ICaoGpeJZlXgG"
click at [6, 8] on img at bounding box center [8, 10] width 10 height 10
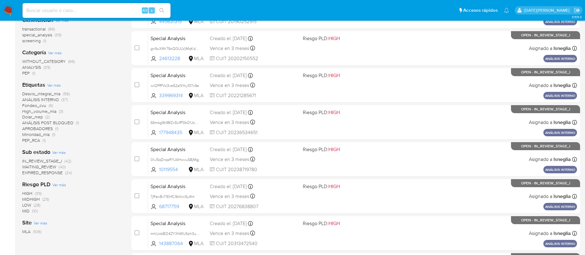
scroll to position [46, 0]
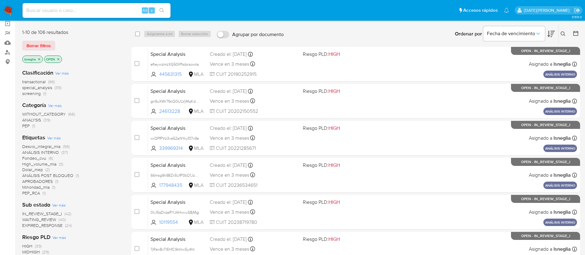
click at [39, 58] on icon "close-filter" at bounding box center [39, 59] width 2 height 2
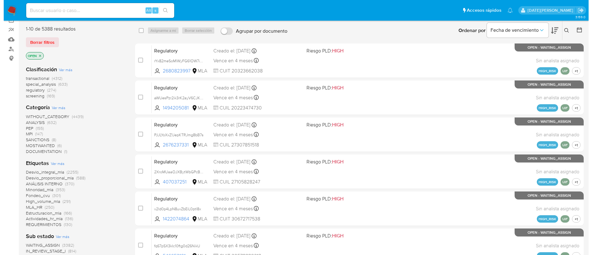
scroll to position [46, 0]
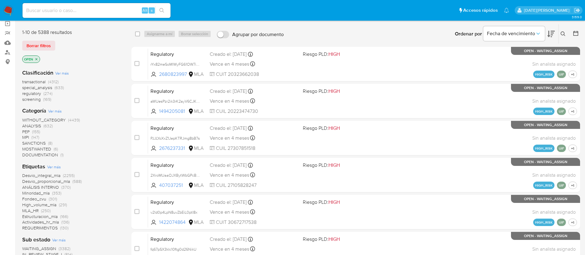
click at [565, 33] on icon at bounding box center [562, 33] width 5 height 5
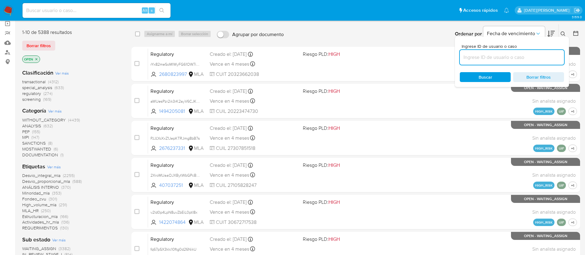
click at [480, 60] on input at bounding box center [512, 57] width 104 height 8
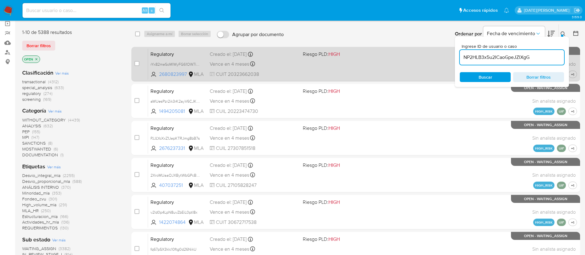
type input "NP2HLB3x5u2ICaoGpeJZlXgG"
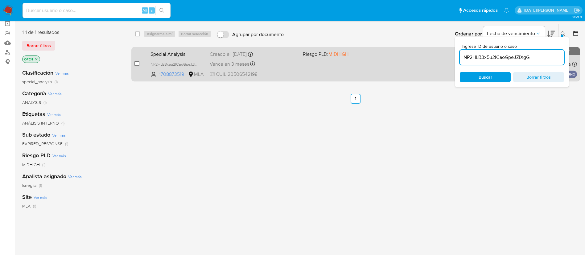
click at [137, 63] on input "checkbox" at bounding box center [136, 63] width 5 height 5
checkbox input "true"
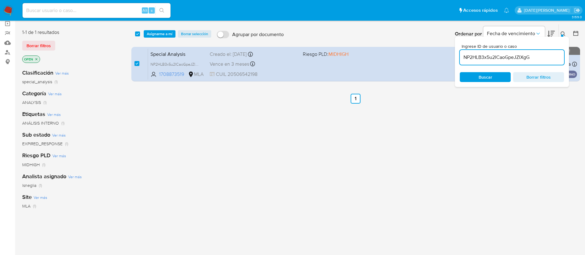
click at [565, 34] on icon at bounding box center [562, 33] width 5 height 5
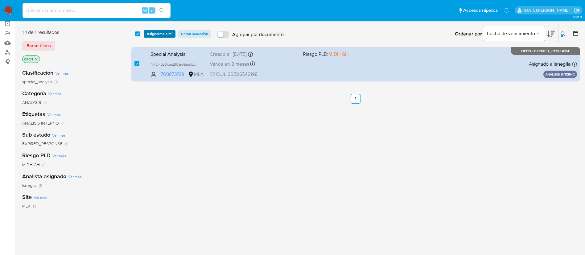
click at [164, 31] on span "Asignarme a mí" at bounding box center [160, 34] width 26 height 6
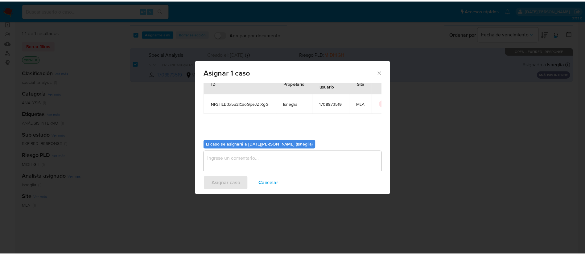
scroll to position [32, 0]
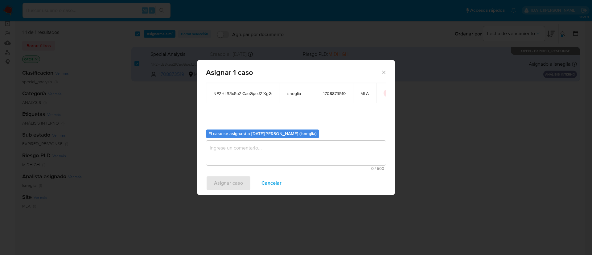
click at [250, 149] on textarea "assign-modal" at bounding box center [296, 153] width 180 height 25
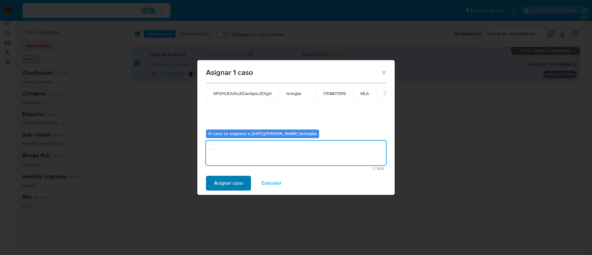
type textarea "."
click at [230, 186] on span "Asignar caso" at bounding box center [228, 183] width 29 height 14
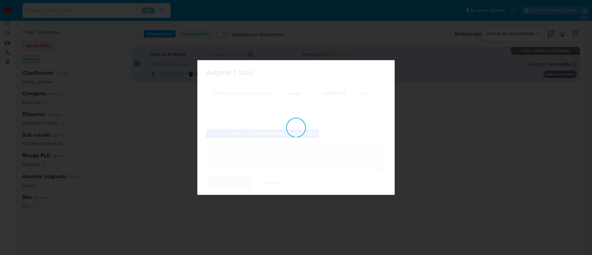
checkbox input "false"
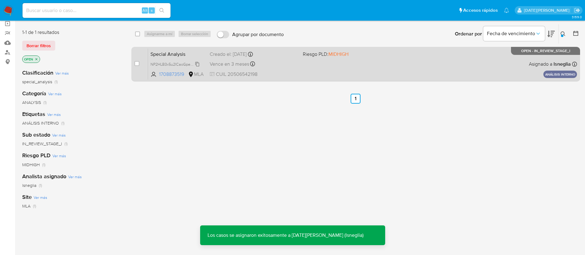
click at [176, 62] on span "NP2HLB3x5u2ICaoGpeJZlXgG" at bounding box center [176, 63] width 52 height 7
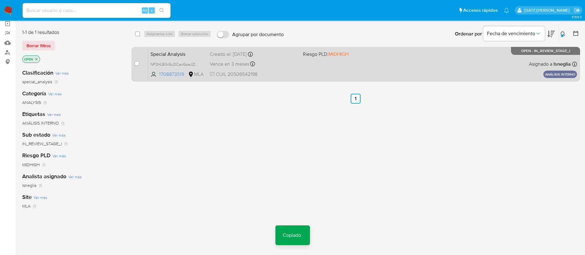
click at [173, 54] on span "Special Analysis" at bounding box center [177, 54] width 54 height 8
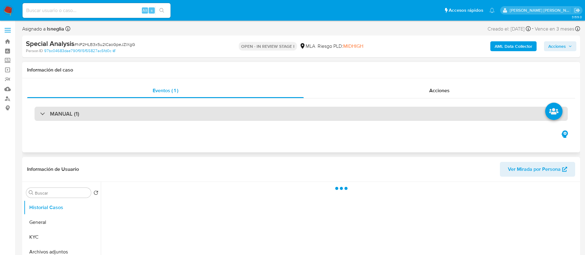
select select "10"
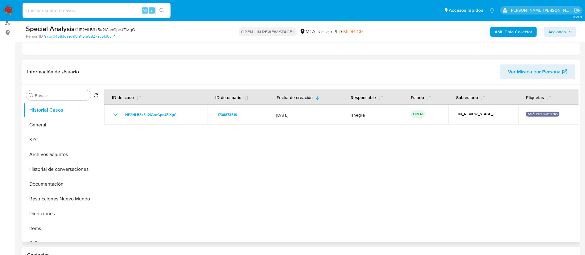
scroll to position [139, 0]
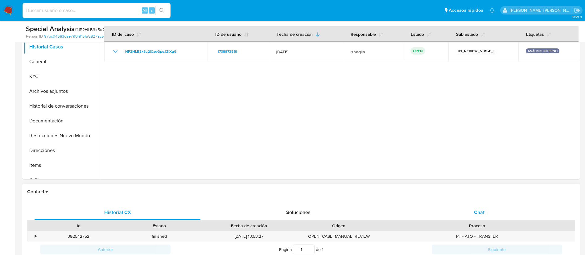
click at [485, 215] on div "Chat" at bounding box center [479, 212] width 166 height 15
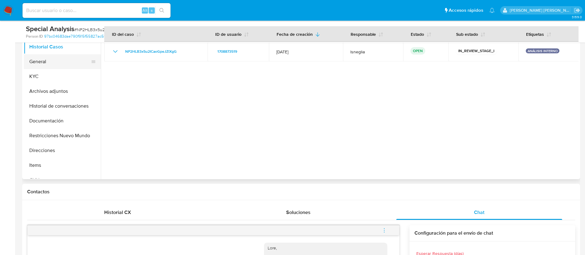
click at [62, 58] on button "General" at bounding box center [60, 61] width 72 height 15
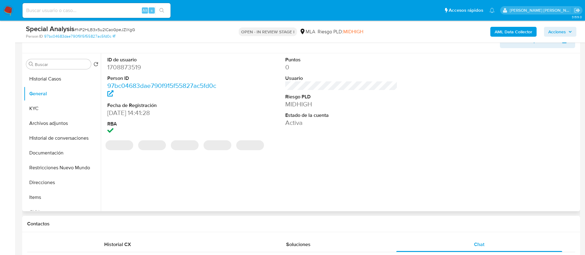
scroll to position [92, 0]
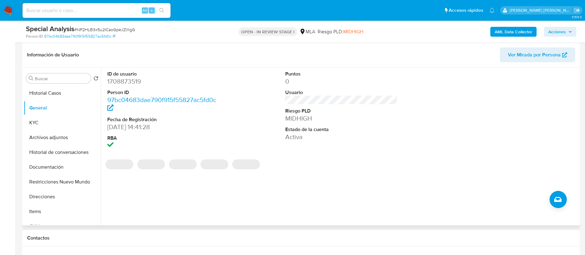
click at [126, 81] on dd "1708873519" at bounding box center [163, 81] width 112 height 9
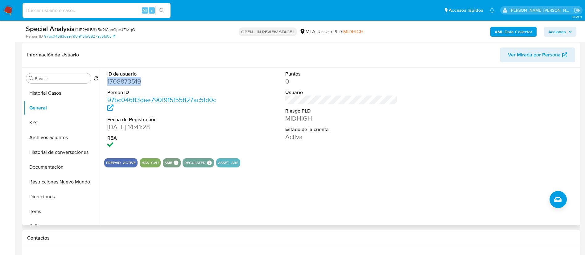
copy dd "1708873519"
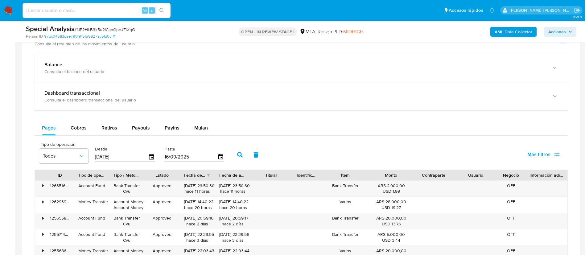
scroll to position [462, 0]
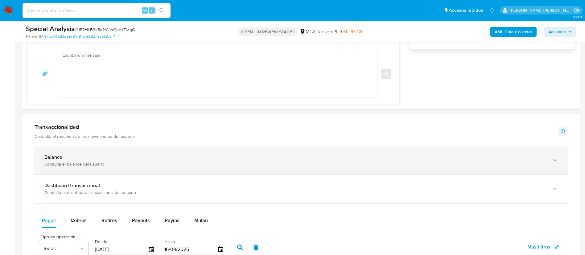
click at [109, 160] on div "Balance Consulta el balance del usuario" at bounding box center [294, 160] width 501 height 13
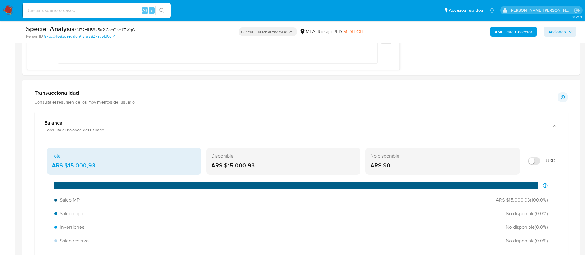
scroll to position [509, 0]
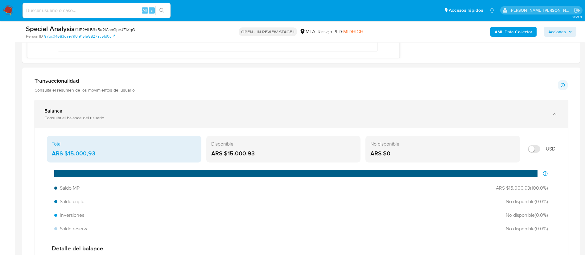
click at [97, 112] on div "Balance" at bounding box center [294, 111] width 501 height 6
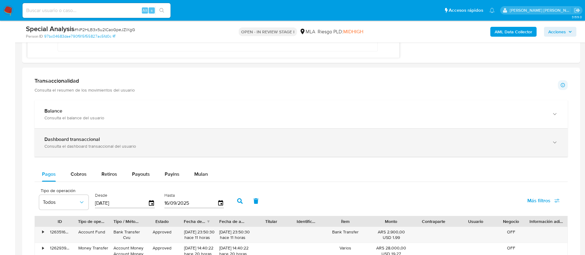
click at [74, 143] on div "Consulta el dashboard transaccional del usuario" at bounding box center [294, 146] width 501 height 6
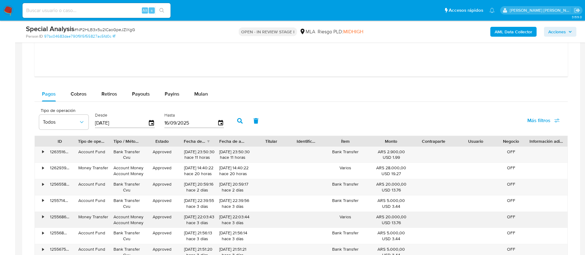
scroll to position [832, 0]
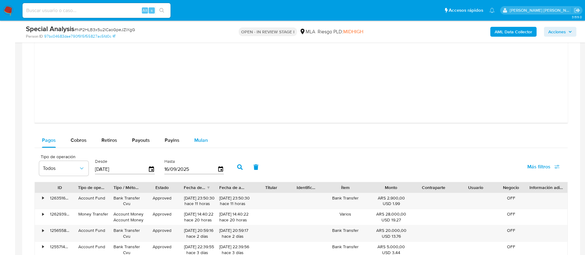
click at [200, 137] on span "Mulan" at bounding box center [201, 140] width 14 height 7
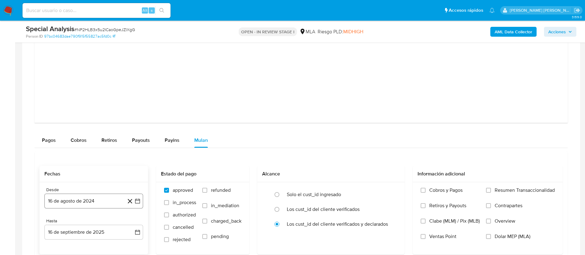
click at [116, 201] on button "16 de agosto de 2024" at bounding box center [93, 201] width 99 height 15
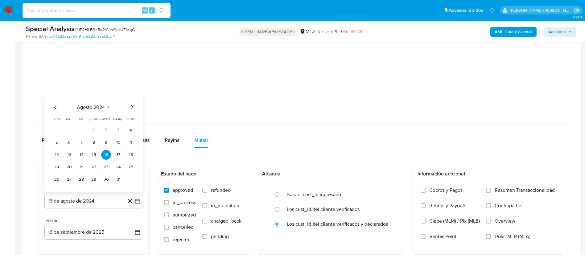
click at [104, 107] on span "agosto 2024" at bounding box center [91, 107] width 28 height 6
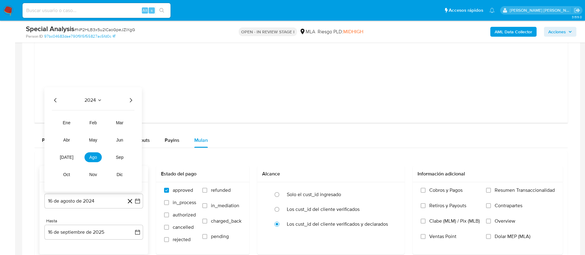
click at [130, 103] on icon "Año siguiente" at bounding box center [130, 99] width 7 height 7
click at [93, 139] on span "may" at bounding box center [93, 139] width 8 height 5
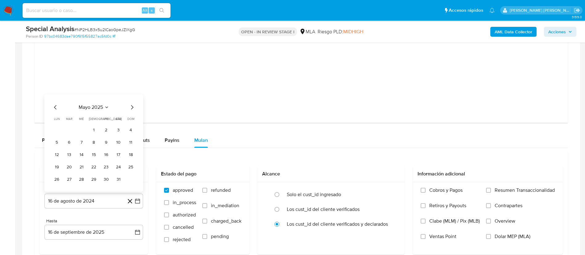
drag, startPoint x: 94, startPoint y: 129, endPoint x: 95, endPoint y: 140, distance: 11.1
click at [95, 129] on button "1" at bounding box center [94, 130] width 10 height 10
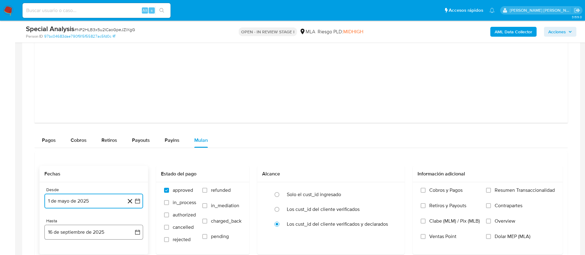
click at [79, 230] on button "16 de septiembre de 2025" at bounding box center [93, 232] width 99 height 15
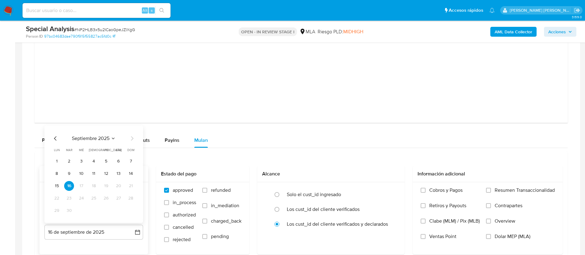
click at [57, 137] on icon "Mes anterior" at bounding box center [55, 138] width 7 height 7
click at [131, 209] on button "31" at bounding box center [131, 211] width 10 height 10
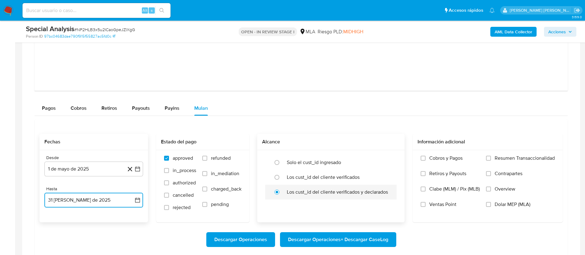
scroll to position [878, 0]
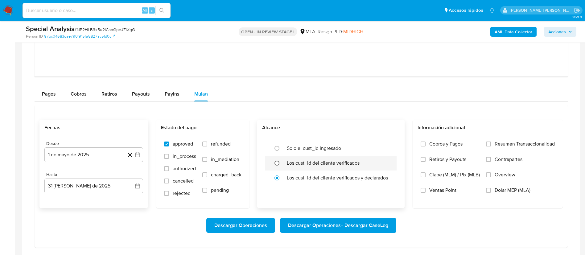
click at [275, 162] on input "radio" at bounding box center [277, 163] width 10 height 10
radio input "true"
click at [499, 191] on span "Dolar MEP (MLA)" at bounding box center [512, 190] width 36 height 6
click at [491, 191] on input "Dolar MEP (MLA)" at bounding box center [488, 190] width 5 height 5
click at [334, 224] on span "Descargar Operaciones + Descargar CaseLog" at bounding box center [338, 226] width 100 height 14
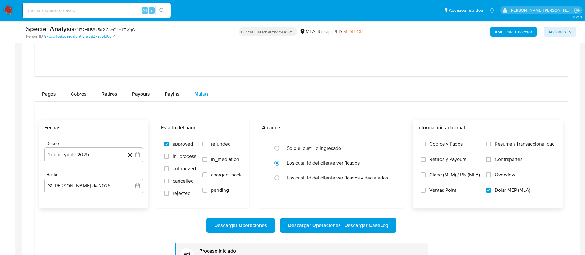
click at [47, 15] on div "Alt s" at bounding box center [96, 10] width 148 height 15
click at [49, 10] on input at bounding box center [96, 10] width 148 height 8
paste input "xsXouR4ATRaPs415FYGV13ZB"
type input "xsXouR4ATRaPs415FYGV13ZB"
click at [162, 6] on button "search-icon" at bounding box center [161, 10] width 13 height 9
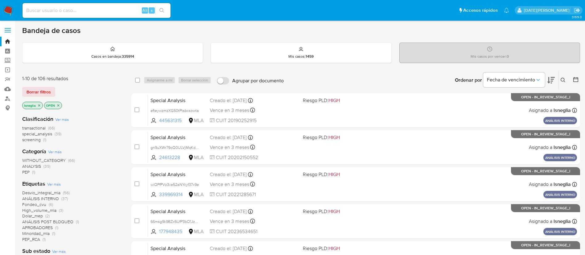
click at [565, 78] on button at bounding box center [563, 79] width 10 height 7
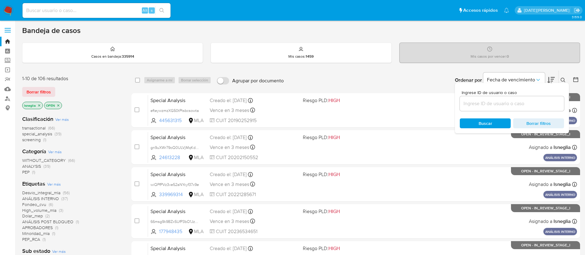
click at [492, 102] on input at bounding box center [512, 104] width 104 height 8
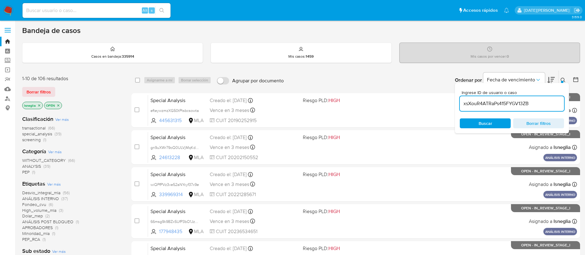
type input "xsXouR4ATRaPs415FYGV13ZB"
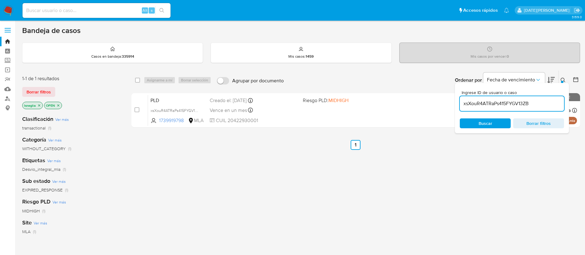
click at [566, 79] on button at bounding box center [563, 79] width 10 height 7
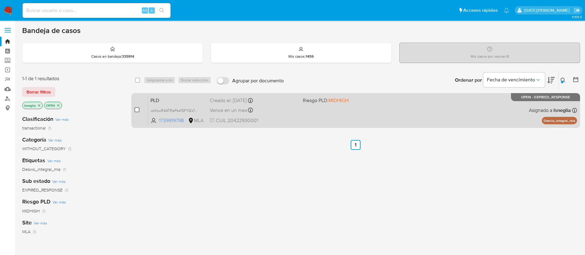
click at [137, 108] on input "checkbox" at bounding box center [136, 109] width 5 height 5
checkbox input "true"
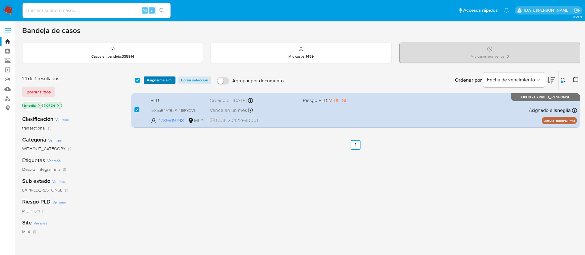
click at [156, 80] on span "Asignarme a mí" at bounding box center [160, 80] width 26 height 6
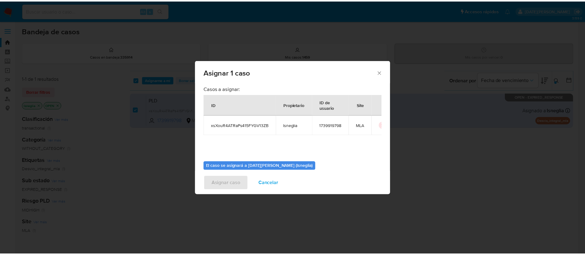
scroll to position [32, 0]
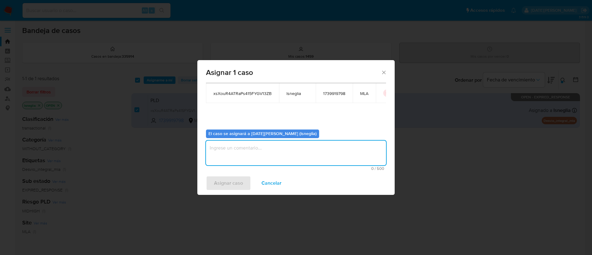
click at [253, 155] on textarea "assign-modal" at bounding box center [296, 153] width 180 height 25
type textarea "."
click at [242, 186] on span "Asignar caso" at bounding box center [228, 183] width 29 height 14
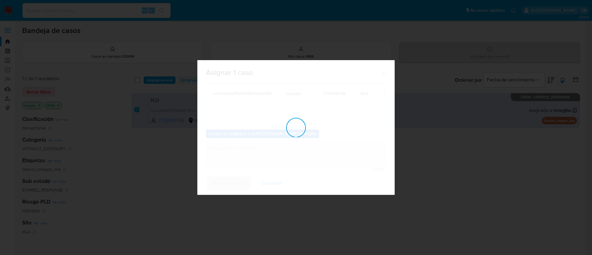
checkbox input "false"
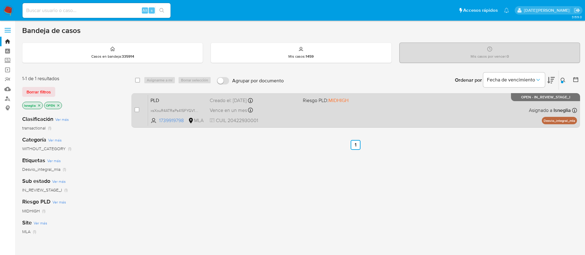
click at [168, 98] on span "PLD" at bounding box center [177, 100] width 54 height 8
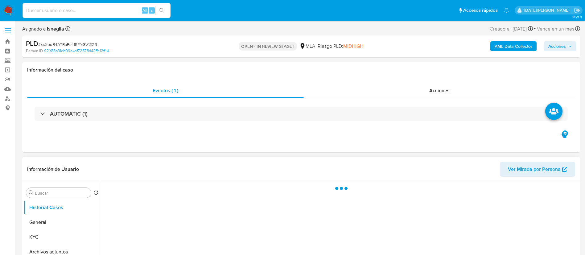
select select "10"
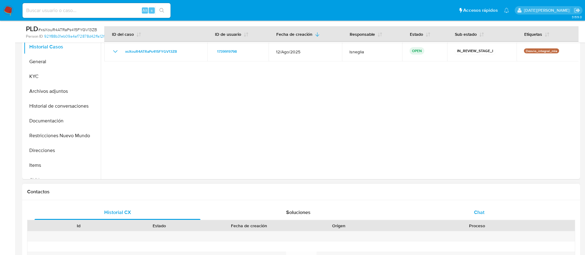
click at [484, 219] on div "Chat" at bounding box center [479, 212] width 166 height 15
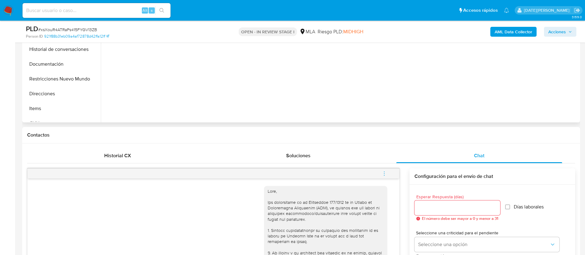
scroll to position [92, 0]
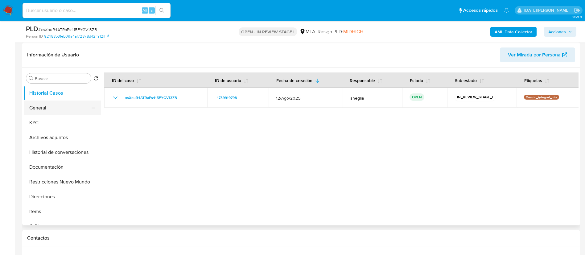
click at [46, 112] on button "General" at bounding box center [60, 107] width 72 height 15
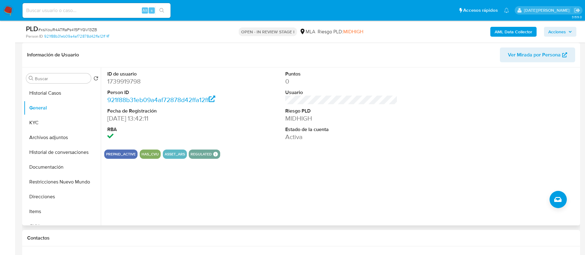
click at [128, 79] on dd "1739919798" at bounding box center [163, 81] width 112 height 9
copy dd "1739919798"
drag, startPoint x: 203, startPoint y: 70, endPoint x: 198, endPoint y: 71, distance: 5.0
click at [204, 70] on div "ID de usuario 1739919798 Person ID 921f88b31eb09a4af72878d42ffa12ff Fecha de Re…" at bounding box center [163, 105] width 119 height 77
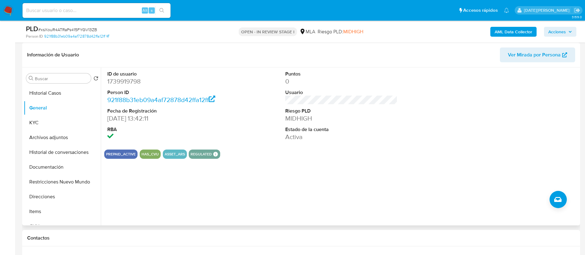
click at [129, 83] on dd "1739919798" at bounding box center [163, 81] width 112 height 9
copy dd "1739919798"
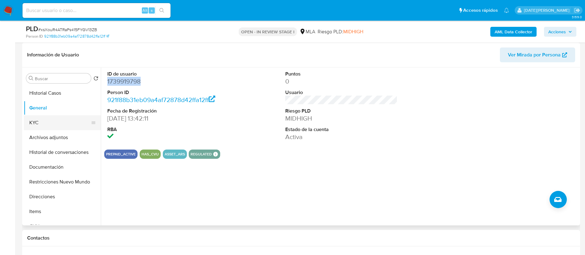
drag, startPoint x: 38, startPoint y: 123, endPoint x: 81, endPoint y: 118, distance: 43.1
click at [38, 123] on button "KYC" at bounding box center [60, 122] width 72 height 15
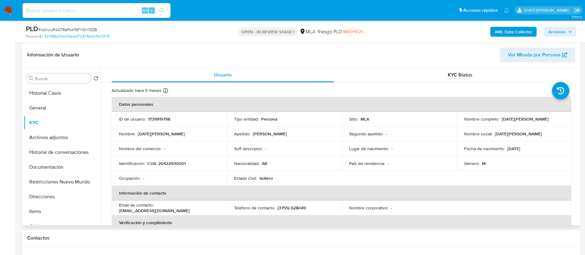
drag, startPoint x: 500, startPoint y: 120, endPoint x: 549, endPoint y: 119, distance: 49.6
click at [548, 119] on p "Noel Alexander Rodriguez" at bounding box center [524, 119] width 47 height 6
copy p "Noel Alexander Rodriguez"
drag, startPoint x: 149, startPoint y: 162, endPoint x: 196, endPoint y: 166, distance: 47.9
click at [196, 166] on div "Identificación : CUIL 20422930001" at bounding box center [169, 164] width 100 height 6
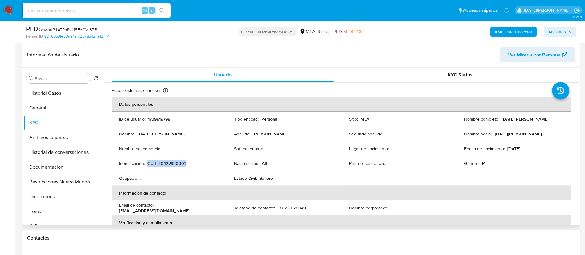
copy p "CUIL 20422930001"
click at [171, 165] on p "CUIL 20422930001" at bounding box center [166, 164] width 38 height 6
drag, startPoint x: 501, startPoint y: 119, endPoint x: 548, endPoint y: 118, distance: 47.8
click at [548, 118] on p "Noel Alexander Rodriguez" at bounding box center [524, 119] width 47 height 6
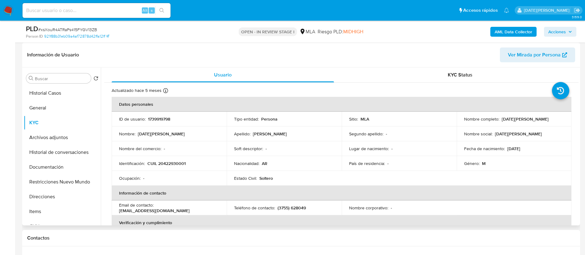
drag, startPoint x: 538, startPoint y: 119, endPoint x: 553, endPoint y: 119, distance: 15.4
click at [555, 119] on div "Nombre completo : Noel Alexander Rodriguez" at bounding box center [514, 119] width 100 height 6
drag, startPoint x: 550, startPoint y: 120, endPoint x: 500, endPoint y: 118, distance: 50.3
click at [500, 118] on div "Nombre completo : Noel Alexander Rodriguez" at bounding box center [514, 119] width 100 height 6
copy p "Noel Alexander Rodriguez"
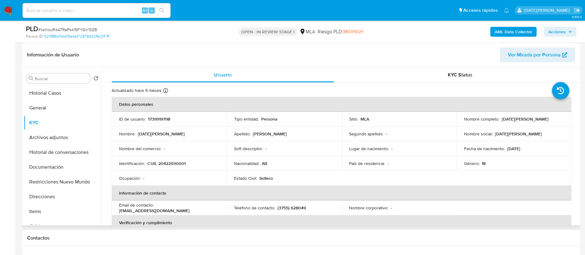
click at [179, 163] on p "CUIL 20422930001" at bounding box center [166, 164] width 38 height 6
copy p "20422930001"
click at [35, 110] on button "General" at bounding box center [60, 107] width 72 height 15
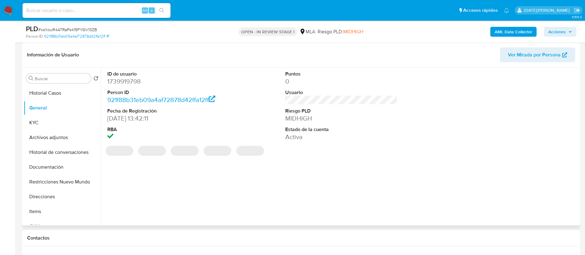
click at [129, 80] on dd "1739919798" at bounding box center [163, 81] width 112 height 9
copy dd "1739919798"
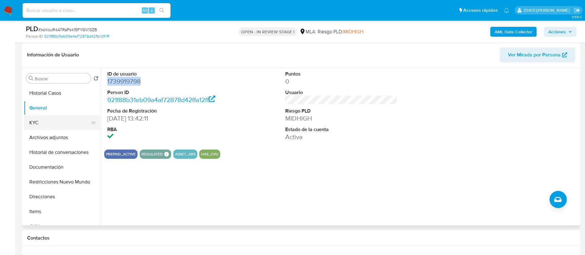
click at [48, 123] on button "KYC" at bounding box center [60, 122] width 72 height 15
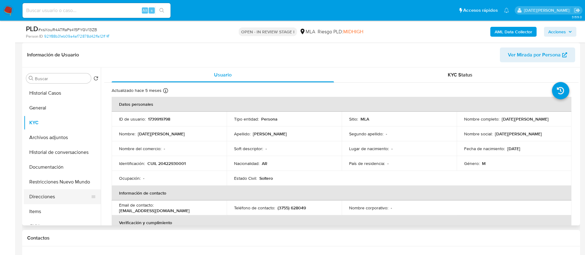
click at [51, 201] on button "Direcciones" at bounding box center [60, 196] width 72 height 15
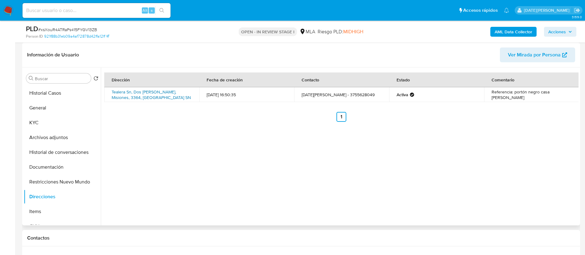
click at [159, 93] on link "Tealera Sn, Dos De Mayo, Misiones, 3364, Argentina SN" at bounding box center [151, 95] width 79 height 12
click at [52, 123] on button "KYC" at bounding box center [60, 122] width 72 height 15
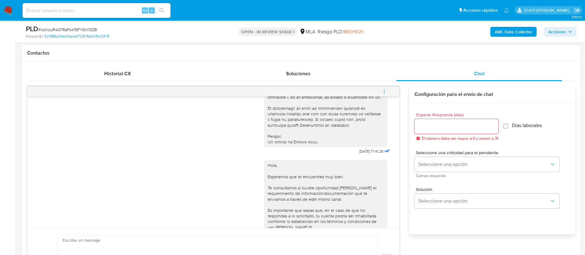
scroll to position [324, 0]
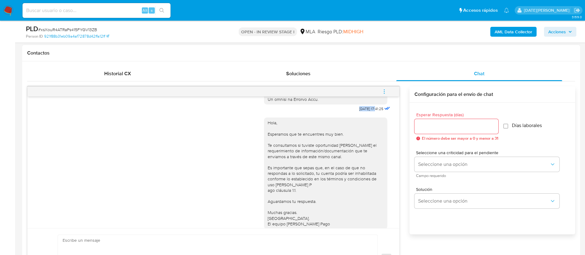
drag, startPoint x: 343, startPoint y: 121, endPoint x: 362, endPoint y: 121, distance: 19.1
copy span "18/08/2025"
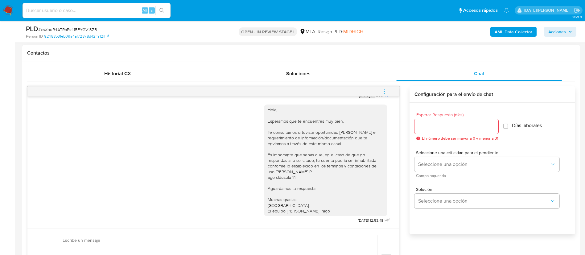
scroll to position [353, 0]
drag, startPoint x: 345, startPoint y: 221, endPoint x: 362, endPoint y: 220, distance: 17.0
click at [362, 220] on div "Hola, Esperamos que te encuentres muy bien. Te consultamos si tuviste oportunid…" at bounding box center [328, 162] width 128 height 125
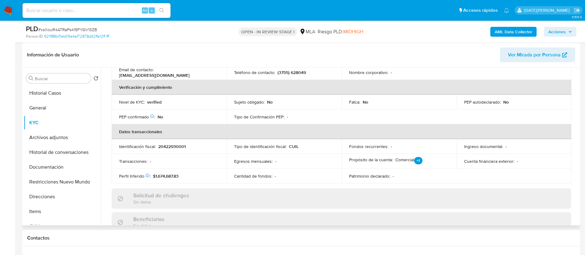
scroll to position [42, 0]
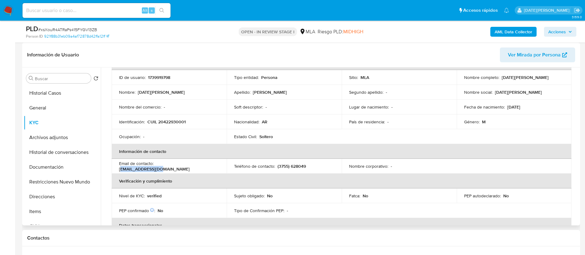
drag, startPoint x: 157, startPoint y: 164, endPoint x: 198, endPoint y: 165, distance: 40.4
click at [206, 165] on div "Email de contacto : narbcse5@gmail.com" at bounding box center [169, 166] width 100 height 11
drag, startPoint x: 162, startPoint y: 166, endPoint x: 159, endPoint y: 166, distance: 3.4
click at [161, 166] on p "narbcse5@gmail.com" at bounding box center [154, 169] width 71 height 6
drag, startPoint x: 156, startPoint y: 167, endPoint x: 197, endPoint y: 167, distance: 41.0
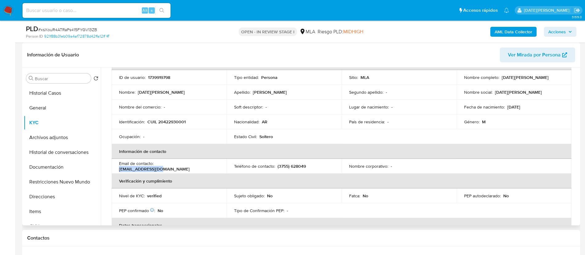
click at [197, 167] on div "Email de contacto : narbcse5@gmail.com" at bounding box center [169, 166] width 100 height 11
drag, startPoint x: 277, startPoint y: 166, endPoint x: 316, endPoint y: 164, distance: 38.9
click at [316, 164] on div "Teléfono de contacto : (3755) 628049" at bounding box center [284, 166] width 100 height 6
click at [277, 167] on p "(3755) 628049" at bounding box center [291, 166] width 28 height 6
drag, startPoint x: 275, startPoint y: 166, endPoint x: 319, endPoint y: 167, distance: 44.1
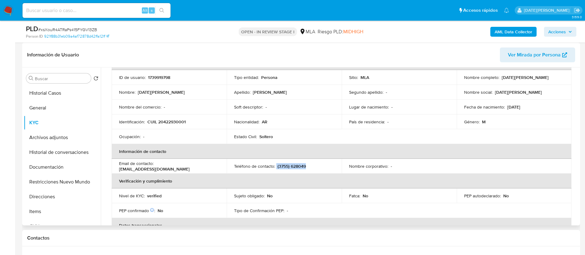
click at [319, 167] on div "Teléfono de contacto : (3755) 628049" at bounding box center [284, 166] width 100 height 6
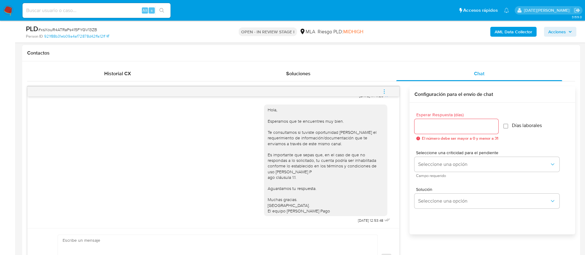
scroll to position [353, 0]
click at [380, 86] on button "menu-action" at bounding box center [384, 91] width 20 height 15
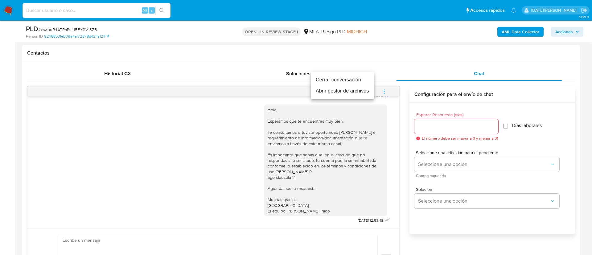
click at [348, 79] on li "Cerrar conversación" at bounding box center [342, 79] width 63 height 11
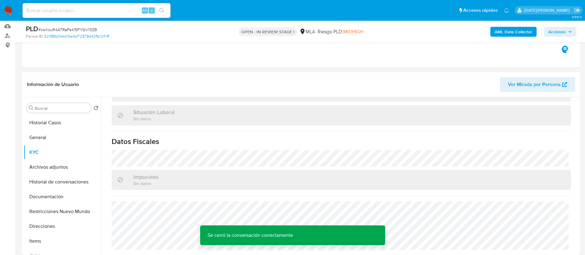
scroll to position [46, 0]
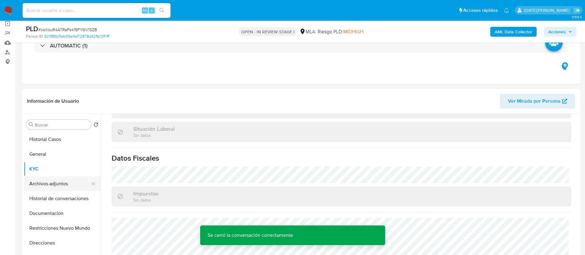
click at [51, 183] on button "Archivos adjuntos" at bounding box center [60, 183] width 72 height 15
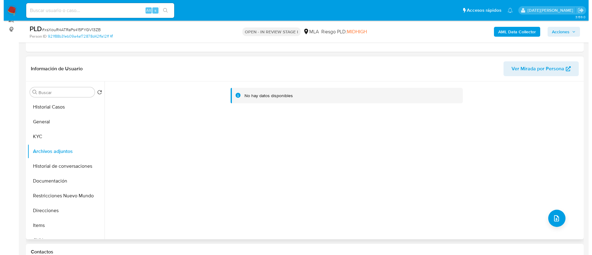
scroll to position [92, 0]
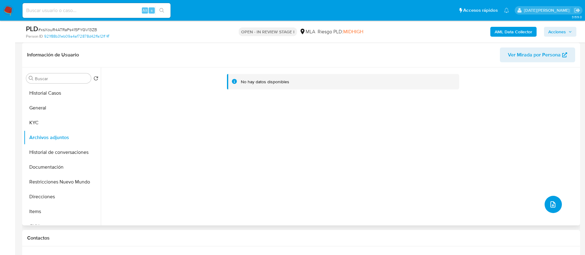
click at [549, 203] on icon "upload-file" at bounding box center [552, 204] width 7 height 7
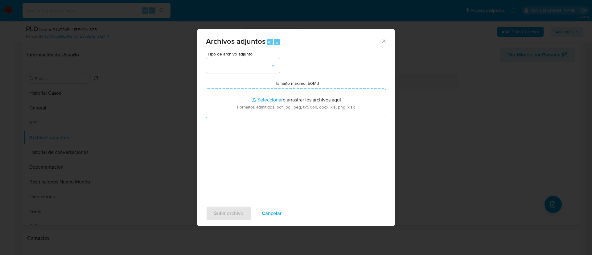
click at [474, 111] on div "Archivos adjuntos Alt a Tipo de archivo adjunto Tamaño máximo: 50MB Seleccionar…" at bounding box center [296, 127] width 592 height 255
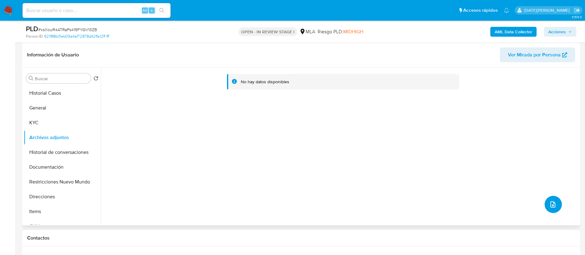
click at [551, 206] on icon "upload-file" at bounding box center [552, 204] width 7 height 7
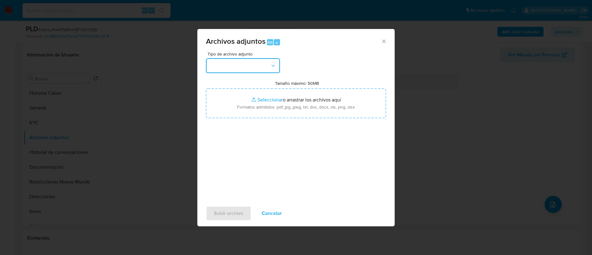
click at [254, 65] on button "button" at bounding box center [243, 65] width 74 height 15
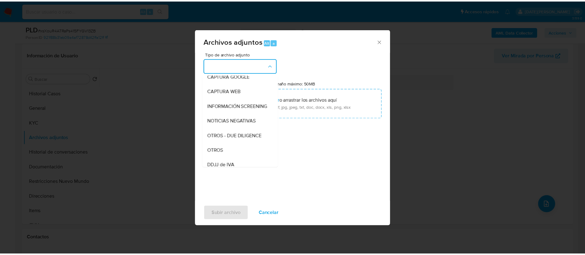
scroll to position [47, 0]
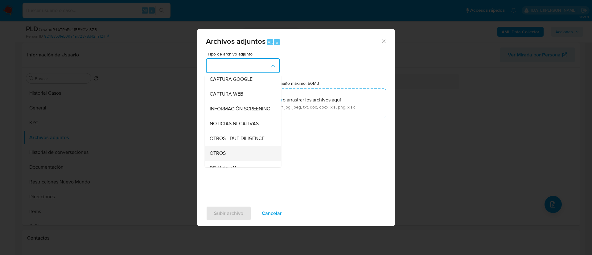
click at [228, 154] on div "OTROS" at bounding box center [241, 153] width 63 height 15
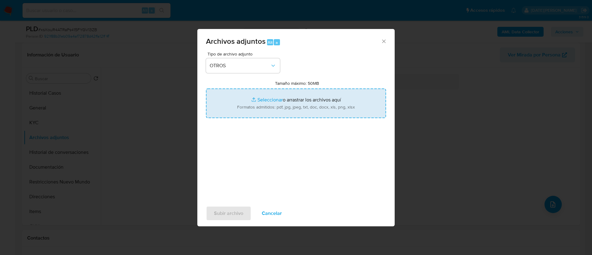
type input "C:\fakepath\Caselog xsXouR4ATRaPs415FYGV13ZB.docx"
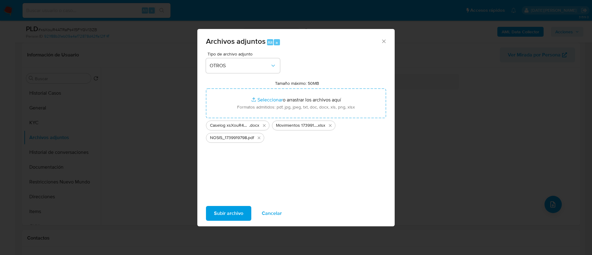
click at [234, 212] on span "Subir archivo" at bounding box center [228, 213] width 29 height 14
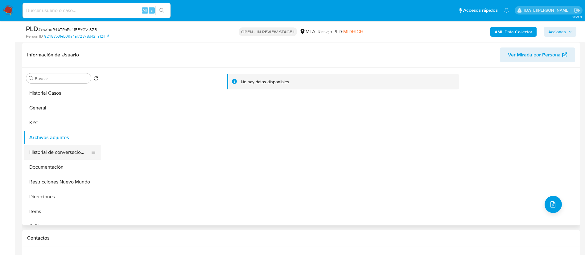
click at [61, 153] on button "Historial de conversaciones" at bounding box center [60, 152] width 72 height 15
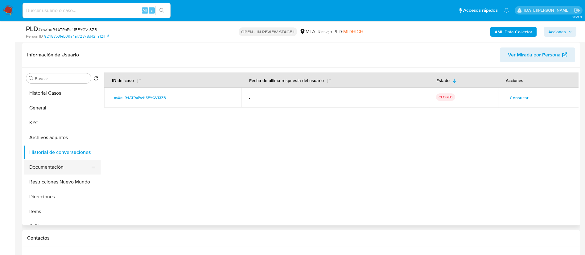
click at [48, 170] on button "Documentación" at bounding box center [60, 167] width 72 height 15
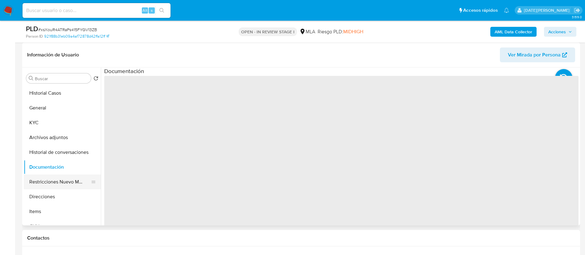
click at [51, 185] on button "Restricciones Nuevo Mundo" at bounding box center [60, 181] width 72 height 15
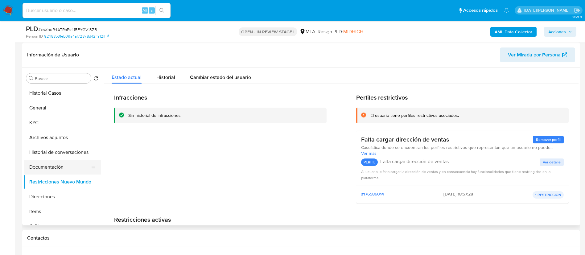
click at [54, 168] on button "Documentación" at bounding box center [60, 167] width 72 height 15
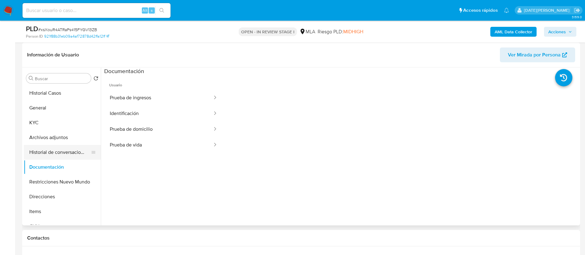
click at [58, 148] on button "Historial de conversaciones" at bounding box center [60, 152] width 72 height 15
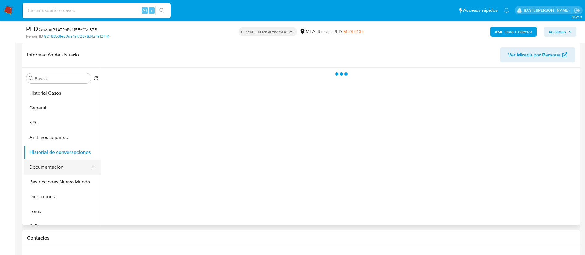
click at [54, 168] on button "Documentación" at bounding box center [60, 167] width 72 height 15
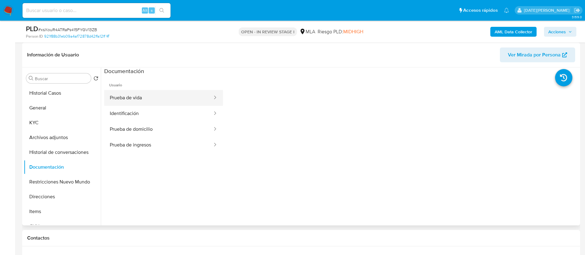
click at [136, 98] on button "Prueba de vida" at bounding box center [158, 98] width 109 height 16
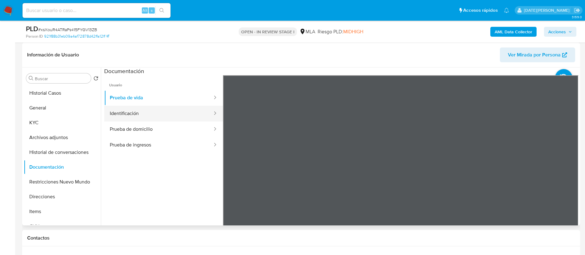
click at [137, 113] on button "Identificación" at bounding box center [158, 114] width 109 height 16
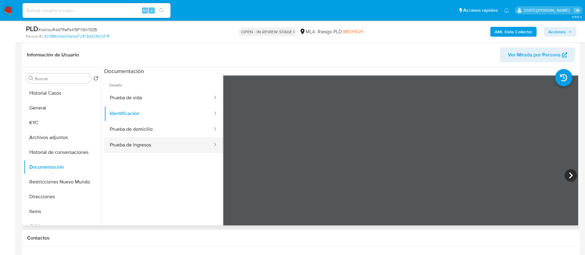
click at [131, 145] on button "Prueba de ingresos" at bounding box center [158, 145] width 109 height 16
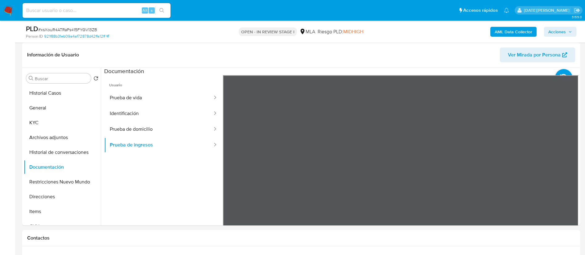
click at [318, 74] on section at bounding box center [341, 169] width 474 height 205
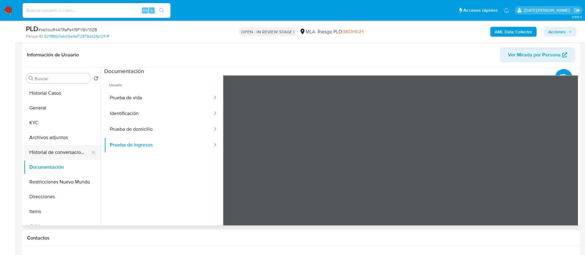
click at [59, 153] on button "Historial de conversaciones" at bounding box center [60, 152] width 72 height 15
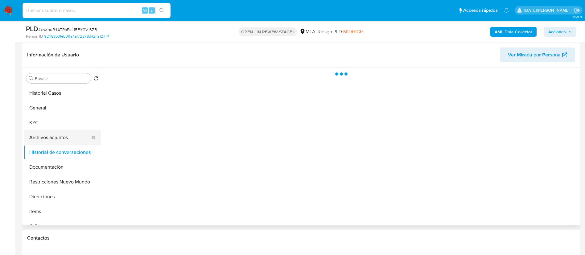
click at [54, 139] on button "Archivos adjuntos" at bounding box center [60, 137] width 72 height 15
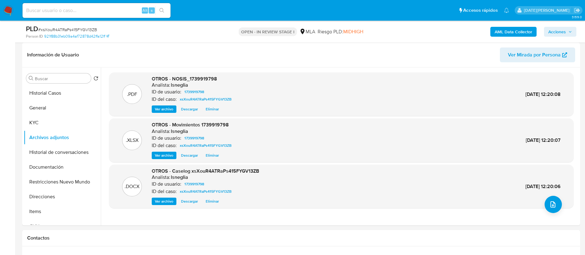
click at [510, 27] on b "AML Data Collector" at bounding box center [513, 32] width 38 height 10
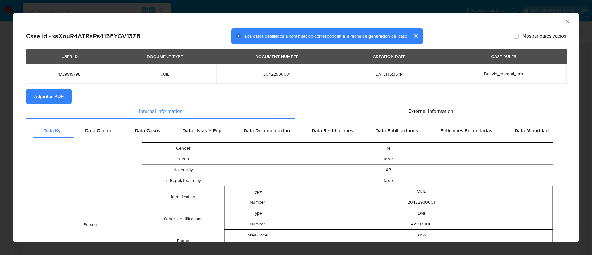
click at [48, 90] on span "Adjuntar PDF" at bounding box center [49, 97] width 30 height 14
click at [564, 22] on icon "Cerrar ventana" at bounding box center [567, 21] width 6 height 6
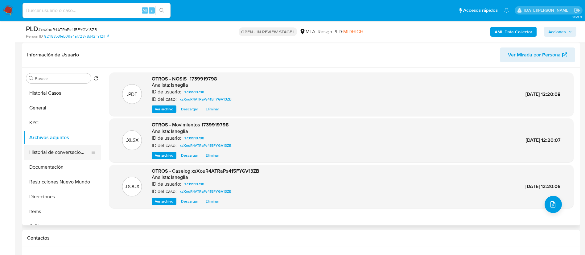
drag, startPoint x: 63, startPoint y: 152, endPoint x: 61, endPoint y: 149, distance: 4.1
click at [63, 152] on button "Historial de conversaciones" at bounding box center [60, 152] width 72 height 15
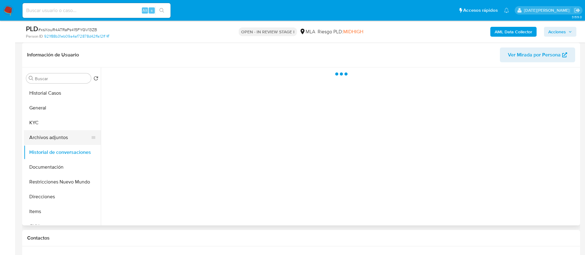
click at [62, 136] on button "Archivos adjuntos" at bounding box center [60, 137] width 72 height 15
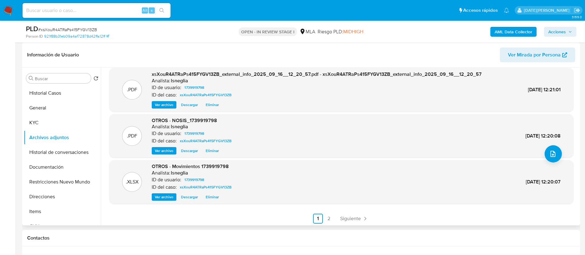
scroll to position [52, 0]
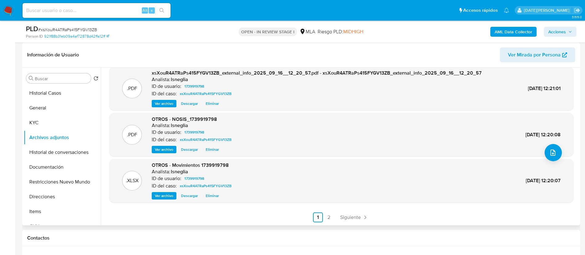
click at [326, 217] on link "2" at bounding box center [329, 217] width 10 height 10
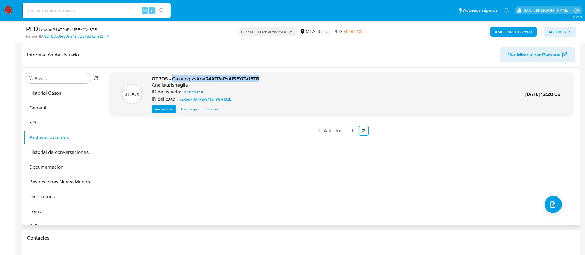
drag, startPoint x: 172, startPoint y: 79, endPoint x: 270, endPoint y: 79, distance: 98.0
click at [270, 79] on div ".DOCX OTROS - Caselog xsXouR4ATRaPs415FYGV13ZB Analista: lsneglia ID de usuario…" at bounding box center [341, 95] width 458 height 38
click at [60, 94] on button "Historial Casos" at bounding box center [60, 93] width 72 height 15
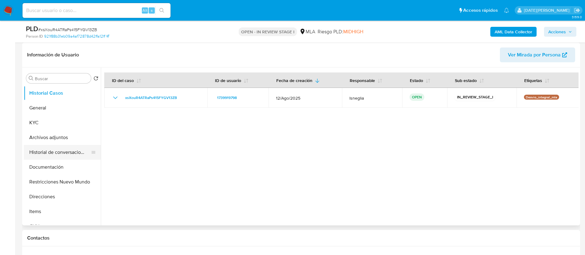
click at [54, 153] on button "Historial de conversaciones" at bounding box center [60, 152] width 72 height 15
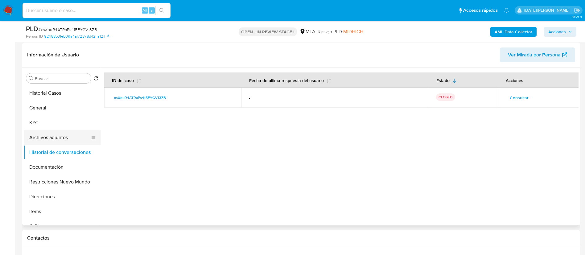
click at [58, 138] on button "Archivos adjuntos" at bounding box center [60, 137] width 72 height 15
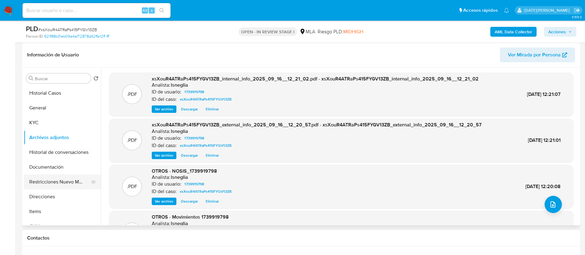
click at [43, 181] on button "Restricciones Nuevo Mundo" at bounding box center [60, 181] width 72 height 15
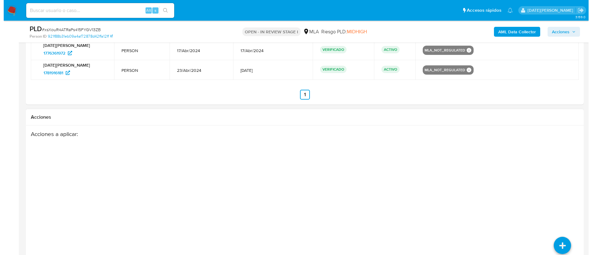
scroll to position [1061, 0]
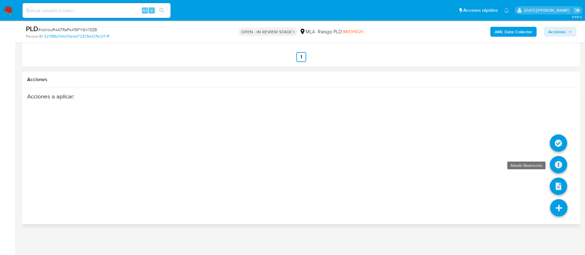
click at [561, 165] on icon at bounding box center [558, 164] width 17 height 17
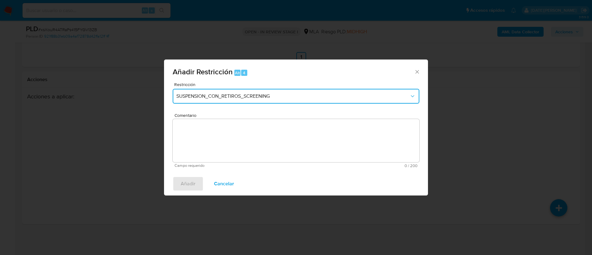
click at [296, 96] on span "SUSPENSION_CON_RETIROS_SCREENING" at bounding box center [292, 96] width 233 height 6
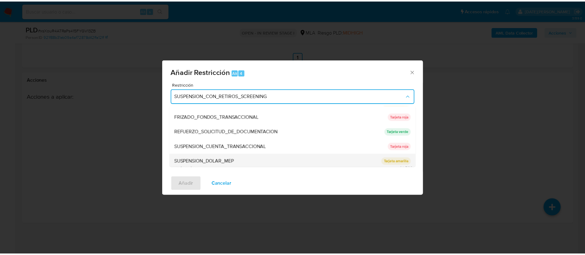
scroll to position [131, 0]
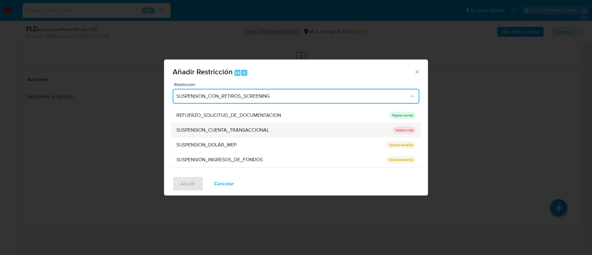
click at [243, 127] on span "SUSPENSION_CUENTA_TRANSACCIONAL" at bounding box center [222, 130] width 93 height 6
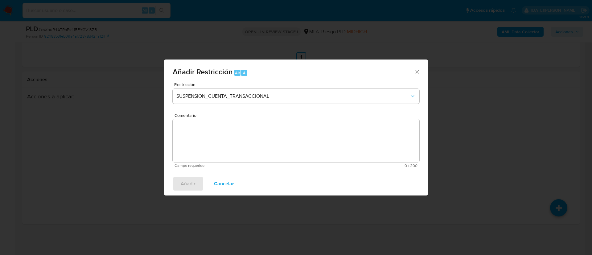
click at [235, 141] on textarea "Comentario" at bounding box center [296, 140] width 247 height 43
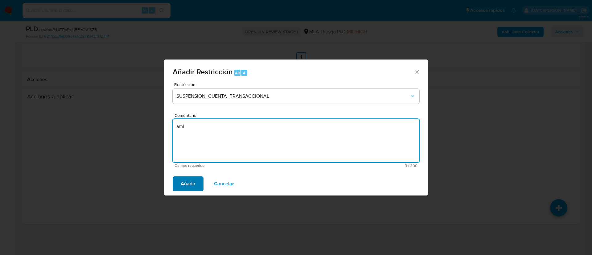
type textarea "aml"
click at [182, 188] on span "Añadir" at bounding box center [188, 184] width 15 height 14
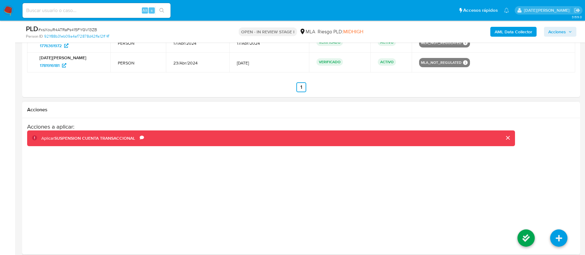
scroll to position [1061, 0]
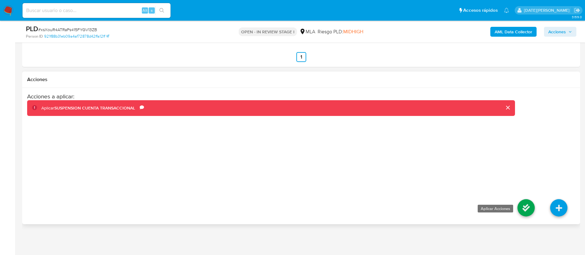
click at [527, 206] on icon at bounding box center [525, 207] width 17 height 17
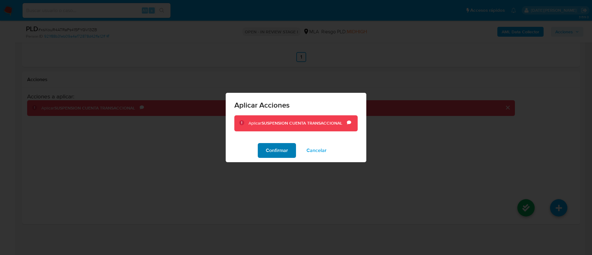
click at [275, 153] on span "Confirmar" at bounding box center [277, 151] width 22 height 14
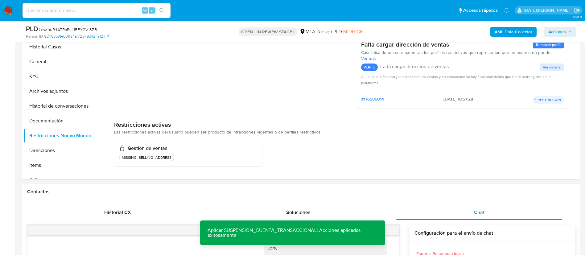
scroll to position [137, 0]
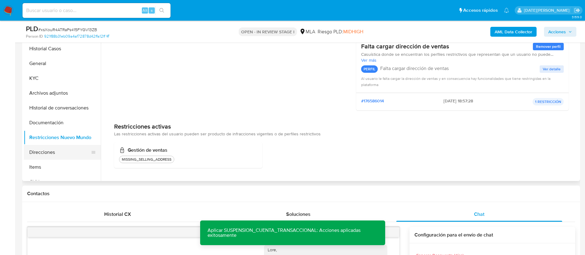
click at [38, 153] on button "Direcciones" at bounding box center [60, 152] width 72 height 15
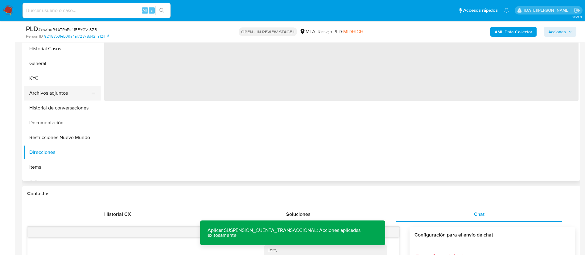
click at [68, 99] on button "Archivos adjuntos" at bounding box center [60, 93] width 72 height 15
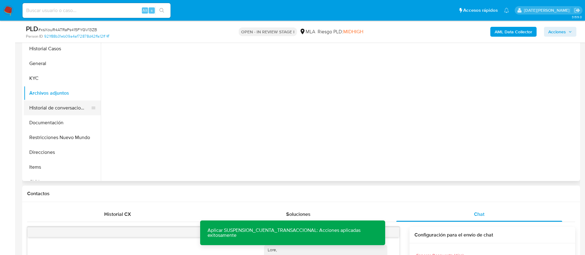
click at [62, 111] on button "Historial de conversaciones" at bounding box center [60, 107] width 72 height 15
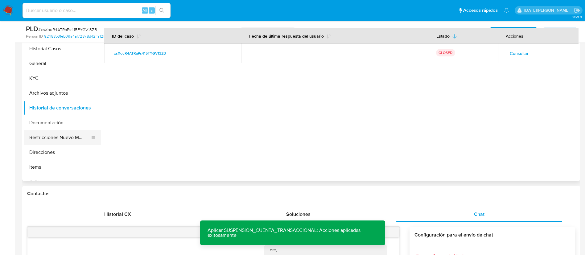
click at [47, 142] on button "Restricciones Nuevo Mundo" at bounding box center [60, 137] width 72 height 15
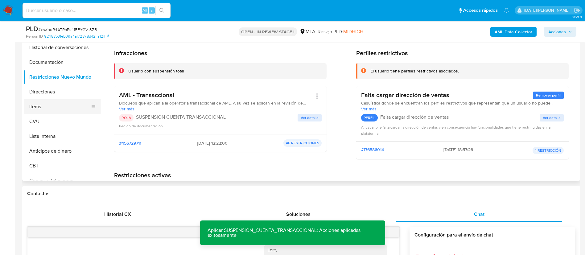
scroll to position [46, 0]
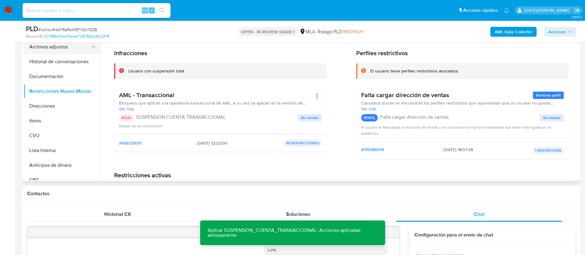
click at [59, 45] on button "Archivos adjuntos" at bounding box center [60, 46] width 72 height 15
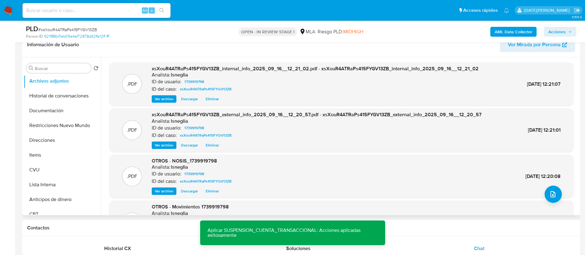
scroll to position [91, 0]
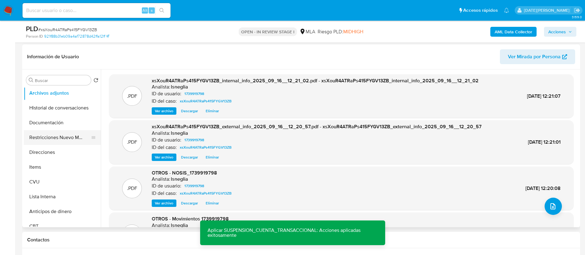
click at [51, 140] on button "Restricciones Nuevo Mundo" at bounding box center [60, 137] width 72 height 15
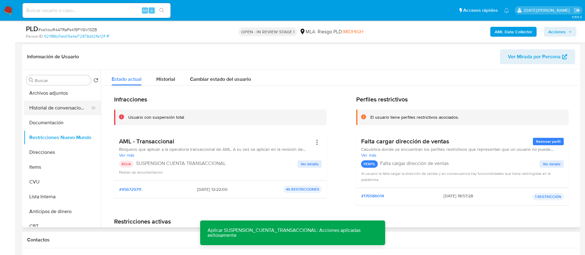
click at [54, 110] on button "Historial de conversaciones" at bounding box center [60, 107] width 72 height 15
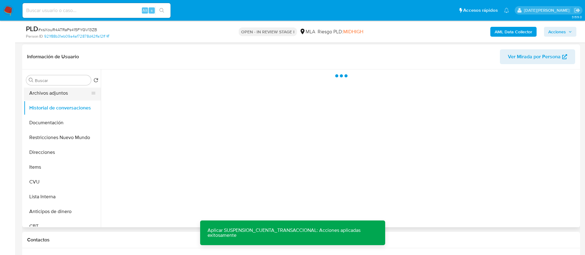
click at [61, 96] on button "Archivos adjuntos" at bounding box center [60, 93] width 72 height 15
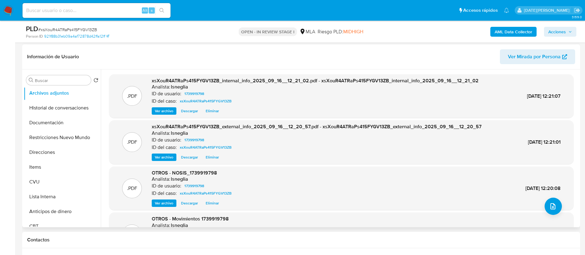
scroll to position [46, 0]
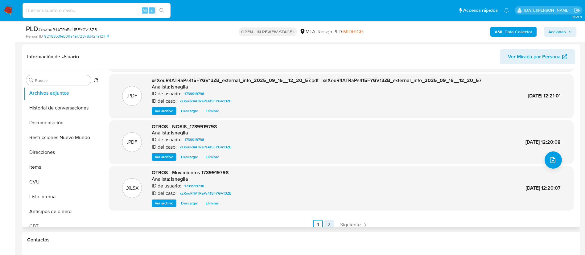
click at [331, 222] on link "2" at bounding box center [329, 225] width 10 height 10
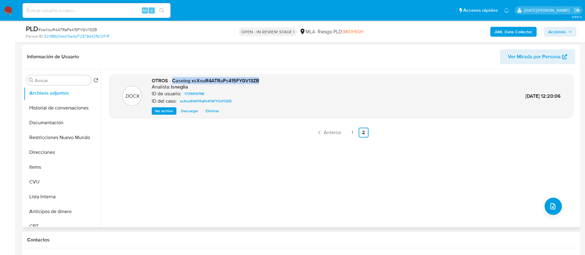
drag, startPoint x: 173, startPoint y: 80, endPoint x: 264, endPoint y: 80, distance: 90.9
click at [264, 80] on div ".DOCX OTROS - Caselog xsXouR4ATRaPs415FYGV13ZB Analista: lsneglia ID de usuario…" at bounding box center [341, 96] width 458 height 38
click at [39, 140] on button "Restricciones Nuevo Mundo" at bounding box center [60, 137] width 72 height 15
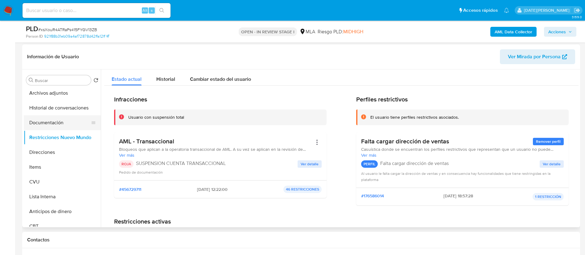
click at [52, 127] on button "Documentación" at bounding box center [60, 122] width 72 height 15
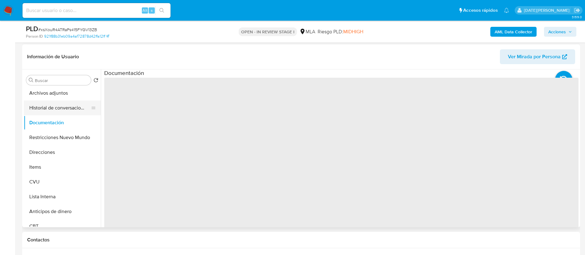
click at [59, 112] on button "Historial de conversaciones" at bounding box center [60, 107] width 72 height 15
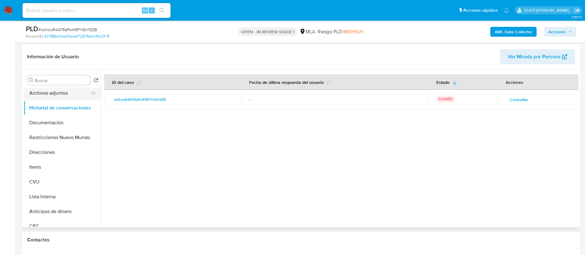
click at [58, 93] on button "Archivos adjuntos" at bounding box center [60, 93] width 72 height 15
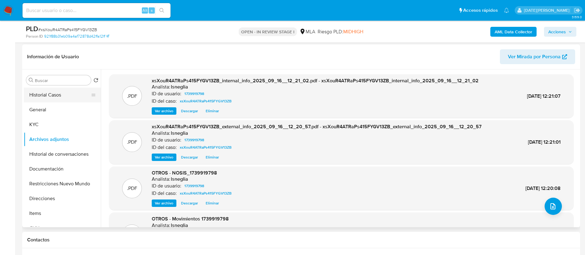
click at [54, 92] on button "Historial Casos" at bounding box center [60, 95] width 72 height 15
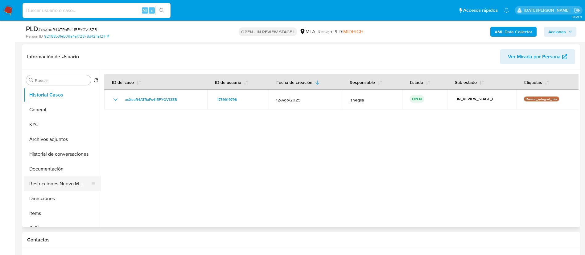
click at [64, 182] on button "Restricciones Nuevo Mundo" at bounding box center [60, 183] width 72 height 15
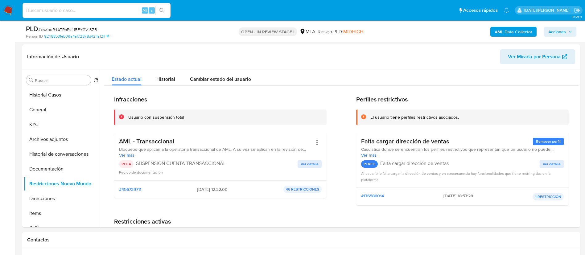
click at [565, 33] on span "Acciones" at bounding box center [557, 32] width 18 height 10
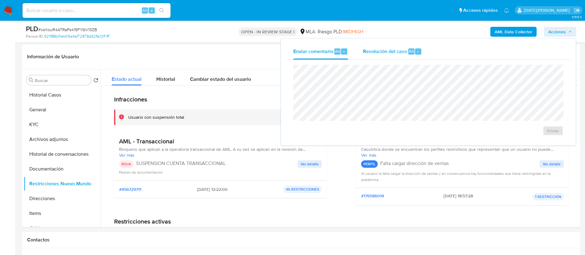
click at [409, 51] on span "Alt" at bounding box center [411, 51] width 5 height 6
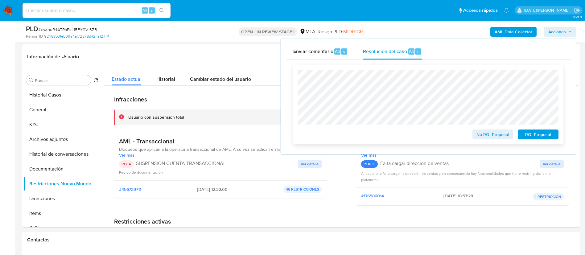
click at [542, 135] on span "ROI Proposal" at bounding box center [538, 134] width 32 height 9
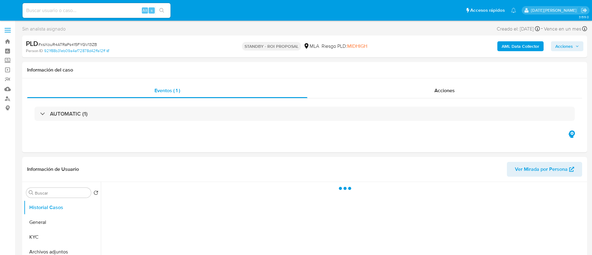
select select "10"
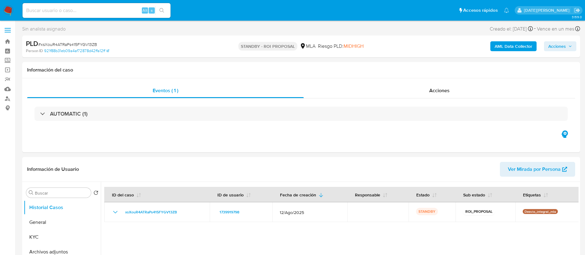
click at [86, 12] on input at bounding box center [96, 10] width 148 height 8
paste input "NP2HLB3x5u2ICaoGpeJZlXgG"
type input "NP2HLB3x5u2ICaoGpeJZlXgG"
click at [166, 7] on button "search-icon" at bounding box center [161, 10] width 13 height 9
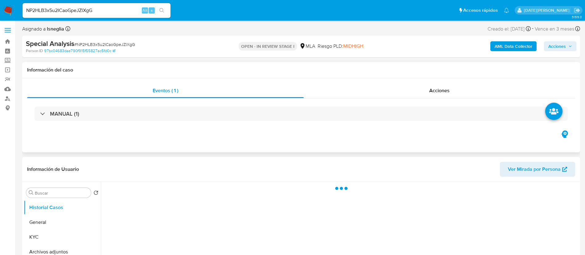
select select "10"
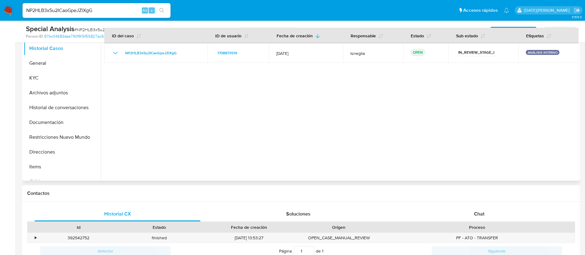
scroll to position [139, 0]
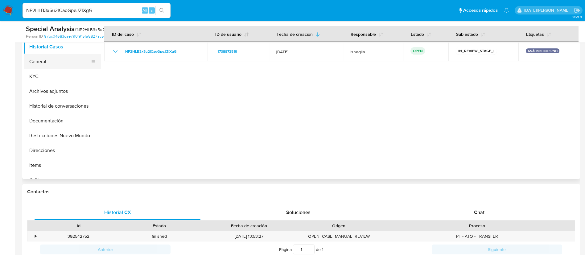
click at [50, 60] on button "General" at bounding box center [60, 61] width 72 height 15
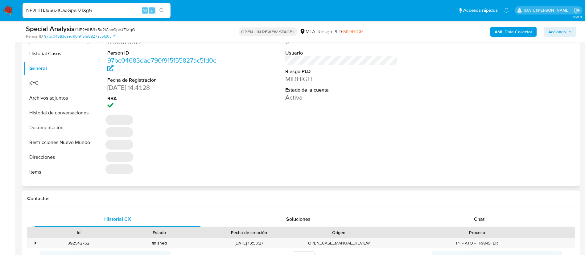
scroll to position [92, 0]
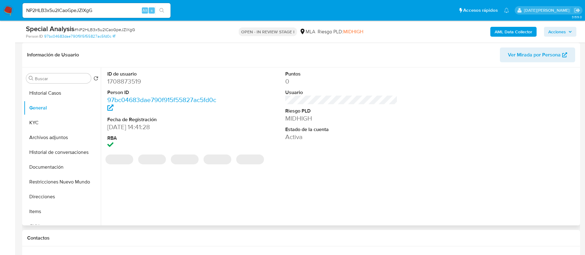
click at [126, 82] on dd "1708873519" at bounding box center [163, 81] width 112 height 9
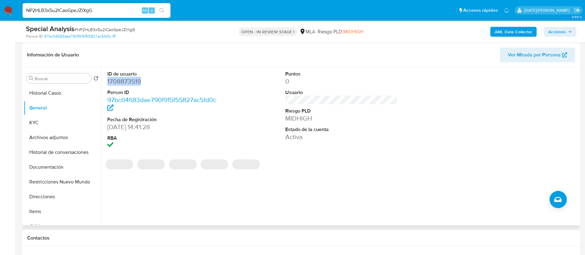
click at [126, 82] on dd "1708873519" at bounding box center [163, 81] width 112 height 9
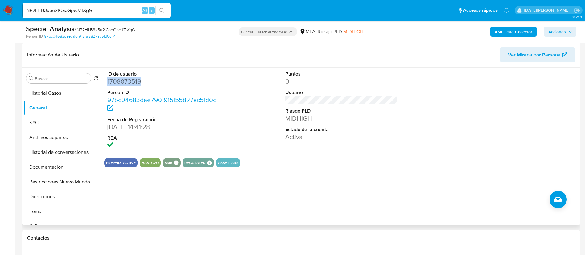
copy dd "1708873519"
click at [41, 121] on button "KYC" at bounding box center [60, 122] width 72 height 15
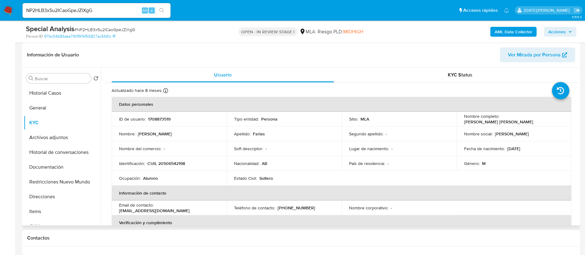
click at [499, 120] on p "Fabricio Lucas Hernan Farias" at bounding box center [498, 122] width 69 height 6
drag, startPoint x: 499, startPoint y: 119, endPoint x: 558, endPoint y: 117, distance: 58.9
click at [558, 117] on div "Nombre completo : Fabricio Lucas Hernan Farias" at bounding box center [514, 118] width 100 height 11
copy p "Fabricio Lucas Hernan Farias"
drag, startPoint x: 148, startPoint y: 164, endPoint x: 195, endPoint y: 158, distance: 47.8
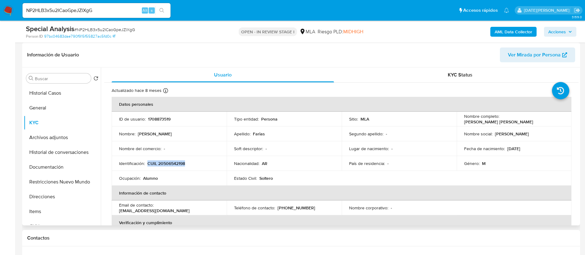
click at [196, 163] on div "Identificación : CUIL 20506542198" at bounding box center [169, 164] width 100 height 6
copy p "CUIL 20506542198"
click at [53, 110] on button "General" at bounding box center [60, 107] width 72 height 15
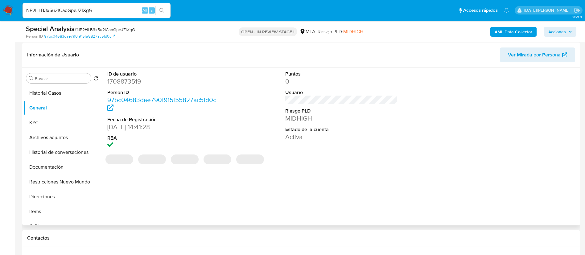
click at [127, 82] on dd "1708873519" at bounding box center [163, 81] width 112 height 9
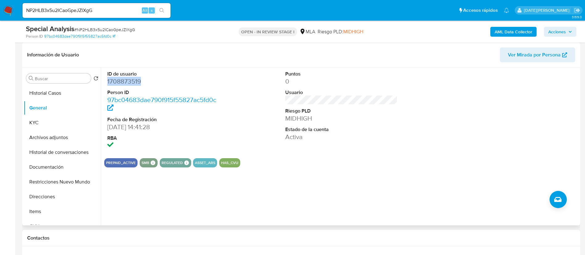
copy dd "1708873519"
click at [46, 127] on button "KYC" at bounding box center [60, 122] width 72 height 15
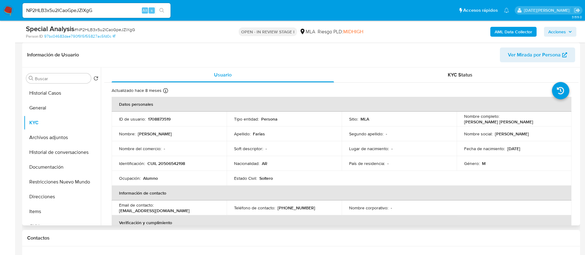
drag, startPoint x: 501, startPoint y: 120, endPoint x: 555, endPoint y: 119, distance: 54.9
click at [556, 119] on div "Nombre completo : Fabricio Lucas Hernan Farias" at bounding box center [514, 118] width 100 height 11
copy p "Fabricio Lucas Hernan Farias"
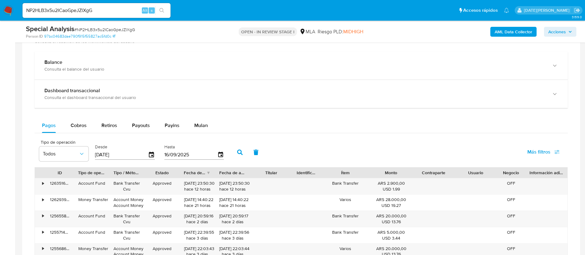
scroll to position [277, 0]
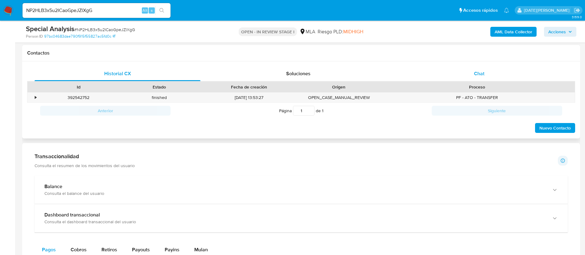
click at [480, 74] on span "Chat" at bounding box center [479, 73] width 10 height 7
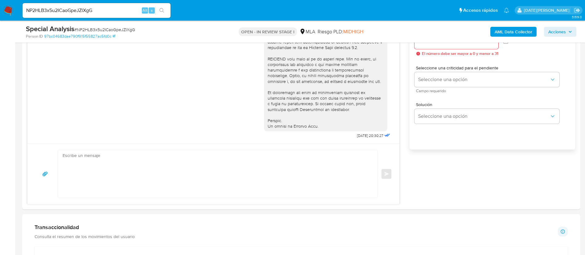
scroll to position [416, 0]
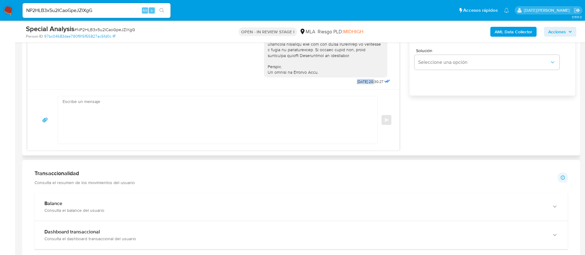
drag, startPoint x: 341, startPoint y: 80, endPoint x: 360, endPoint y: 81, distance: 18.8
copy span "12/09/2025"
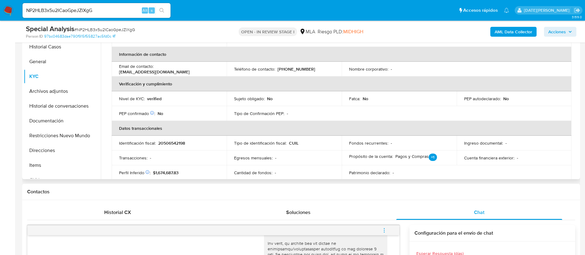
scroll to position [46, 0]
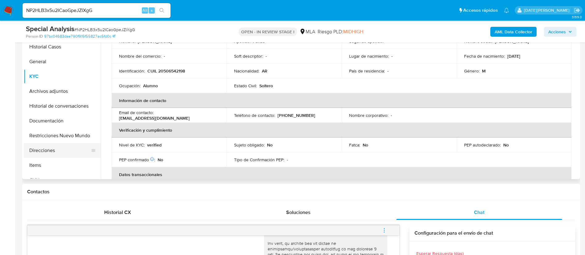
click at [51, 153] on button "Direcciones" at bounding box center [60, 150] width 72 height 15
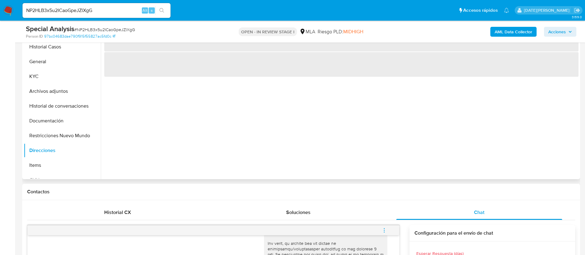
scroll to position [92, 0]
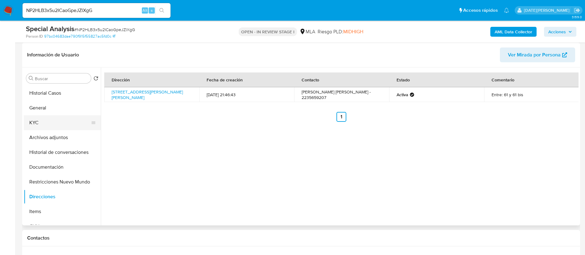
click at [41, 118] on button "KYC" at bounding box center [60, 122] width 72 height 15
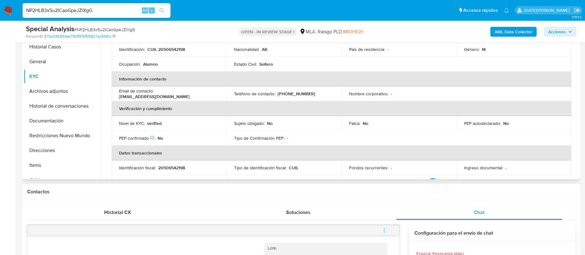
scroll to position [42, 0]
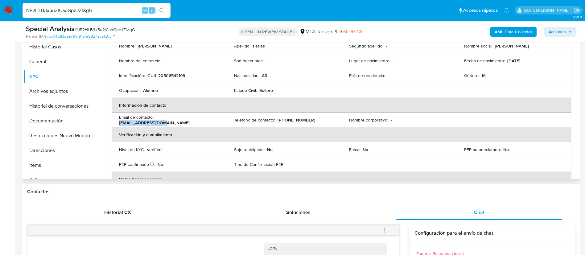
drag, startPoint x: 156, startPoint y: 120, endPoint x: 221, endPoint y: 119, distance: 65.3
click at [221, 119] on td "Email de contacto : ffabrii30@gmail.com" at bounding box center [169, 119] width 115 height 15
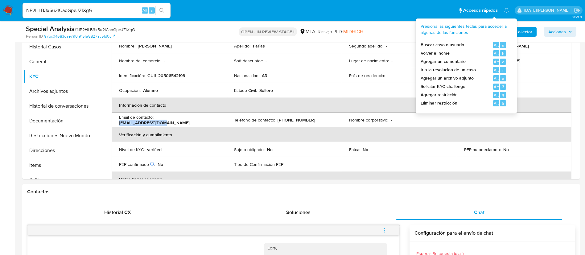
copy p "ffabrii30@gmail.com"
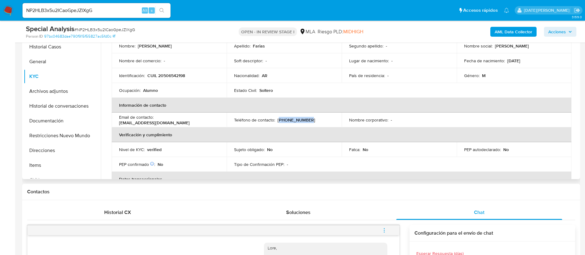
drag, startPoint x: 277, startPoint y: 119, endPoint x: 326, endPoint y: 119, distance: 49.3
click at [326, 119] on div "Teléfono de contacto : (223) 5659207" at bounding box center [284, 120] width 100 height 6
copy p "223) 5659207"
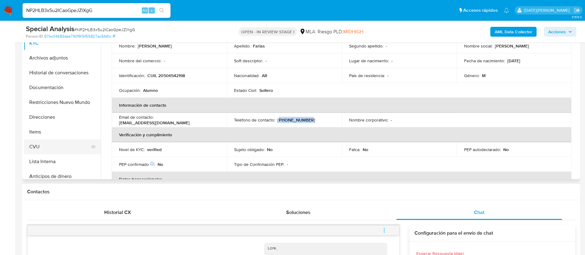
scroll to position [46, 0]
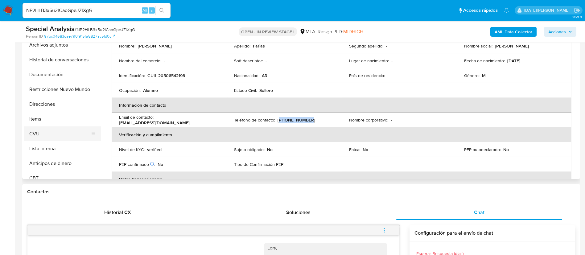
click at [49, 139] on button "CVU" at bounding box center [60, 133] width 72 height 15
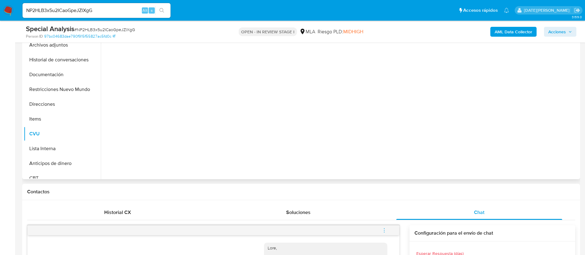
scroll to position [92, 0]
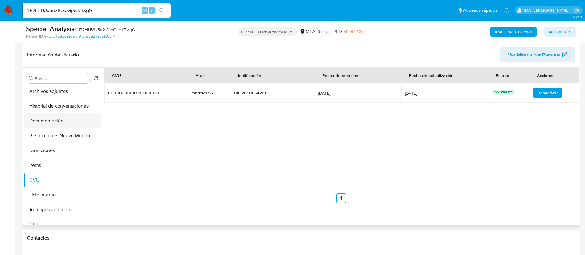
click at [57, 125] on button "Documentación" at bounding box center [60, 120] width 72 height 15
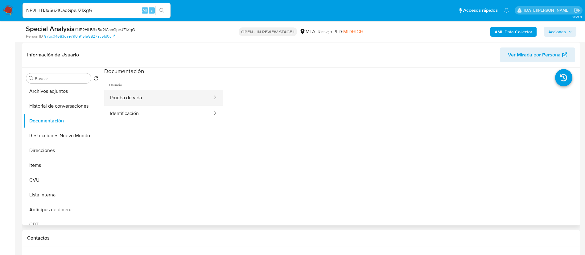
click at [150, 99] on button "Prueba de vida" at bounding box center [158, 98] width 109 height 16
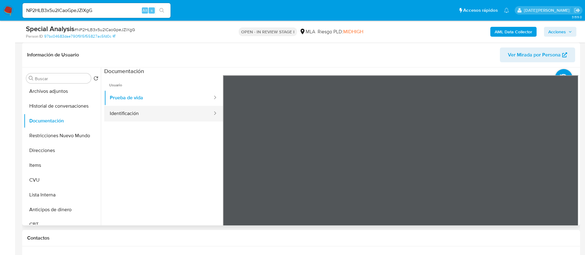
click at [167, 117] on button "Identificación" at bounding box center [158, 114] width 109 height 16
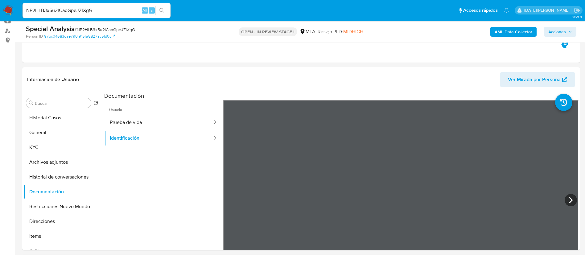
scroll to position [0, 0]
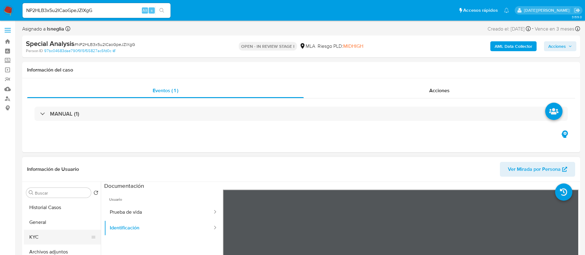
click at [30, 235] on button "KYC" at bounding box center [60, 237] width 72 height 15
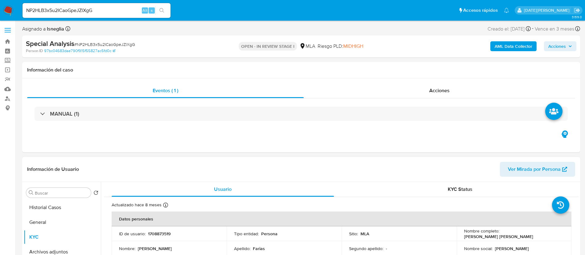
drag, startPoint x: 500, startPoint y: 232, endPoint x: 555, endPoint y: 233, distance: 54.6
click at [533, 234] on p "Fabricio Lucas Hernan Farias" at bounding box center [498, 237] width 69 height 6
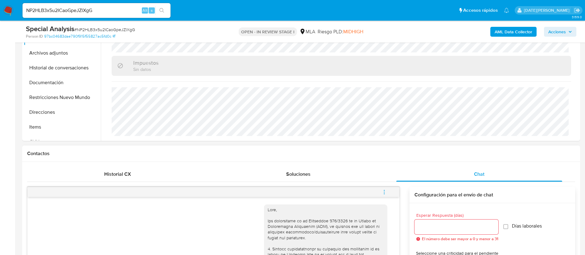
scroll to position [231, 0]
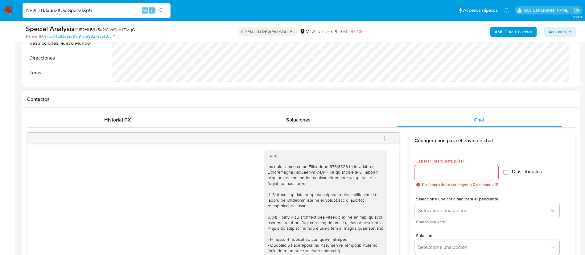
click at [381, 138] on button "menu-action" at bounding box center [384, 137] width 20 height 15
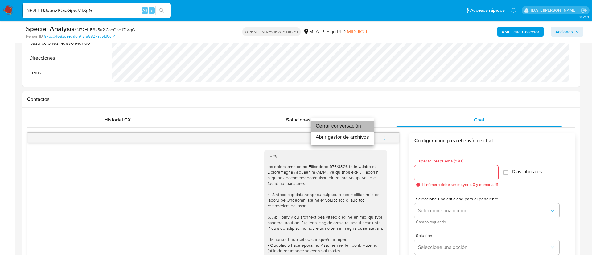
click at [342, 127] on li "Cerrar conversación" at bounding box center [342, 126] width 63 height 11
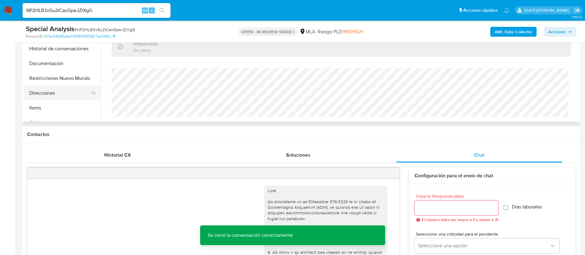
scroll to position [139, 0]
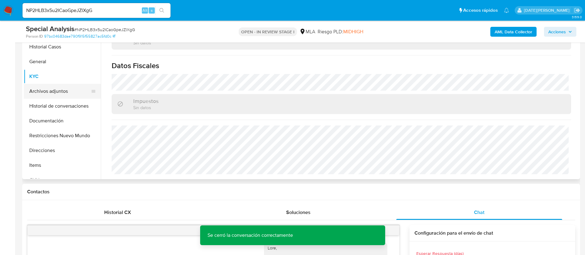
click at [63, 86] on button "Archivos adjuntos" at bounding box center [60, 91] width 72 height 15
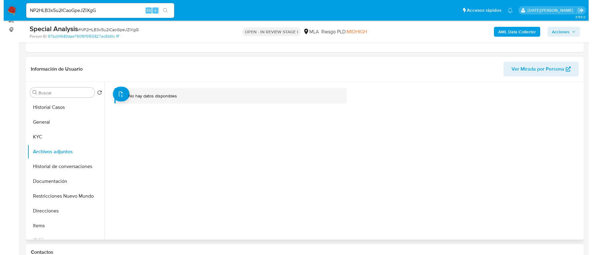
scroll to position [92, 0]
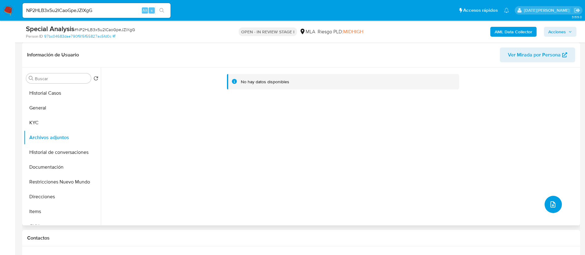
click at [548, 199] on button "upload-file" at bounding box center [552, 204] width 17 height 17
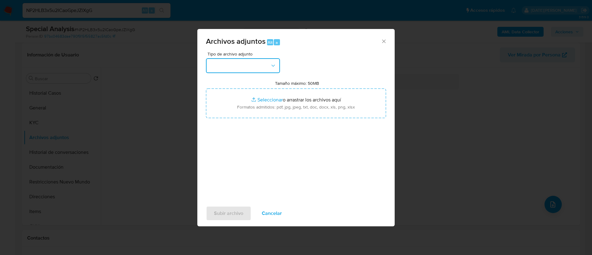
click at [268, 60] on button "button" at bounding box center [243, 65] width 74 height 15
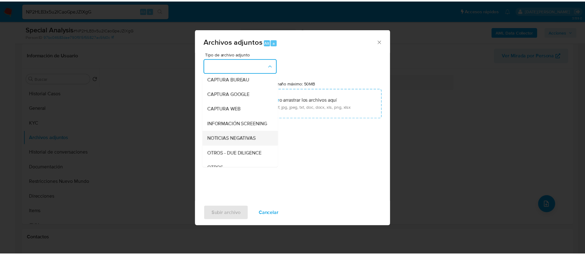
scroll to position [46, 0]
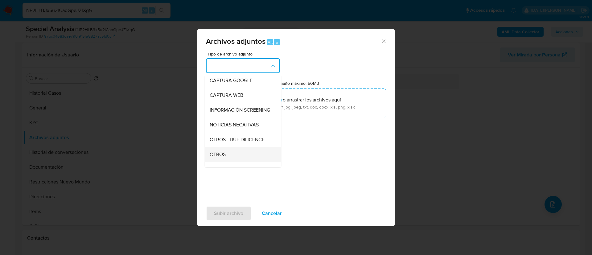
click at [227, 162] on div "OTROS" at bounding box center [241, 154] width 63 height 15
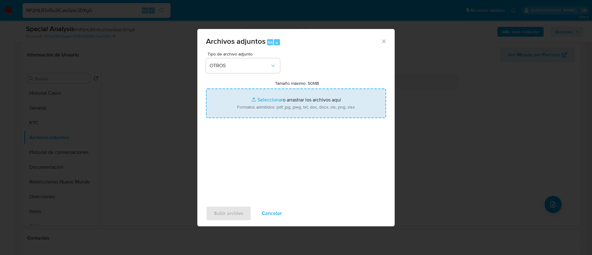
type input "C:\fakepath\Caselog NP2HLB3x5u2ICaoGpeJZlXgG.docx"
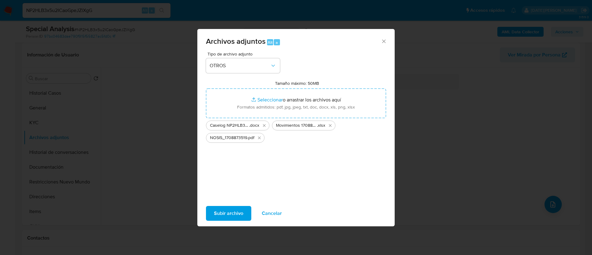
click at [228, 213] on span "Subir archivo" at bounding box center [228, 213] width 29 height 14
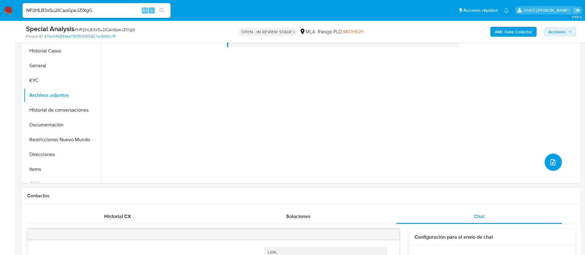
scroll to position [185, 0]
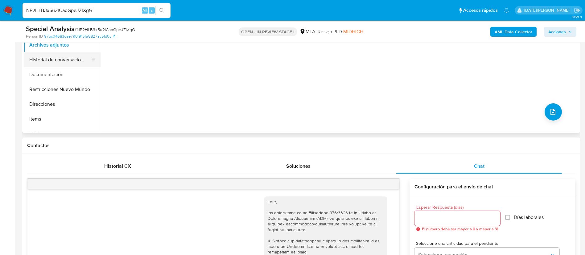
click at [73, 60] on button "Historial de conversaciones" at bounding box center [60, 59] width 72 height 15
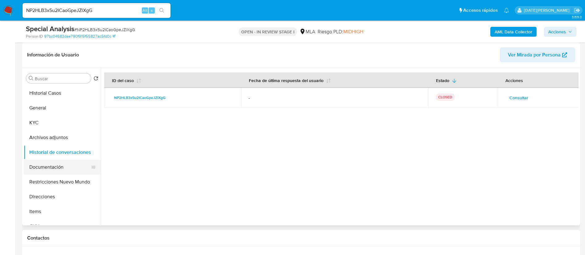
click at [30, 173] on button "Documentación" at bounding box center [60, 167] width 72 height 15
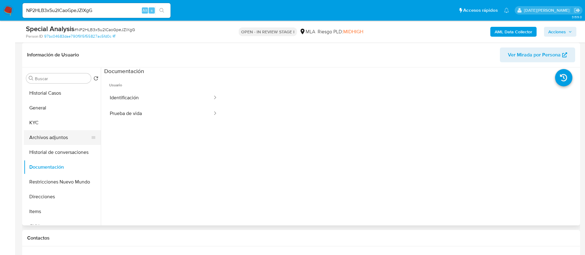
click at [63, 139] on button "Archivos adjuntos" at bounding box center [60, 137] width 72 height 15
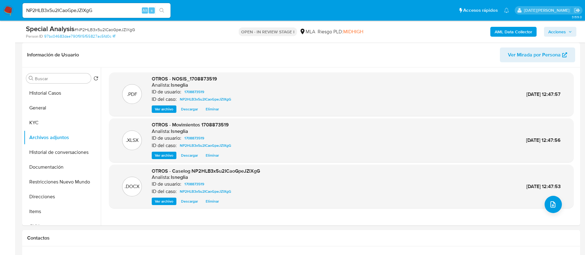
click at [500, 34] on b "AML Data Collector" at bounding box center [513, 32] width 38 height 10
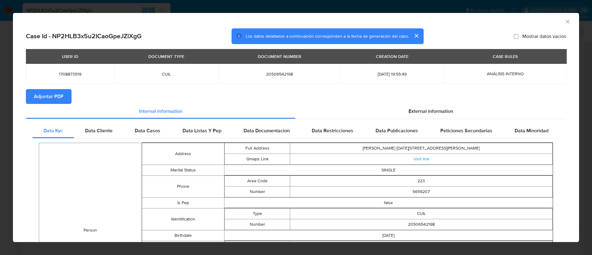
click at [32, 97] on button "Adjuntar PDF" at bounding box center [49, 96] width 46 height 15
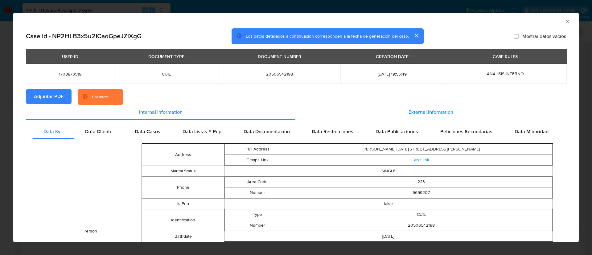
click at [414, 113] on span "External information" at bounding box center [430, 111] width 45 height 7
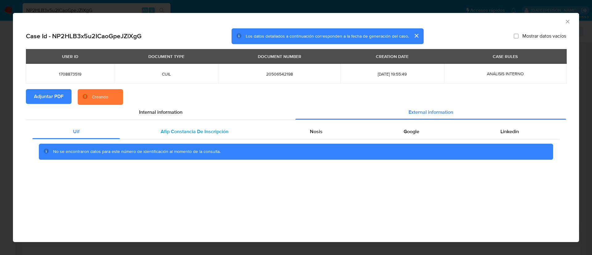
click at [184, 131] on span "Afip Constancia De Inscripción" at bounding box center [195, 131] width 68 height 7
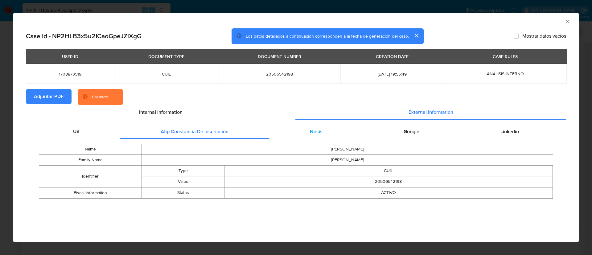
click at [300, 132] on div "Nosis" at bounding box center [316, 131] width 94 height 15
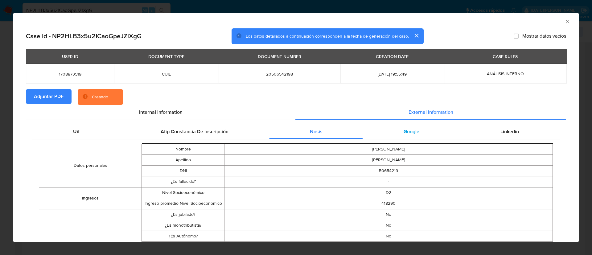
click at [390, 131] on div "Google" at bounding box center [411, 131] width 97 height 15
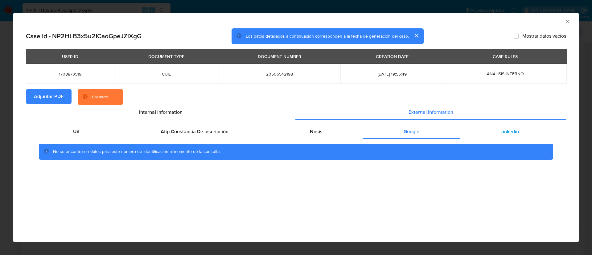
click at [495, 132] on div "Linkedin" at bounding box center [510, 131] width 100 height 15
click at [414, 133] on span "Google" at bounding box center [411, 131] width 16 height 7
click at [307, 133] on div "Nosis" at bounding box center [316, 131] width 94 height 15
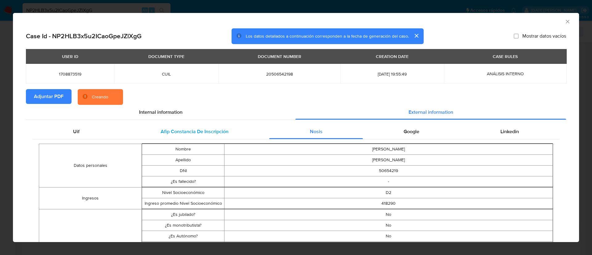
click at [201, 133] on span "Afip Constancia De Inscripción" at bounding box center [195, 131] width 68 height 7
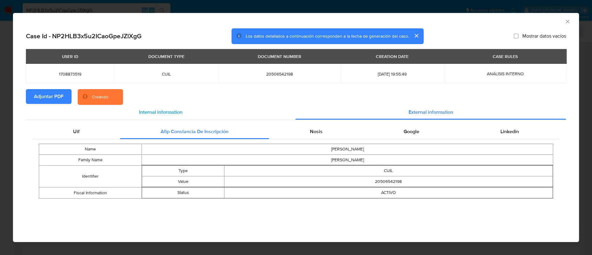
click at [171, 111] on span "Internal information" at bounding box center [160, 111] width 43 height 7
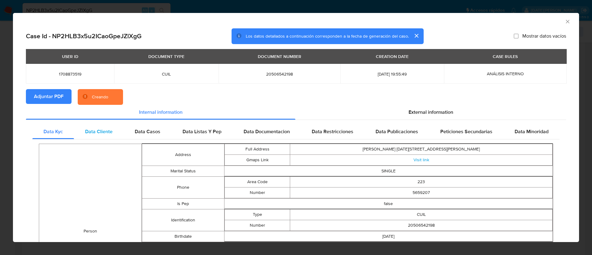
click at [95, 134] on span "Data Cliente" at bounding box center [98, 131] width 27 height 7
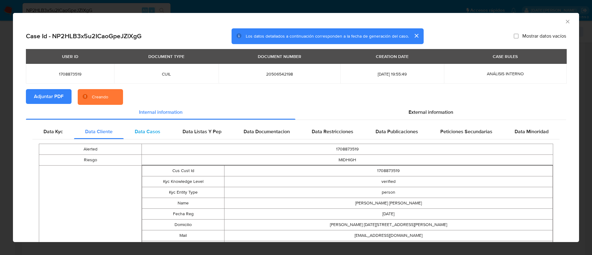
click at [139, 133] on span "Data Casos" at bounding box center [148, 131] width 26 height 7
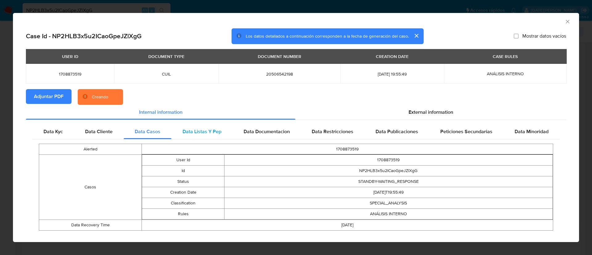
click at [199, 133] on span "Data Listas Y Pep" at bounding box center [201, 131] width 39 height 7
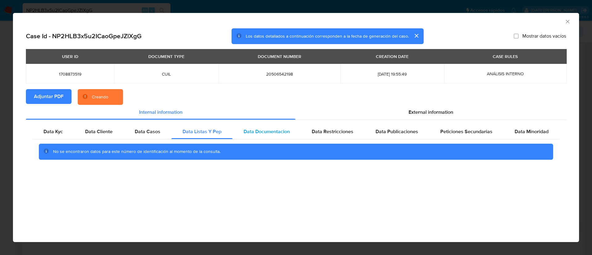
click at [263, 132] on span "Data Documentacion" at bounding box center [266, 131] width 46 height 7
click at [326, 132] on span "Data Restricciones" at bounding box center [333, 131] width 42 height 7
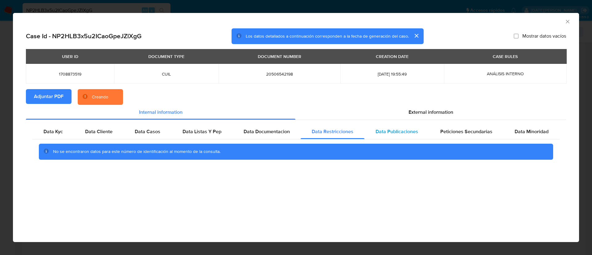
click at [394, 131] on span "Data Publicaciones" at bounding box center [396, 131] width 43 height 7
click at [468, 130] on span "Peticiones Secundarias" at bounding box center [466, 131] width 52 height 7
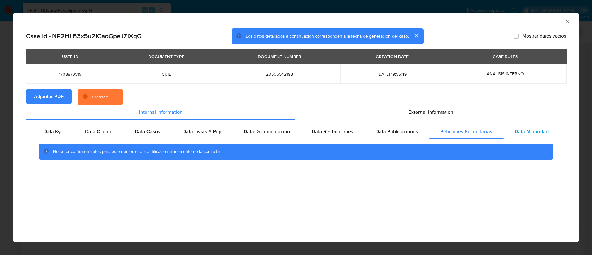
click at [525, 131] on span "Data Minoridad" at bounding box center [531, 131] width 34 height 7
click at [463, 117] on div "External information" at bounding box center [430, 112] width 271 height 15
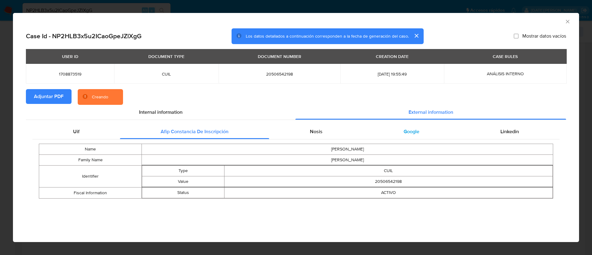
click at [412, 132] on span "Google" at bounding box center [411, 131] width 16 height 7
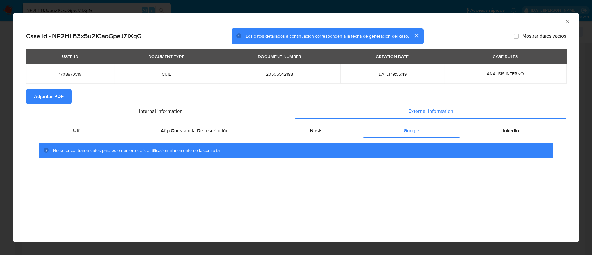
click at [566, 21] on icon "Cerrar ventana" at bounding box center [567, 21] width 6 height 6
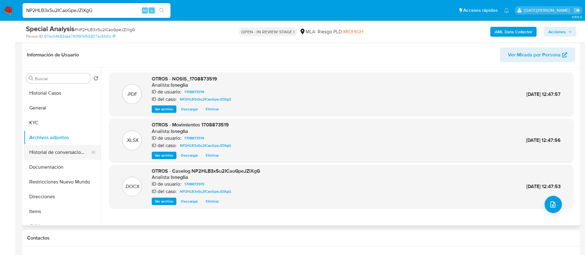
click at [55, 157] on button "Historial de conversaciones" at bounding box center [60, 152] width 72 height 15
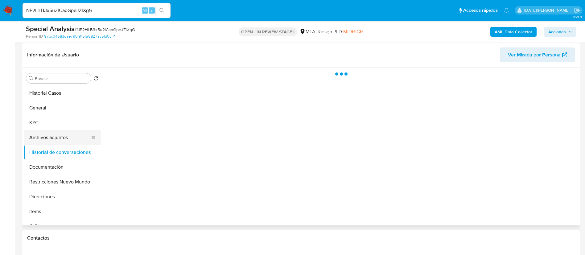
click at [59, 140] on button "Archivos adjuntos" at bounding box center [60, 137] width 72 height 15
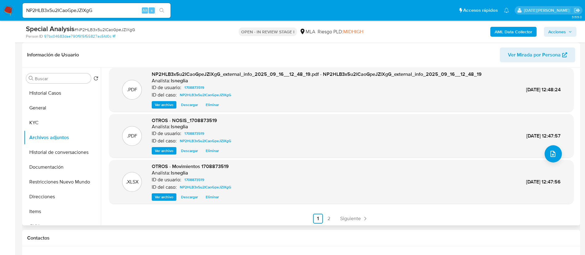
scroll to position [52, 0]
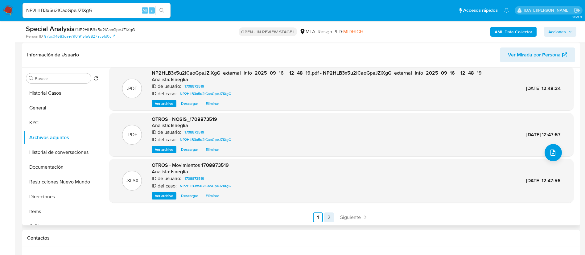
click at [325, 219] on link "2" at bounding box center [329, 217] width 10 height 10
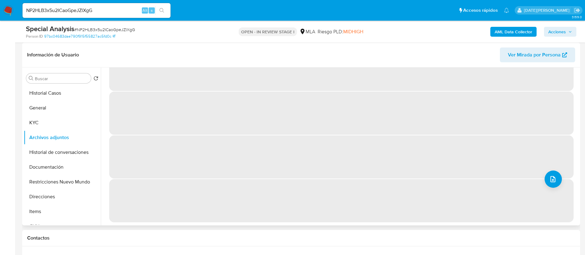
scroll to position [0, 0]
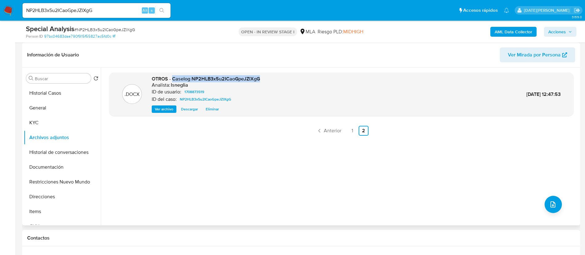
drag, startPoint x: 172, startPoint y: 79, endPoint x: 267, endPoint y: 78, distance: 94.3
click at [267, 78] on div ".DOCX OTROS - Caselog NP2HLB3x5u2ICaoGpeJZlXgG Analista: lsneglia ID de usuario…" at bounding box center [341, 95] width 458 height 38
click at [67, 155] on button "Historial de conversaciones" at bounding box center [60, 152] width 72 height 15
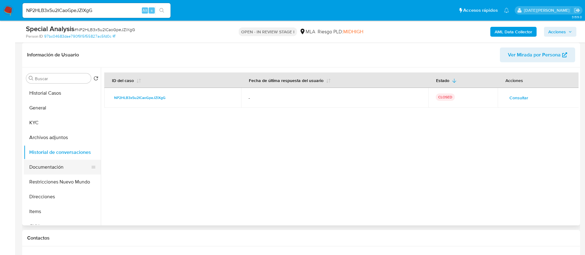
click at [45, 167] on button "Documentación" at bounding box center [60, 167] width 72 height 15
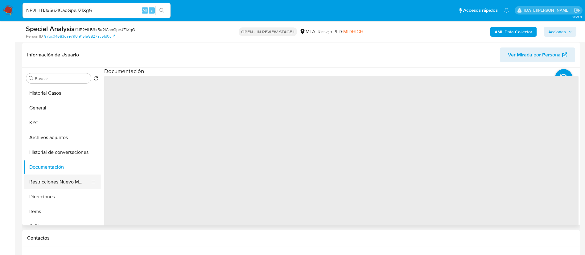
click at [57, 182] on button "Restricciones Nuevo Mundo" at bounding box center [60, 181] width 72 height 15
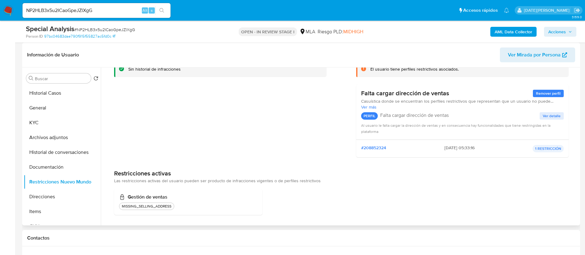
scroll to position [49, 0]
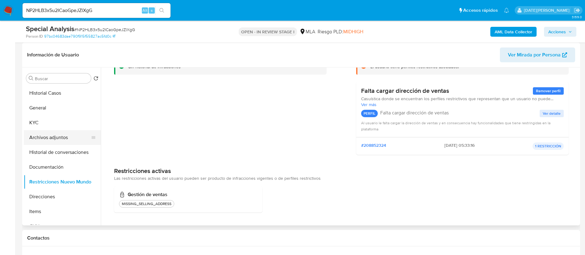
click at [47, 133] on button "Archivos adjuntos" at bounding box center [60, 137] width 72 height 15
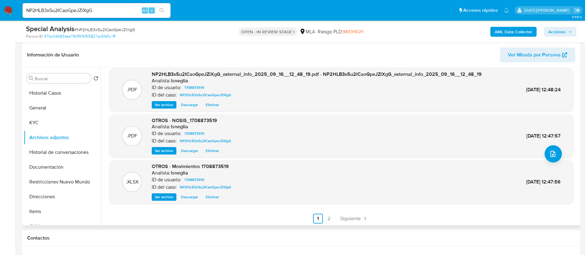
scroll to position [52, 0]
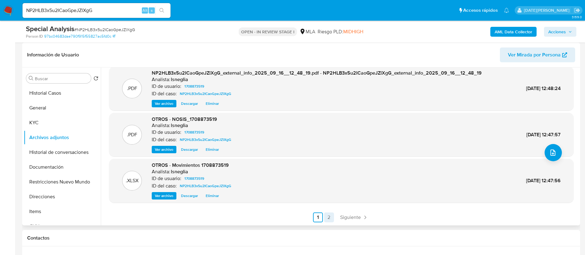
click at [327, 216] on link "2" at bounding box center [329, 217] width 10 height 10
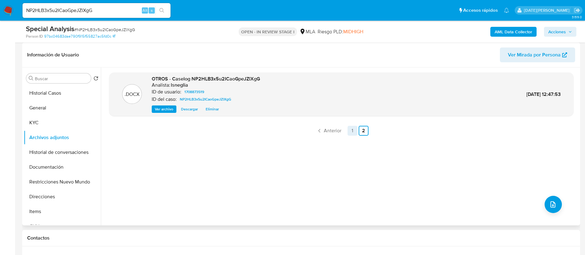
click at [352, 133] on link "1" at bounding box center [352, 131] width 10 height 10
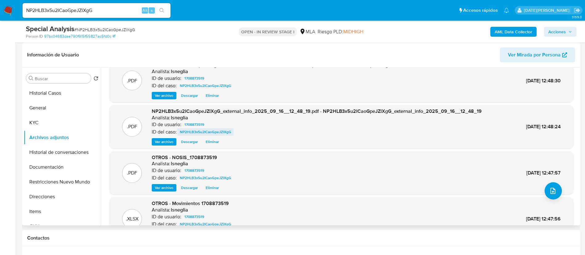
scroll to position [46, 0]
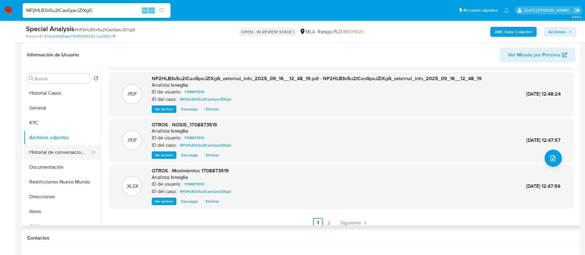
click at [59, 150] on button "Historial de conversaciones" at bounding box center [60, 152] width 72 height 15
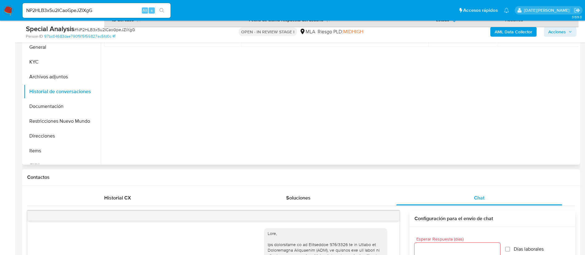
scroll to position [139, 0]
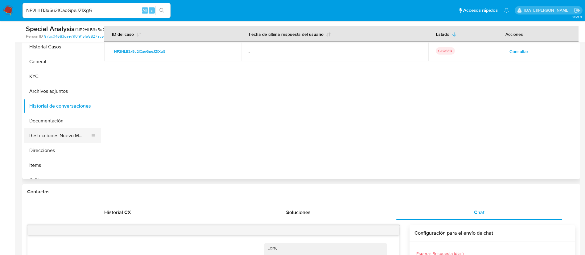
click at [50, 136] on button "Restricciones Nuevo Mundo" at bounding box center [60, 135] width 72 height 15
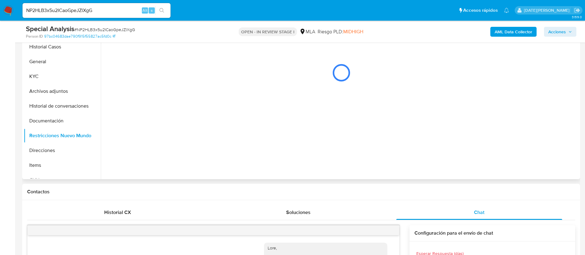
scroll to position [92, 0]
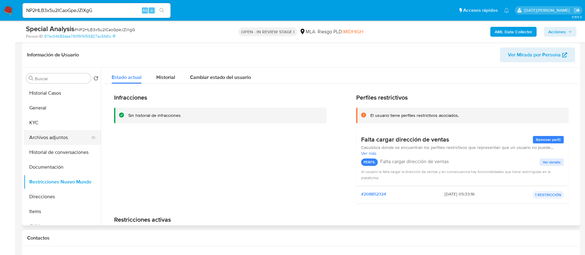
click at [62, 138] on button "Archivos adjuntos" at bounding box center [60, 137] width 72 height 15
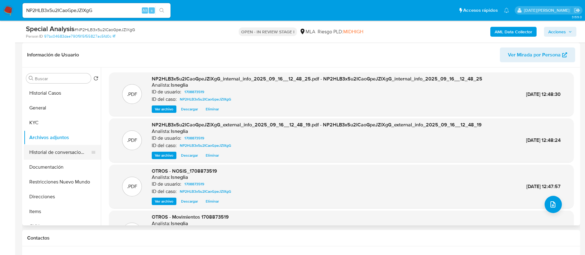
click at [61, 152] on button "Historial de conversaciones" at bounding box center [60, 152] width 72 height 15
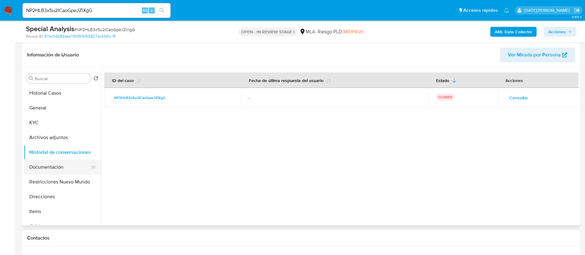
click at [58, 168] on button "Documentación" at bounding box center [60, 167] width 72 height 15
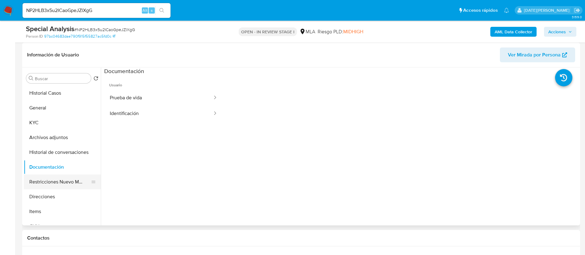
click at [55, 182] on button "Restricciones Nuevo Mundo" at bounding box center [60, 181] width 72 height 15
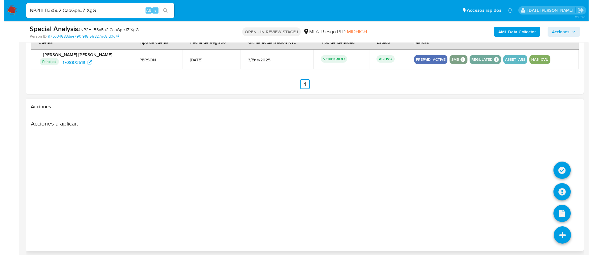
scroll to position [943, 0]
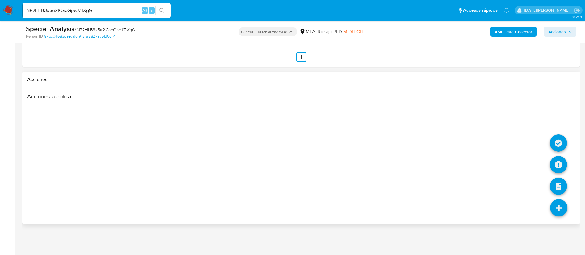
click at [573, 211] on li at bounding box center [558, 208] width 33 height 35
click at [560, 167] on icon at bounding box center [558, 164] width 17 height 17
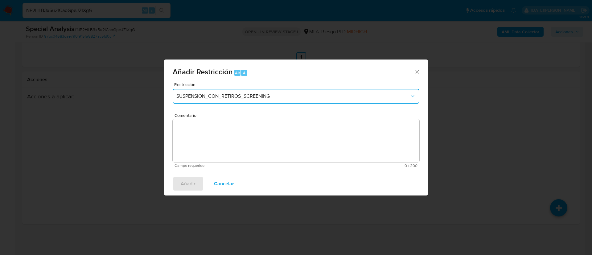
click at [255, 96] on span "SUSPENSION_CON_RETIROS_SCREENING" at bounding box center [292, 96] width 233 height 6
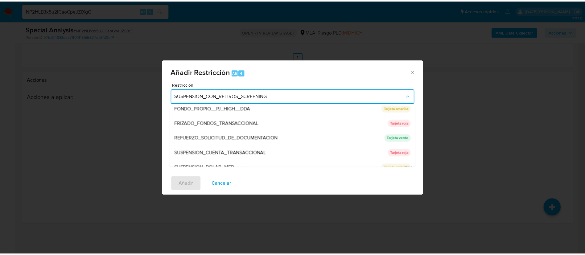
scroll to position [131, 0]
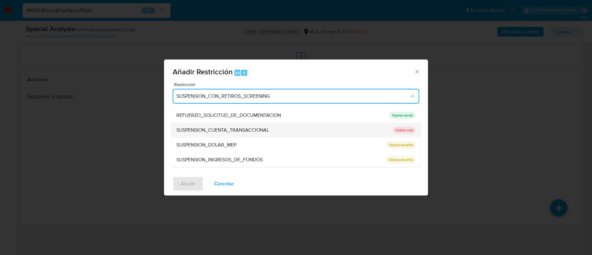
click at [242, 132] on span "SUSPENSION_CUENTA_TRANSACCIONAL" at bounding box center [222, 130] width 93 height 6
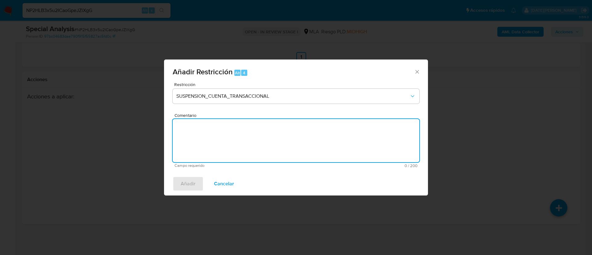
click at [234, 137] on textarea "Comentario" at bounding box center [296, 140] width 247 height 43
type textarea "AML"
click at [196, 185] on button "Añadir" at bounding box center [188, 183] width 31 height 15
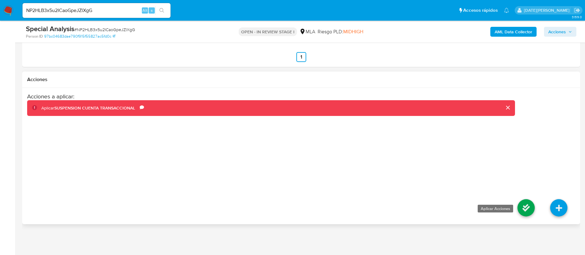
click at [523, 209] on icon at bounding box center [525, 207] width 17 height 17
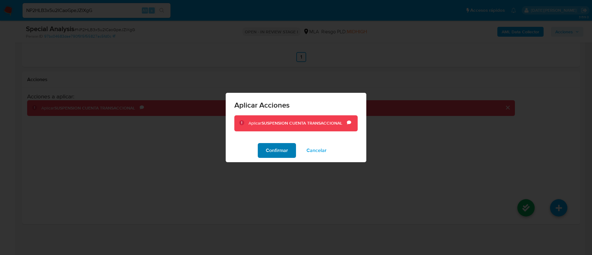
click at [283, 154] on span "Confirmar" at bounding box center [277, 151] width 22 height 14
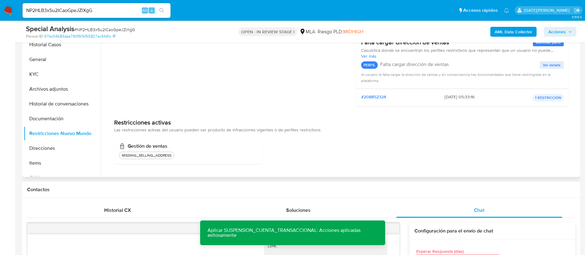
scroll to position [111, 0]
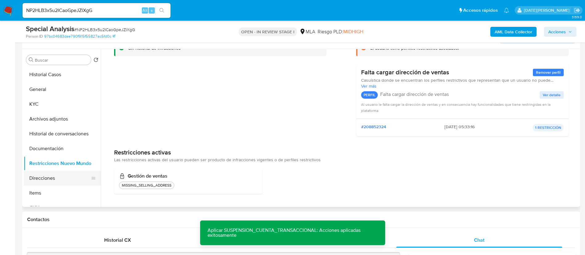
click at [60, 176] on button "Direcciones" at bounding box center [60, 178] width 72 height 15
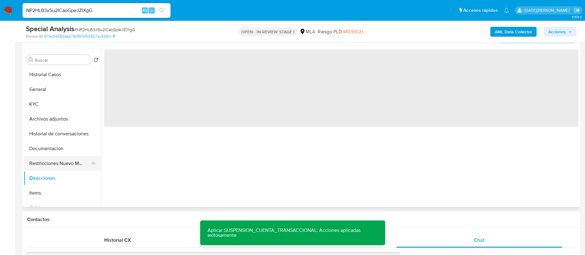
scroll to position [0, 0]
click at [58, 162] on button "Restricciones Nuevo Mundo" at bounding box center [60, 163] width 72 height 15
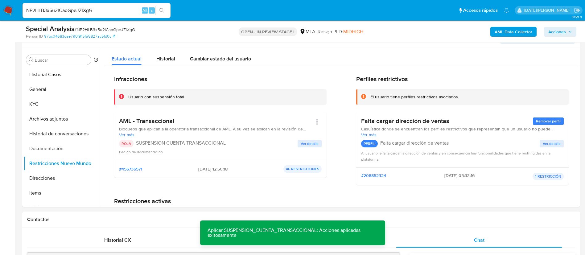
click at [565, 32] on span "Acciones" at bounding box center [557, 32] width 18 height 10
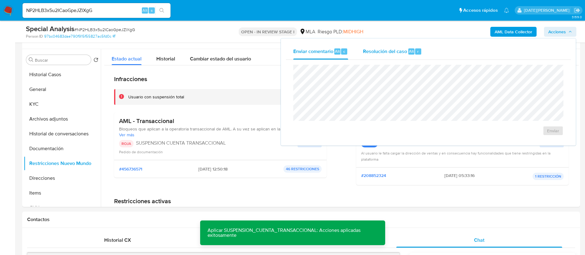
click at [391, 51] on span "Resolución del caso" at bounding box center [385, 50] width 44 height 7
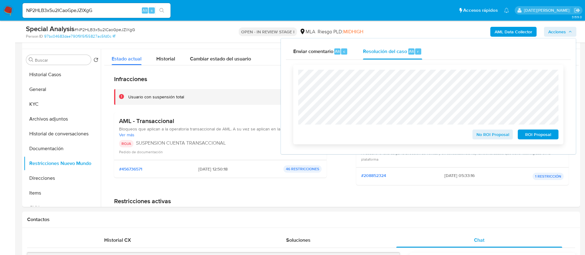
click at [534, 133] on span "ROI Proposal" at bounding box center [538, 134] width 32 height 9
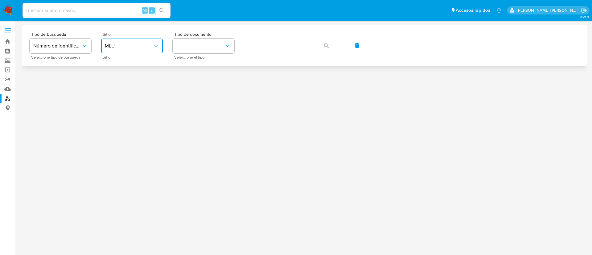
click at [154, 39] on button "MLU" at bounding box center [132, 46] width 62 height 15
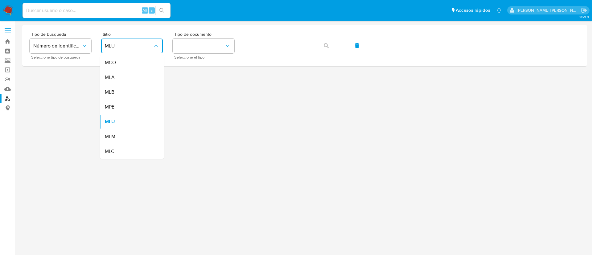
click at [137, 75] on div "MLA" at bounding box center [130, 77] width 51 height 15
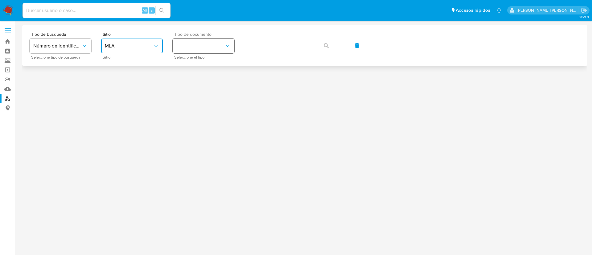
click at [189, 52] on button "identificationType" at bounding box center [204, 46] width 62 height 15
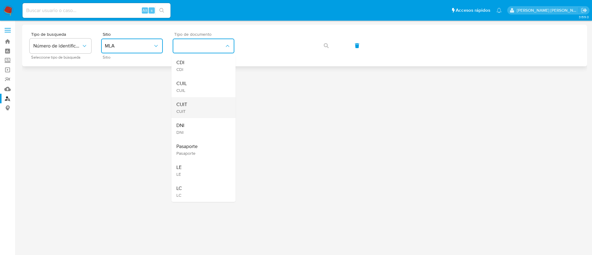
click at [185, 107] on span "CUIT" at bounding box center [181, 104] width 11 height 6
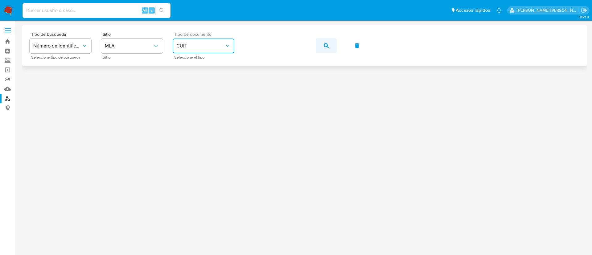
click at [321, 46] on button "button" at bounding box center [326, 45] width 21 height 15
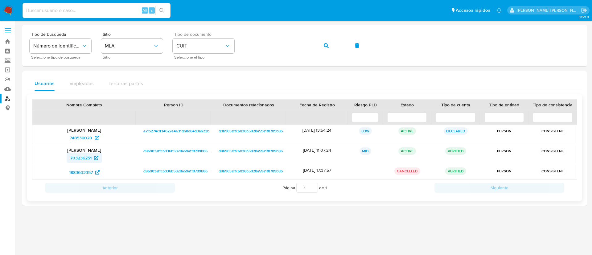
click at [84, 155] on span "703236251" at bounding box center [80, 158] width 21 height 10
click at [330, 47] on button "button" at bounding box center [326, 45] width 21 height 15
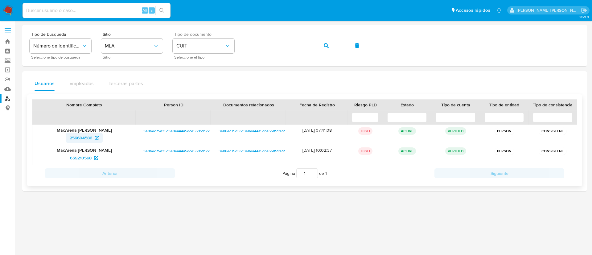
click at [74, 138] on span "256604586" at bounding box center [81, 138] width 22 height 10
click at [325, 44] on icon "button" at bounding box center [326, 45] width 5 height 5
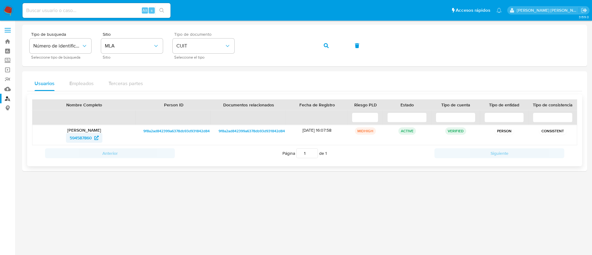
click at [80, 136] on span "594587860" at bounding box center [81, 138] width 22 height 10
click at [328, 44] on icon "button" at bounding box center [326, 45] width 5 height 5
click at [84, 136] on span "437495982" at bounding box center [81, 138] width 22 height 10
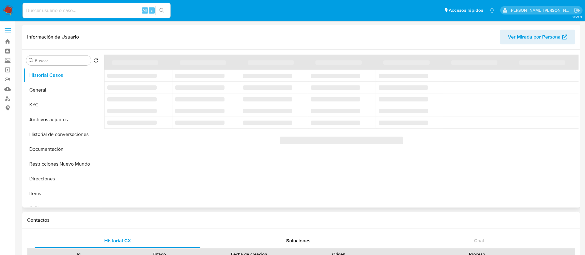
select select "10"
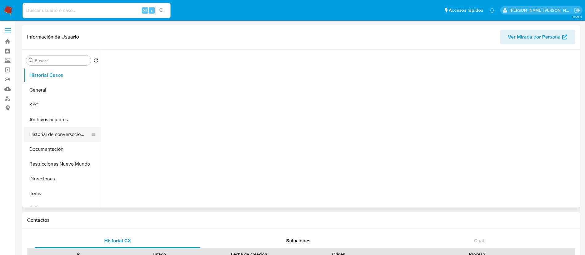
select select "10"
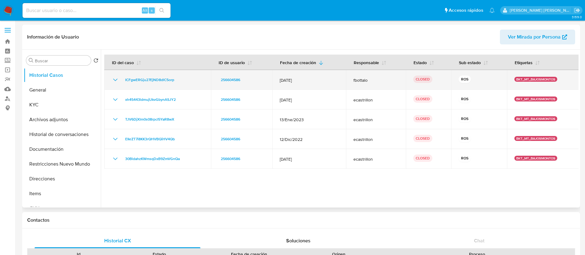
click at [114, 80] on icon "Mostrar/Ocultar" at bounding box center [115, 80] width 4 height 2
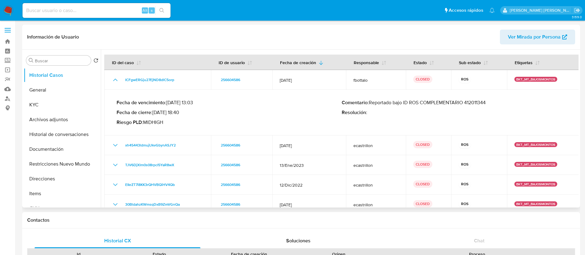
drag, startPoint x: 370, startPoint y: 102, endPoint x: 493, endPoint y: 100, distance: 123.0
click at [493, 100] on p "Comentario : Reportado bajo ID ROS COMPLEMENTARIO 412011344" at bounding box center [453, 103] width 225 height 6
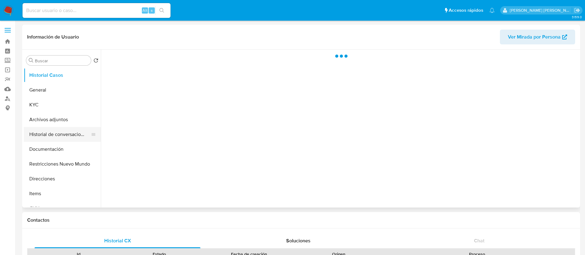
select select "10"
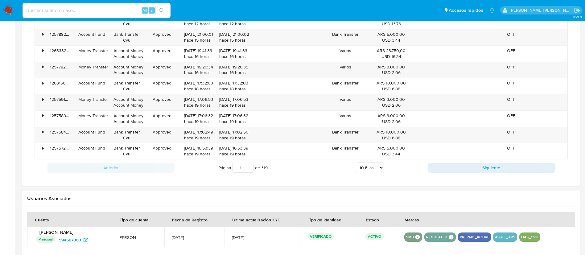
scroll to position [547, 0]
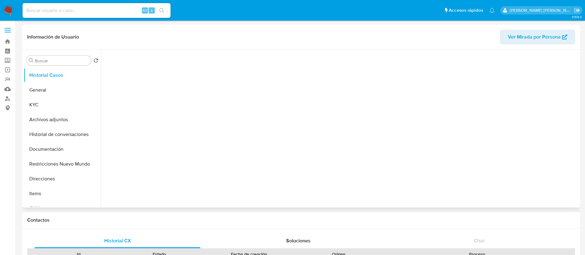
select select "10"
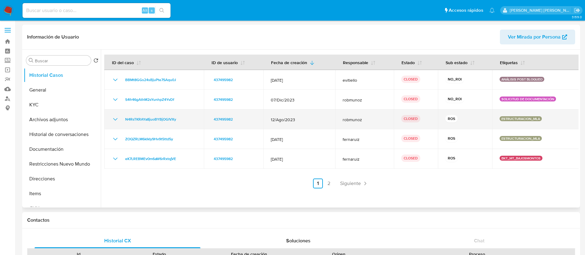
click at [116, 119] on icon "Mostrar/Ocultar" at bounding box center [115, 119] width 7 height 7
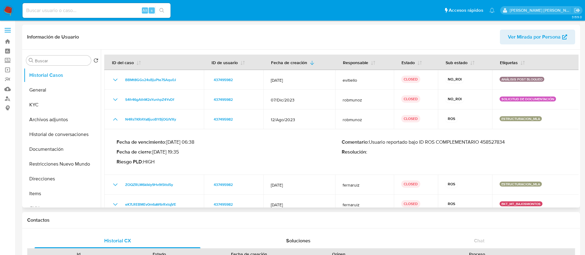
drag, startPoint x: 370, startPoint y: 142, endPoint x: 510, endPoint y: 141, distance: 139.6
click at [510, 141] on p "Comentario : Usuario reportado bajo ID ROS COMPLEMENTARIO 458527834" at bounding box center [453, 142] width 225 height 6
click at [37, 111] on button "KYC" at bounding box center [60, 104] width 72 height 15
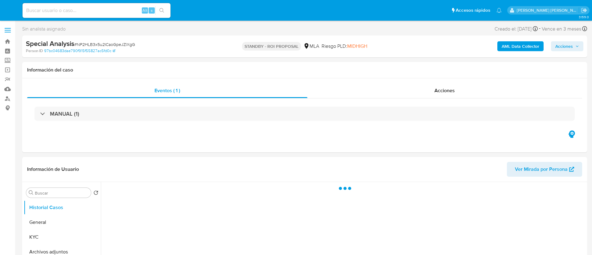
select select "10"
